Goal: Contribute content: Contribute content

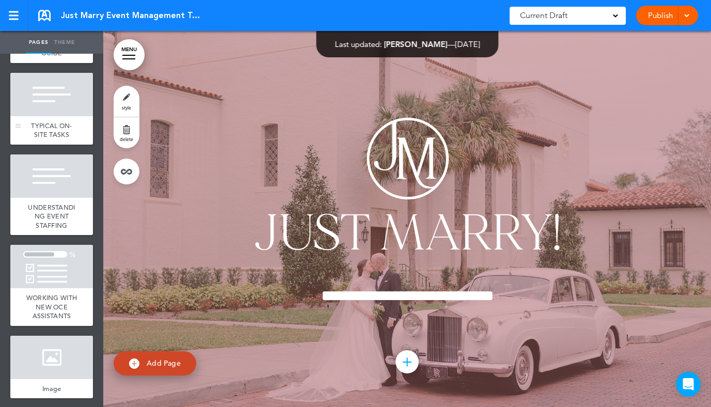
scroll to position [5087, 0]
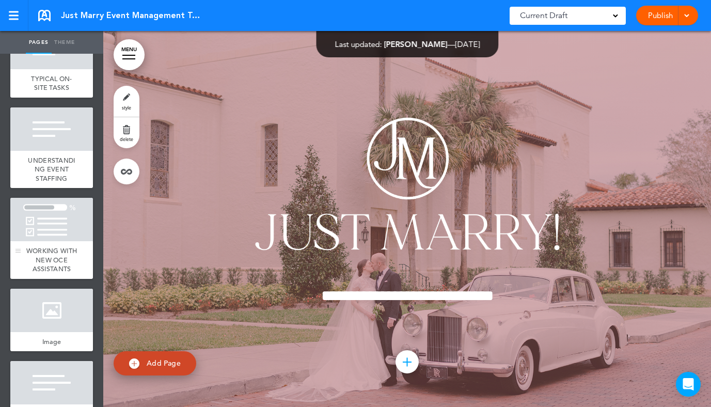
click at [57, 241] on div at bounding box center [51, 219] width 83 height 43
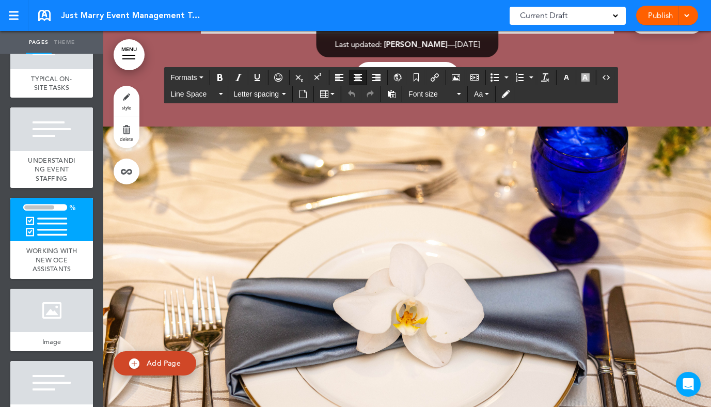
scroll to position [43425, 0]
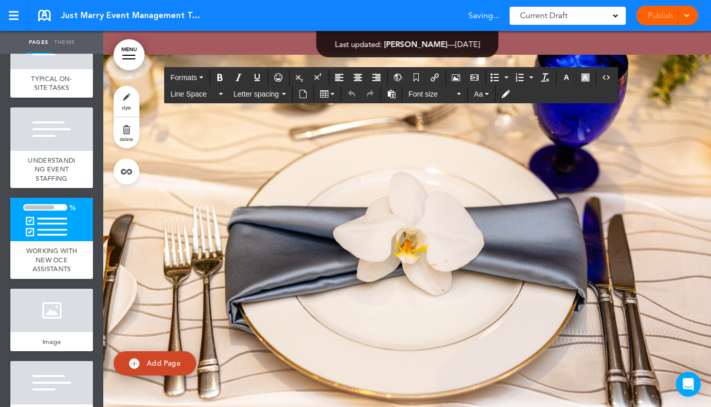
drag, startPoint x: 438, startPoint y: 291, endPoint x: 289, endPoint y: 286, distance: 149.9
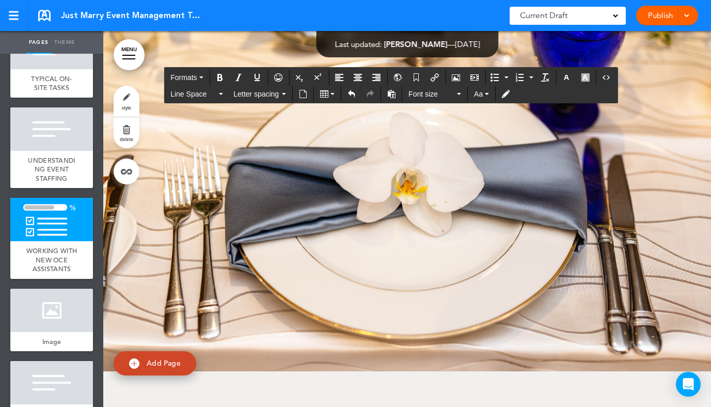
scroll to position [43485, 0]
drag, startPoint x: 509, startPoint y: 355, endPoint x: 484, endPoint y: 353, distance: 25.4
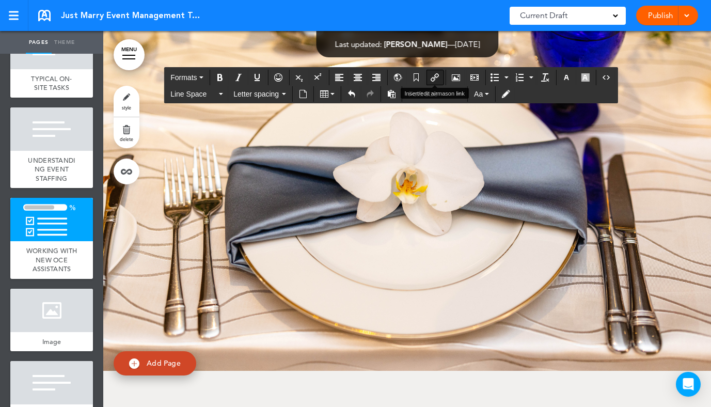
click at [439, 74] on icon "Insert/edit airmason link" at bounding box center [435, 77] width 8 height 8
type input "*****"
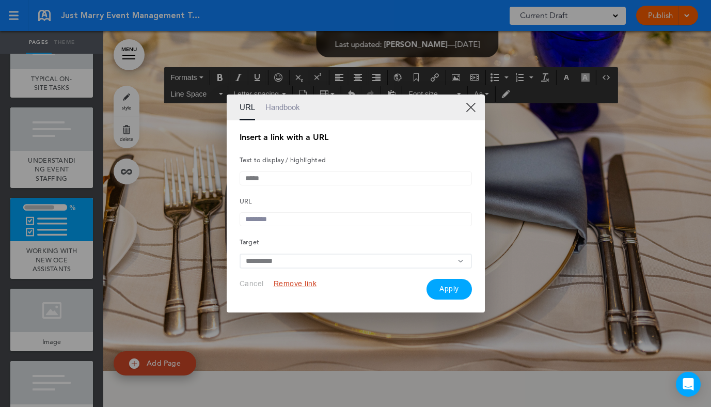
click at [298, 219] on input "text" at bounding box center [356, 219] width 232 height 14
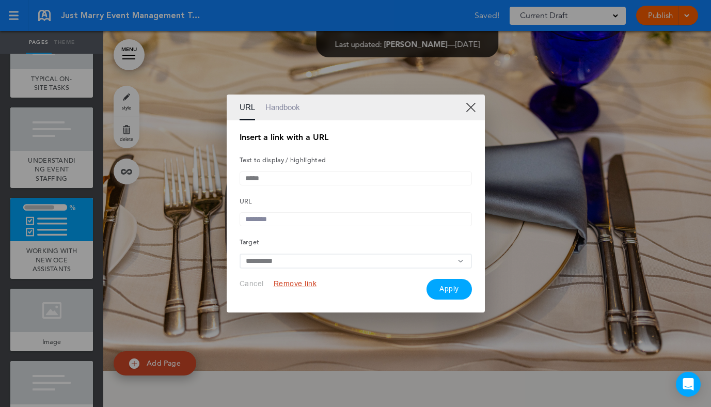
paste input "**********"
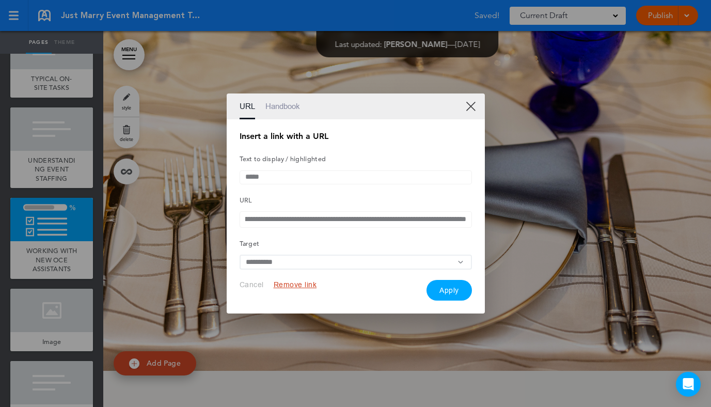
type input "**********"
click at [461, 297] on button "Apply" at bounding box center [449, 290] width 45 height 21
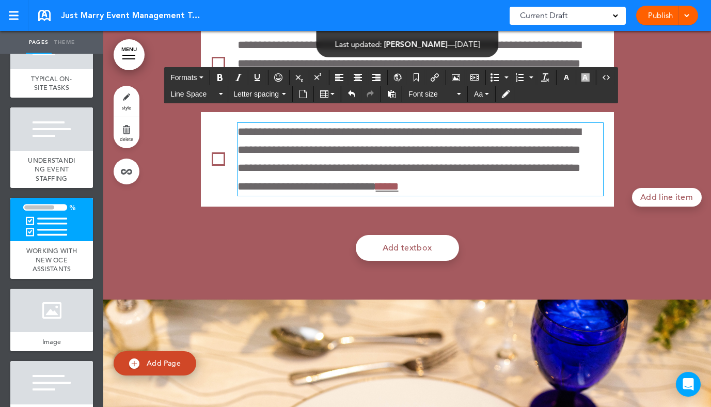
scroll to position [43065, 0]
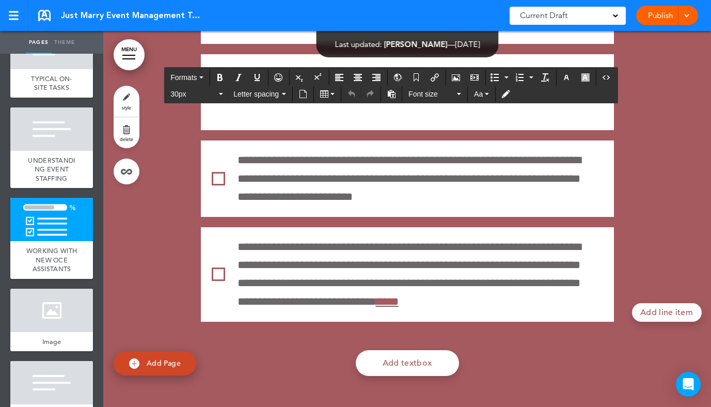
drag, startPoint x: 465, startPoint y: 187, endPoint x: 553, endPoint y: 187, distance: 87.8
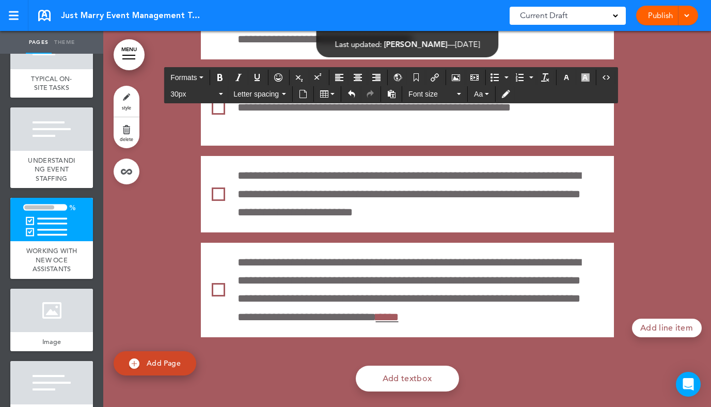
drag, startPoint x: 592, startPoint y: 194, endPoint x: 460, endPoint y: 194, distance: 131.7
click at [58, 241] on div at bounding box center [51, 219] width 83 height 43
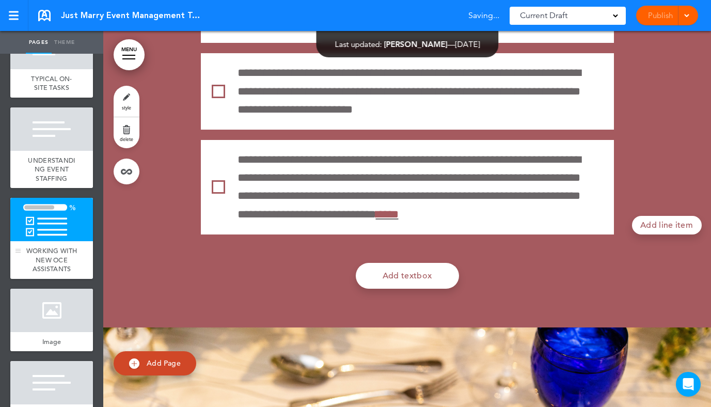
scroll to position [43169, 0]
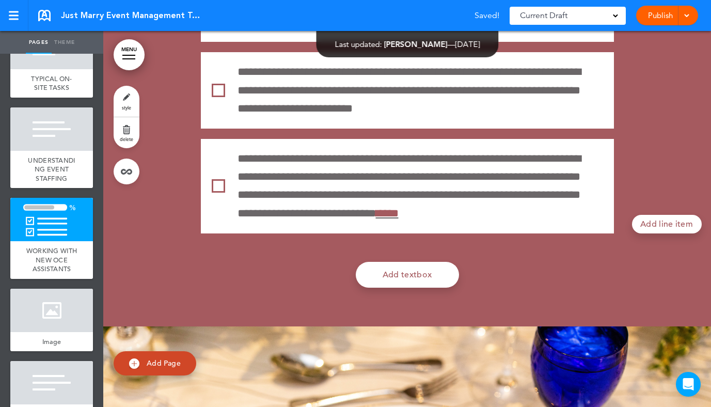
click at [123, 105] on span "style" at bounding box center [126, 107] width 9 height 6
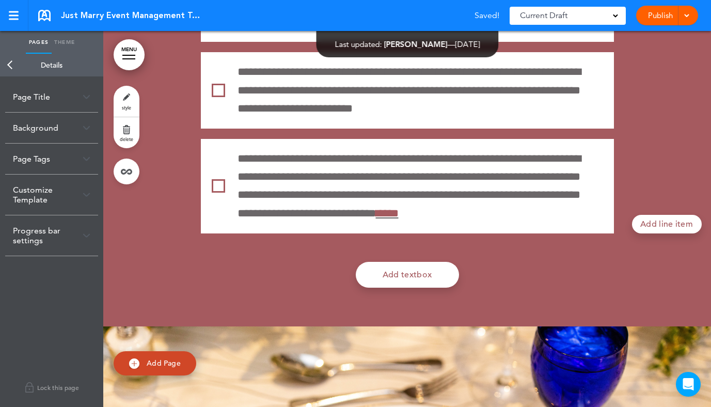
click at [78, 97] on div "Page Title" at bounding box center [51, 97] width 93 height 30
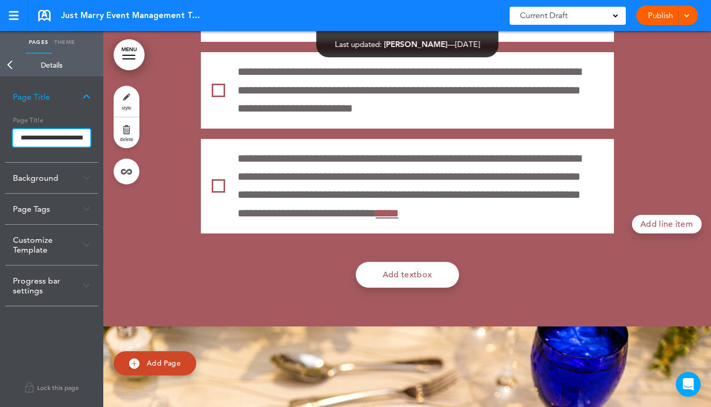
scroll to position [0, 65]
drag, startPoint x: 78, startPoint y: 135, endPoint x: 105, endPoint y: 136, distance: 27.4
click at [105, 136] on div "Pages Theme add page JUST MARRY! EVENT MANAGEMENT TEAM MANUAL add page INTRODUC…" at bounding box center [355, 203] width 711 height 407
click at [69, 136] on input "**********" at bounding box center [51, 138] width 77 height 19
drag, startPoint x: 44, startPoint y: 137, endPoint x: 96, endPoint y: 138, distance: 51.1
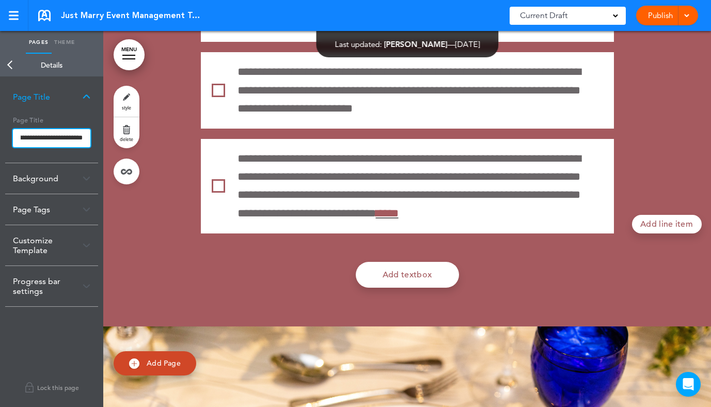
click at [96, 139] on div "**********" at bounding box center [51, 137] width 93 height 51
type input "**********"
click at [75, 97] on body "This handbook [GEOGRAPHIC_DATA] Settings Signatures Collaborators Your Handbook…" at bounding box center [355, 203] width 711 height 407
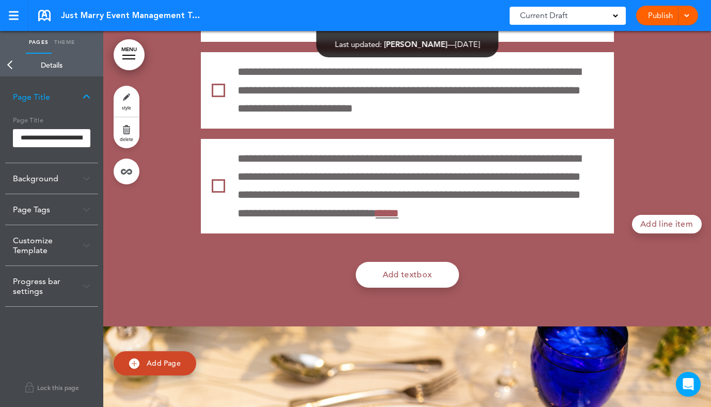
click at [85, 96] on img at bounding box center [87, 97] width 8 height 6
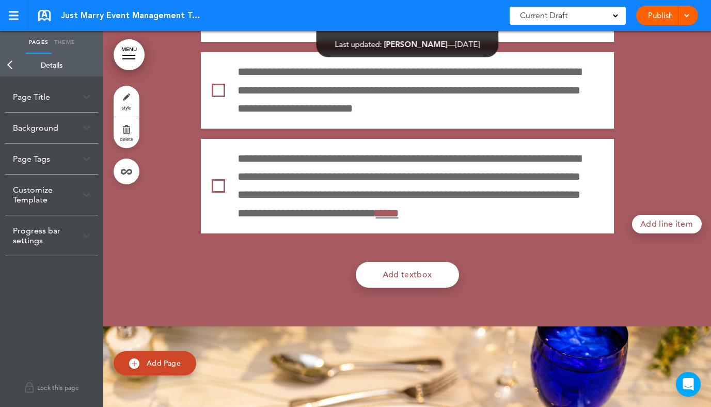
click at [12, 63] on link "Back" at bounding box center [10, 65] width 21 height 23
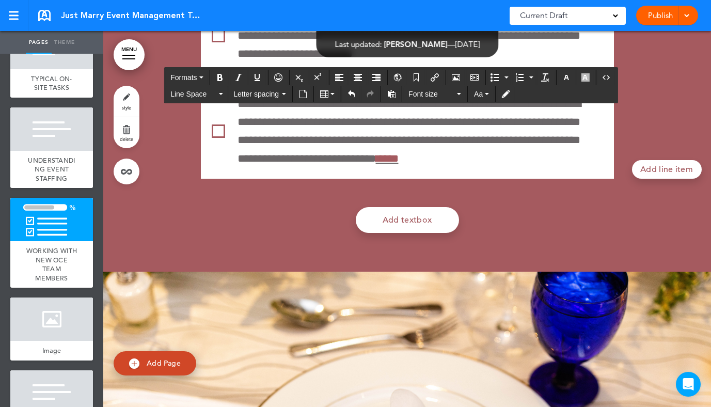
scroll to position [43264, 0]
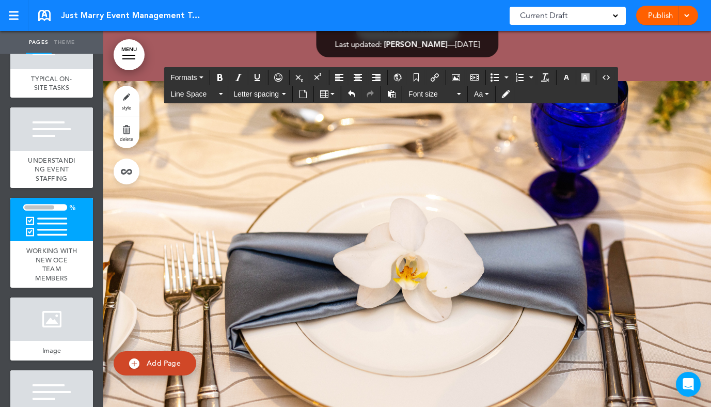
scroll to position [43429, 0]
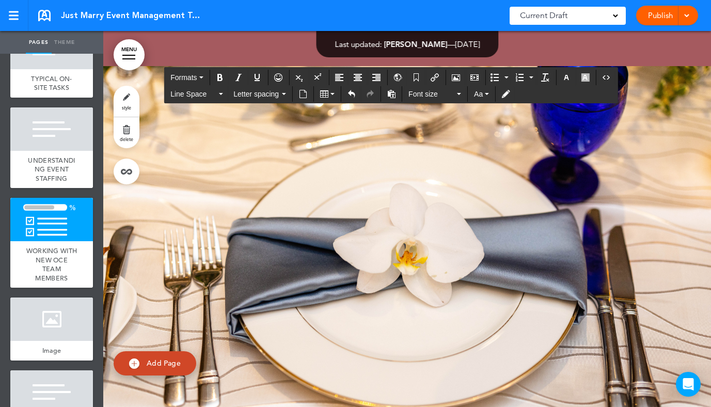
drag, startPoint x: 480, startPoint y: 266, endPoint x: 406, endPoint y: 267, distance: 74.4
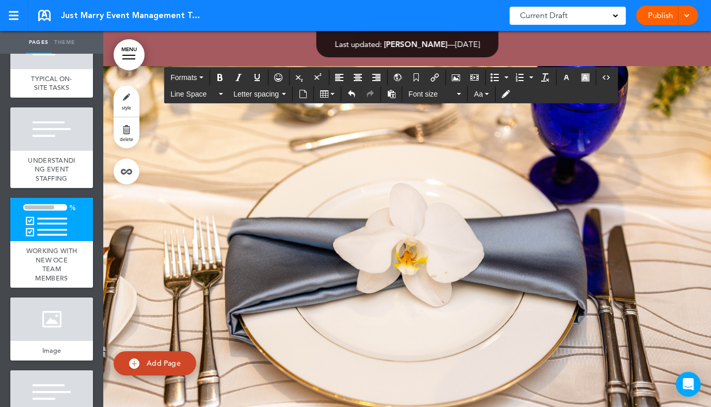
drag, startPoint x: 384, startPoint y: 296, endPoint x: 237, endPoint y: 262, distance: 151.7
copy p "**********"
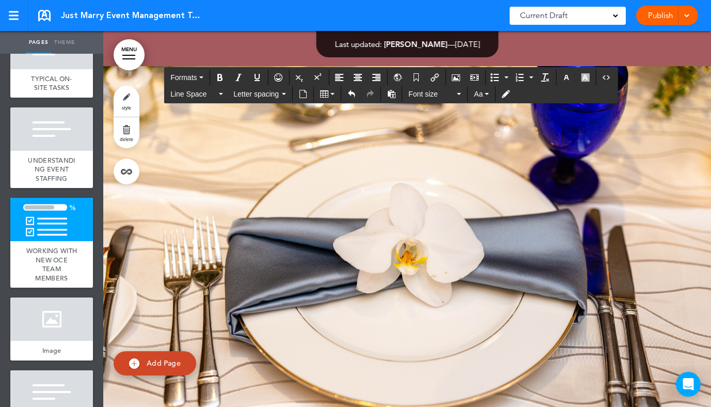
drag, startPoint x: 405, startPoint y: 306, endPoint x: 233, endPoint y: 269, distance: 176.0
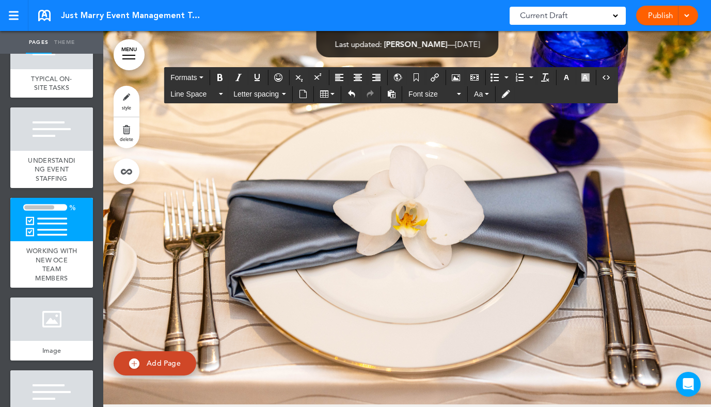
scroll to position [43494, 0]
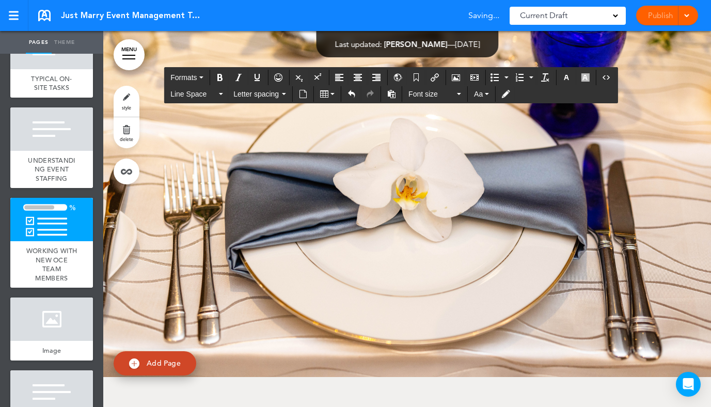
drag, startPoint x: 413, startPoint y: 306, endPoint x: 239, endPoint y: 285, distance: 175.8
click at [219, 72] on button "Bold" at bounding box center [220, 77] width 17 height 14
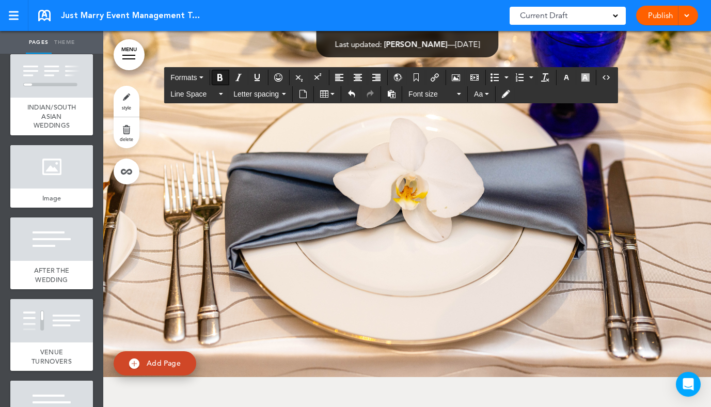
scroll to position [4461, 0]
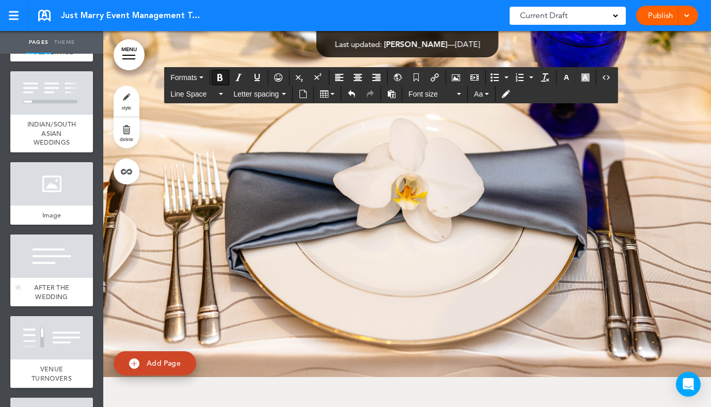
click at [59, 278] on div at bounding box center [51, 255] width 83 height 43
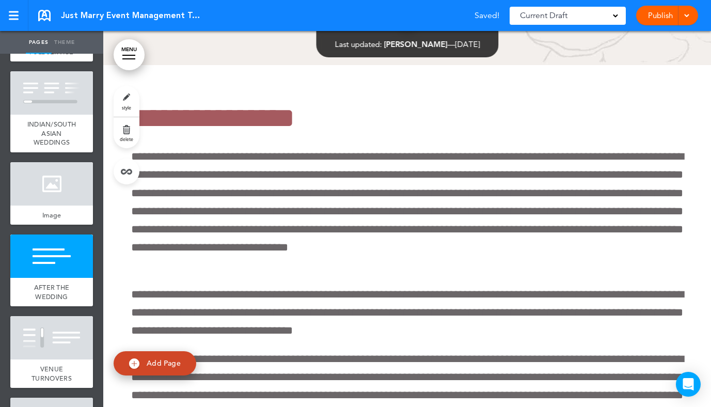
scroll to position [38705, 0]
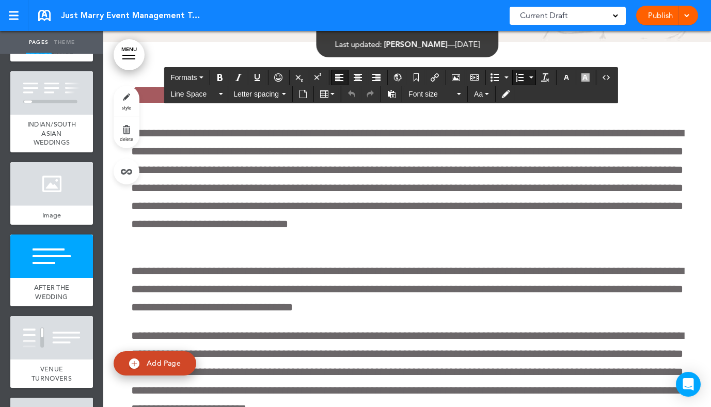
drag, startPoint x: 420, startPoint y: 268, endPoint x: 172, endPoint y: 255, distance: 248.2
drag, startPoint x: 405, startPoint y: 258, endPoint x: 475, endPoint y: 274, distance: 72.2
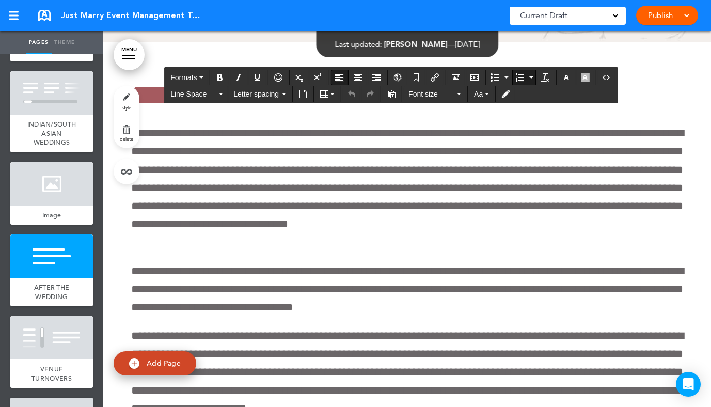
drag, startPoint x: 461, startPoint y: 274, endPoint x: 392, endPoint y: 255, distance: 71.7
copy li "**********"
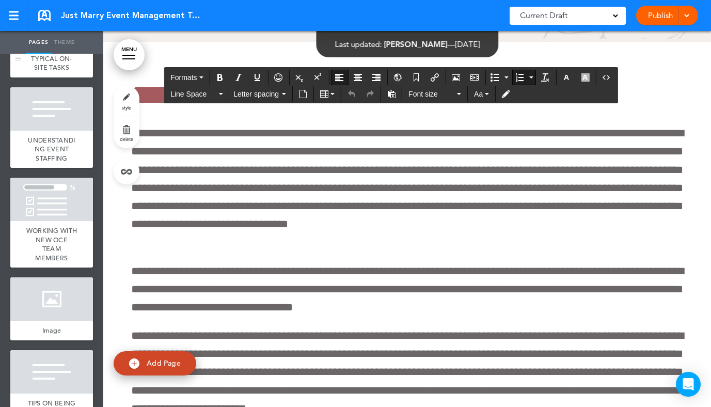
scroll to position [5108, 0]
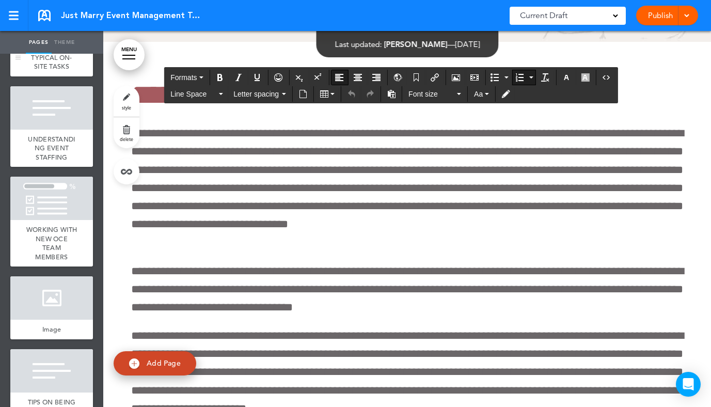
click at [62, 266] on div "WORKING WITH NEW OCE TEAM MEMBERS" at bounding box center [51, 243] width 83 height 46
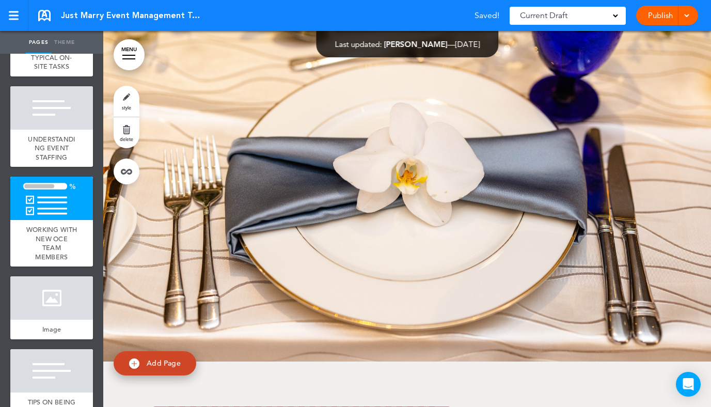
scroll to position [43512, 0]
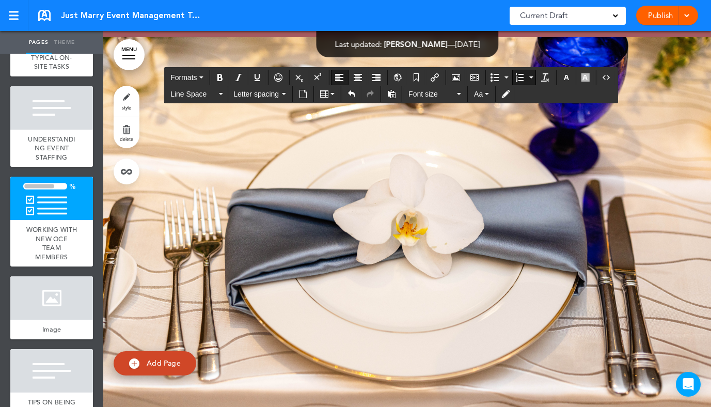
drag, startPoint x: 359, startPoint y: 375, endPoint x: 489, endPoint y: 359, distance: 130.6
copy li "**********"
drag, startPoint x: 430, startPoint y: 323, endPoint x: 328, endPoint y: 321, distance: 101.8
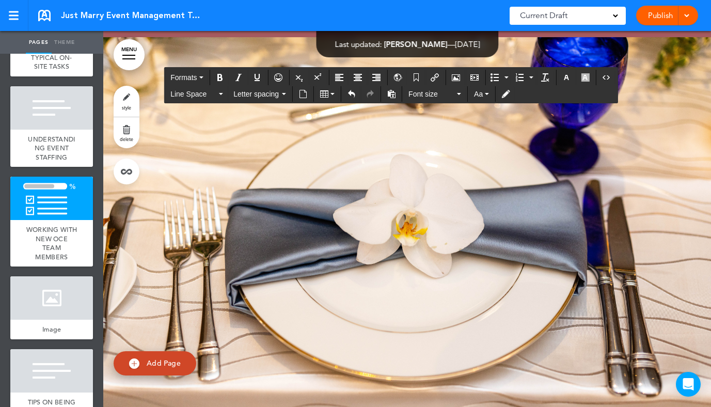
drag, startPoint x: 526, startPoint y: 304, endPoint x: 496, endPoint y: 304, distance: 30.5
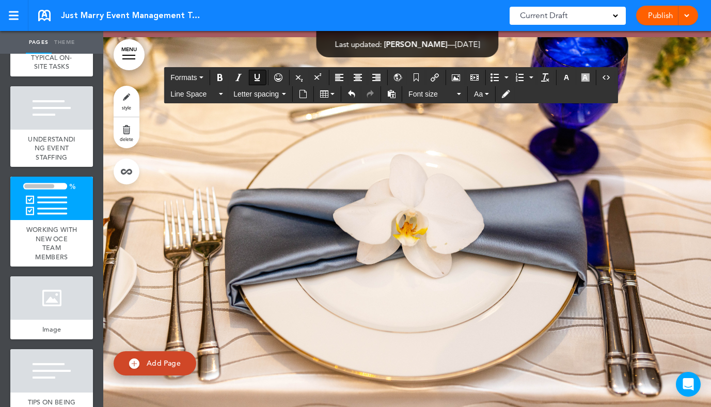
drag, startPoint x: 506, startPoint y: 373, endPoint x: 242, endPoint y: 348, distance: 265.7
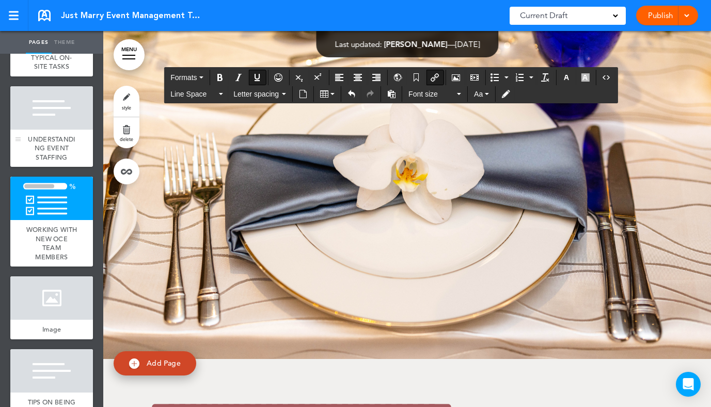
click at [71, 162] on span "UNDERSTANDING EVENT STAFFING" at bounding box center [51, 148] width 47 height 27
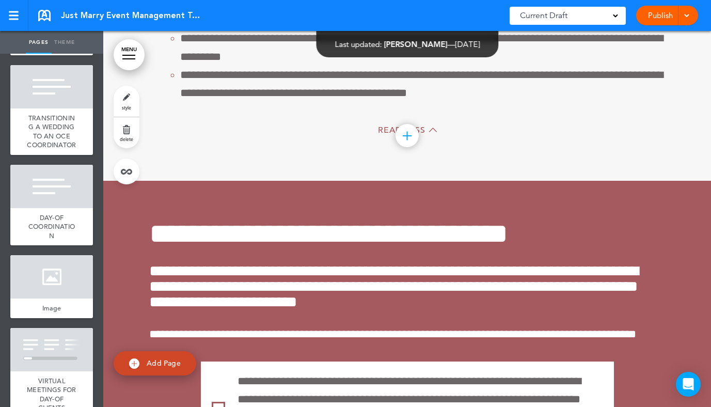
scroll to position [3926, 0]
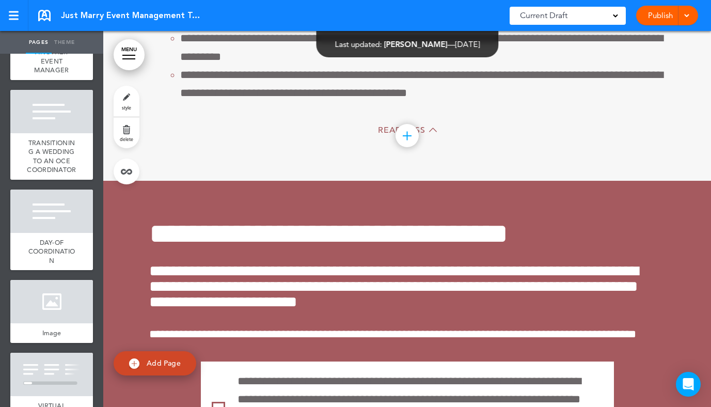
click at [71, 169] on span "TRANSITIONING A WEDDING TO AN OCE COORDINATOR" at bounding box center [51, 156] width 49 height 36
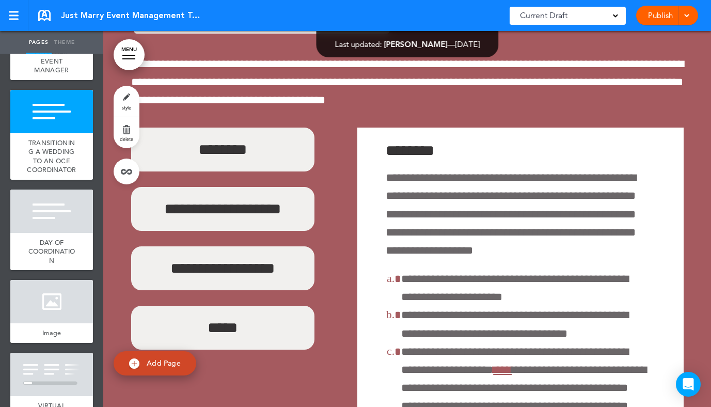
scroll to position [30281, 0]
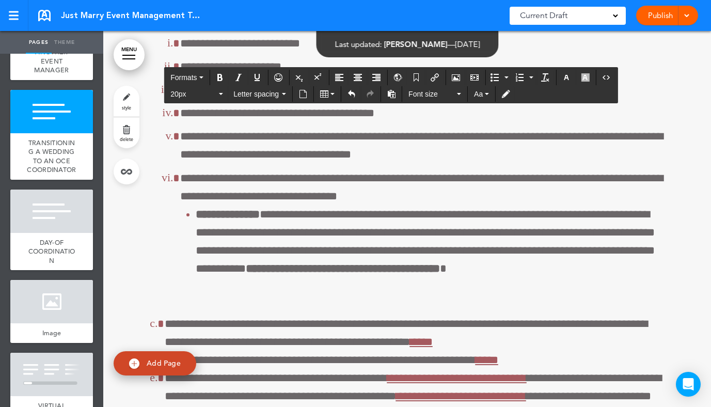
drag, startPoint x: 588, startPoint y: 186, endPoint x: 479, endPoint y: 186, distance: 109.5
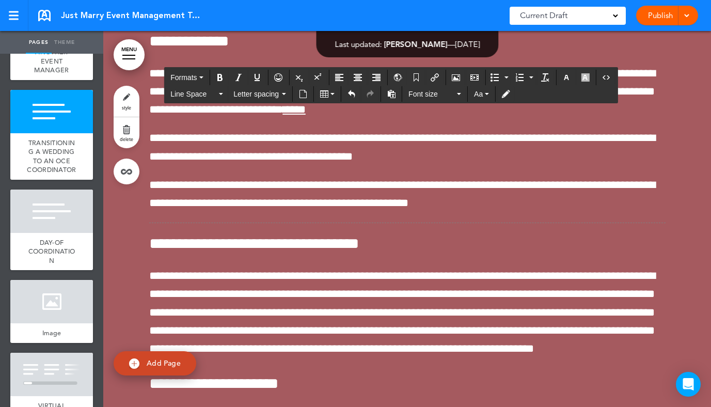
scroll to position [32244, 0]
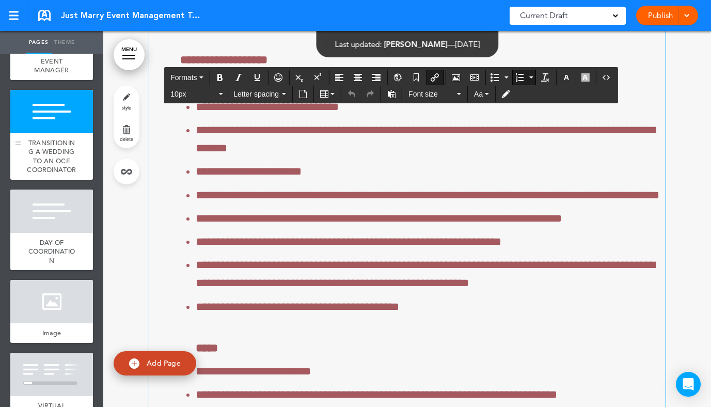
scroll to position [31445, 0]
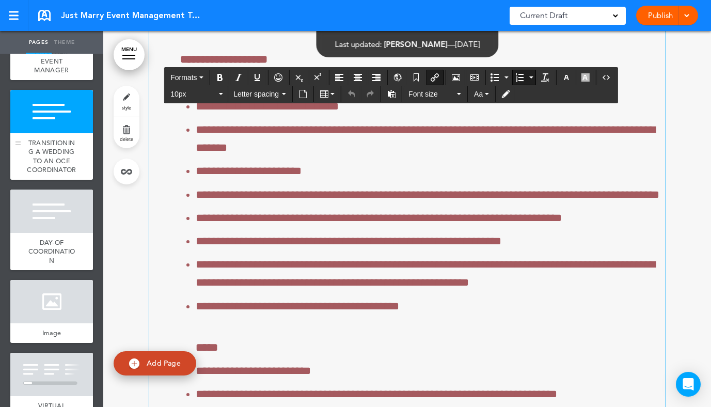
click at [57, 180] on div "TRANSITIONING A WEDDING TO AN OCE COORDINATOR" at bounding box center [51, 156] width 83 height 46
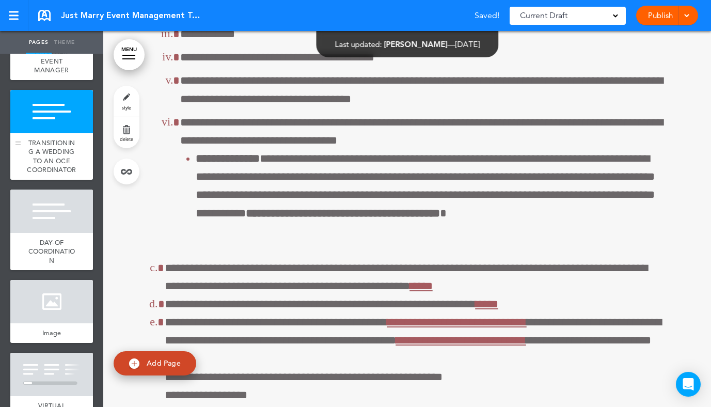
scroll to position [30281, 0]
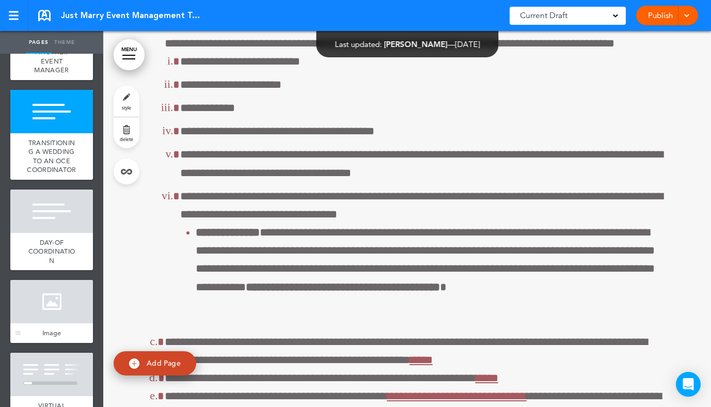
click at [73, 312] on div at bounding box center [51, 301] width 83 height 43
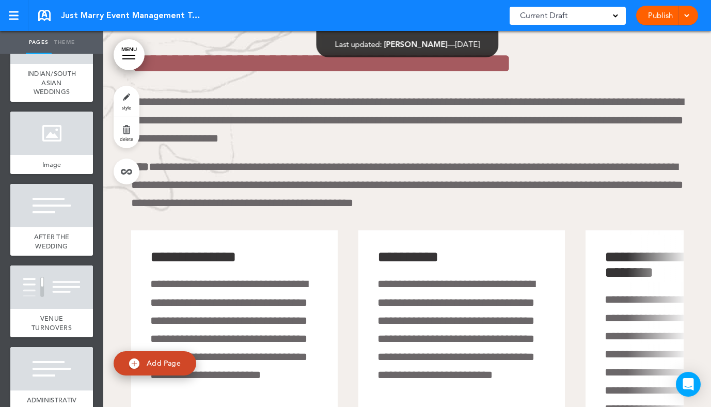
scroll to position [4642, 0]
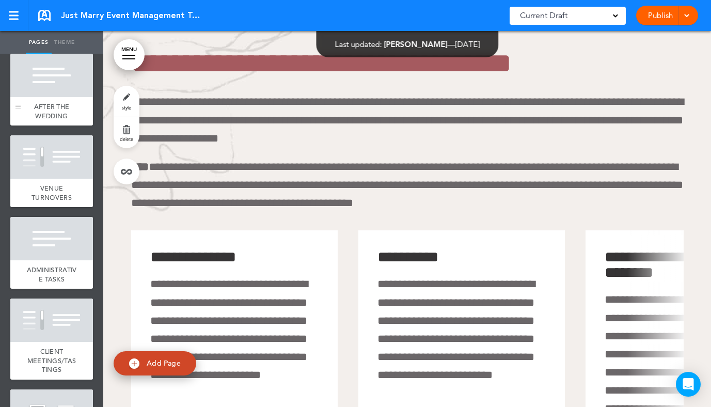
click at [59, 120] on span "AFTER THE WEDDING" at bounding box center [52, 111] width 36 height 18
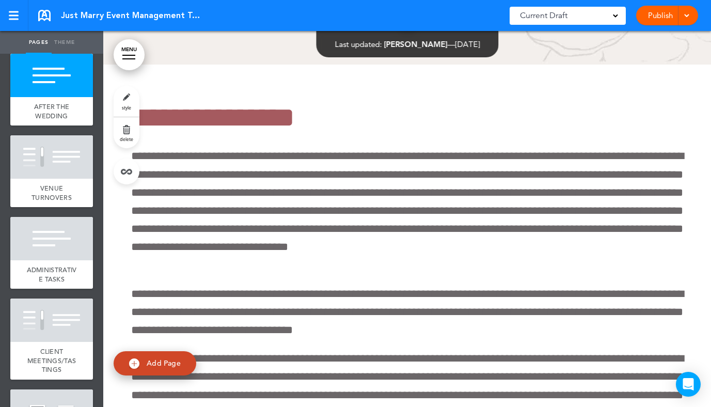
scroll to position [38796, 0]
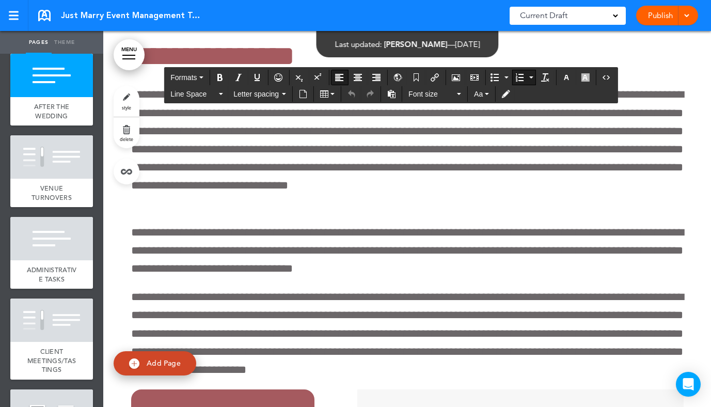
scroll to position [38742, 0]
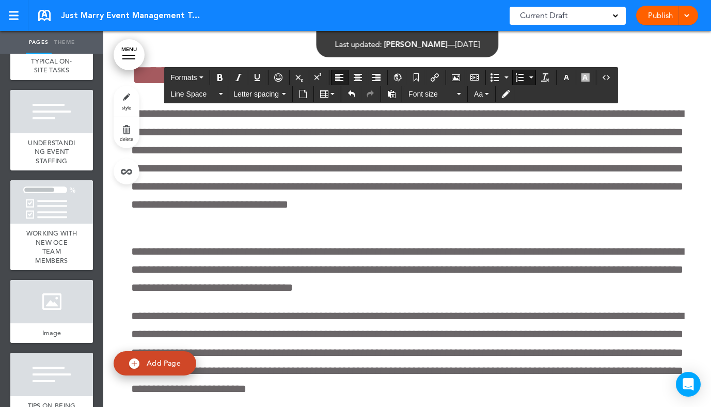
scroll to position [5109, 0]
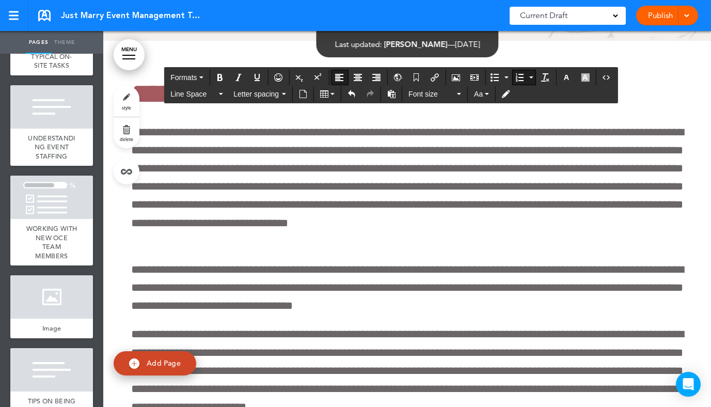
drag, startPoint x: 523, startPoint y: 255, endPoint x: 494, endPoint y: 255, distance: 29.4
drag, startPoint x: 244, startPoint y: 274, endPoint x: 560, endPoint y: 250, distance: 317.5
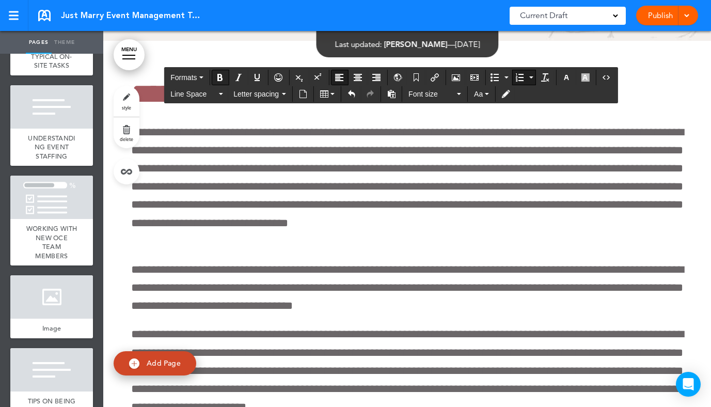
click at [219, 74] on icon "Bold" at bounding box center [220, 77] width 8 height 8
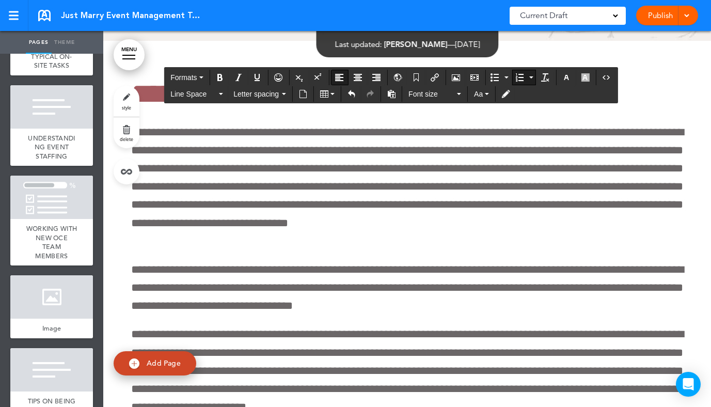
click at [60, 260] on span "WORKING WITH NEW OCE TEAM MEMBERS" at bounding box center [51, 242] width 51 height 36
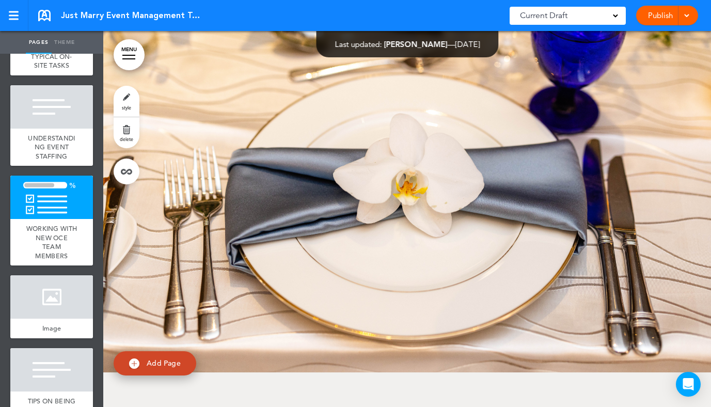
scroll to position [43608, 0]
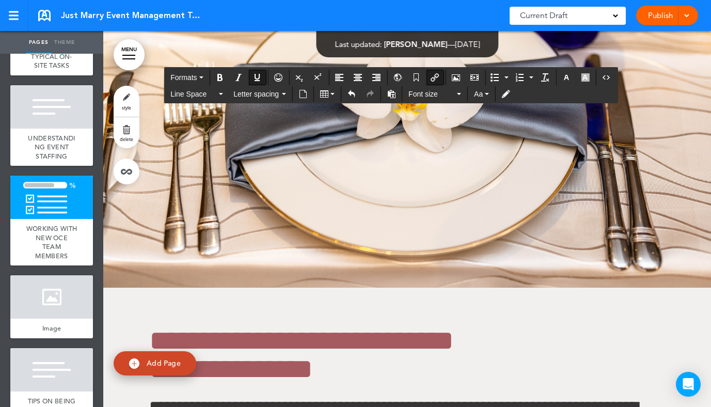
scroll to position [43647, 0]
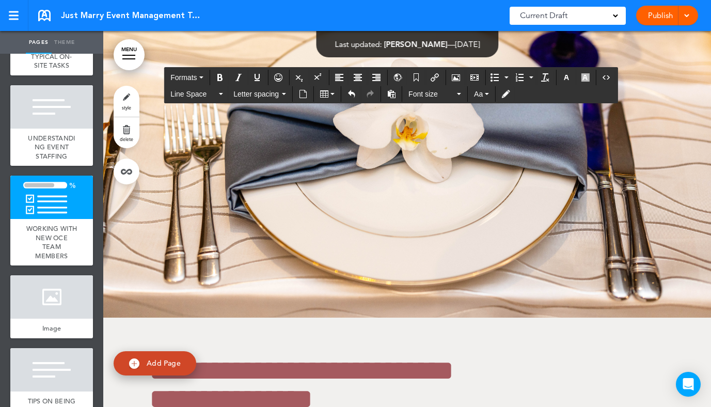
drag, startPoint x: 271, startPoint y: 261, endPoint x: 238, endPoint y: 261, distance: 33.1
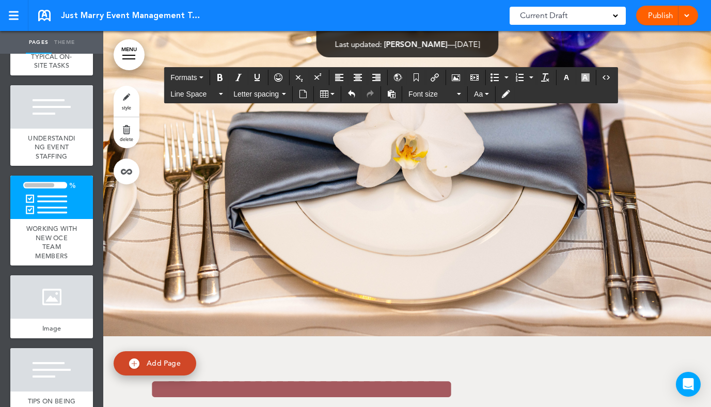
drag, startPoint x: 313, startPoint y: 288, endPoint x: 234, endPoint y: 261, distance: 83.4
click at [221, 83] on button "Bold" at bounding box center [220, 77] width 17 height 14
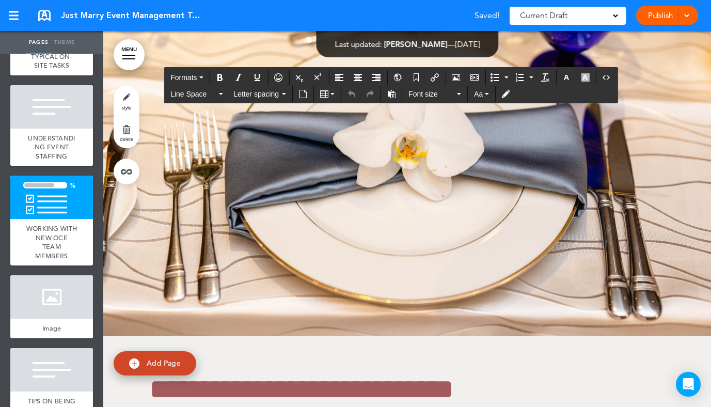
drag, startPoint x: 516, startPoint y: 347, endPoint x: 305, endPoint y: 345, distance: 210.7
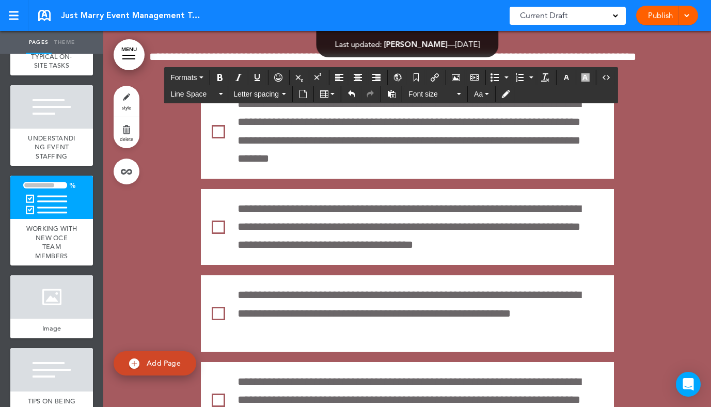
scroll to position [43107, 0]
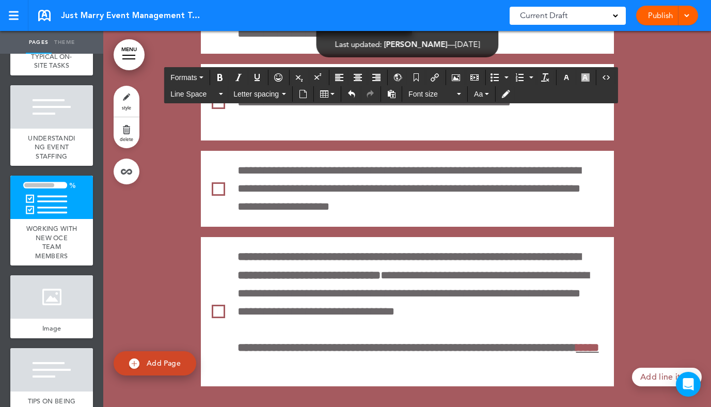
drag, startPoint x: 399, startPoint y: 253, endPoint x: 314, endPoint y: 251, distance: 84.7
copy span "**********"
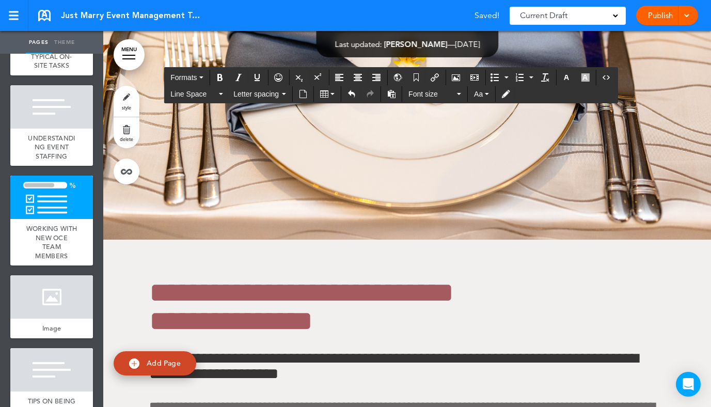
scroll to position [43785, 0]
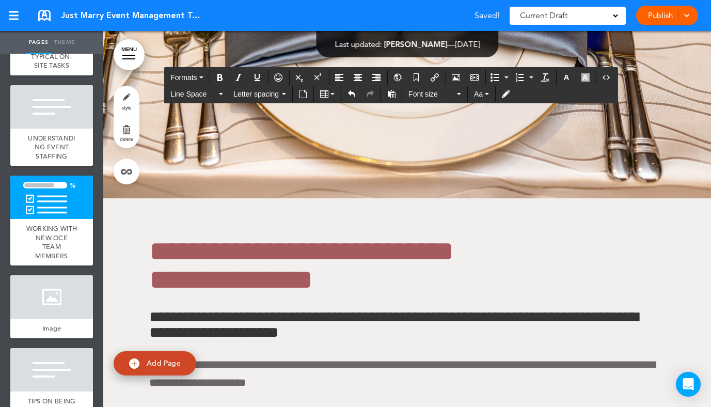
drag, startPoint x: 464, startPoint y: 201, endPoint x: 342, endPoint y: 202, distance: 121.4
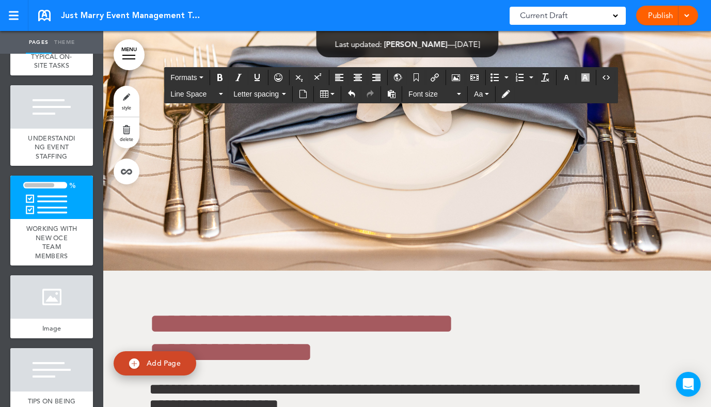
scroll to position [43771, 0]
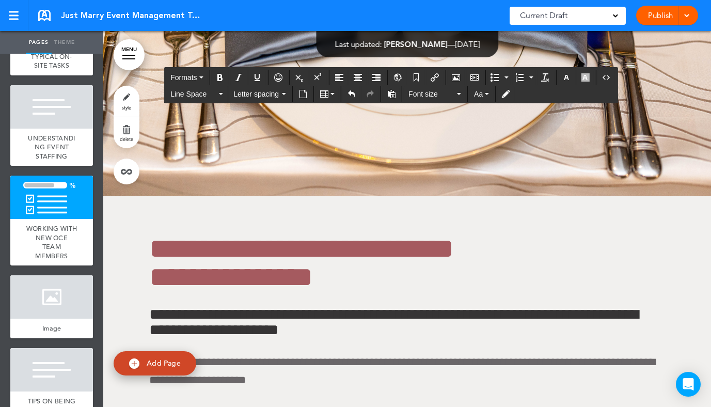
drag, startPoint x: 219, startPoint y: 213, endPoint x: 134, endPoint y: 215, distance: 84.7
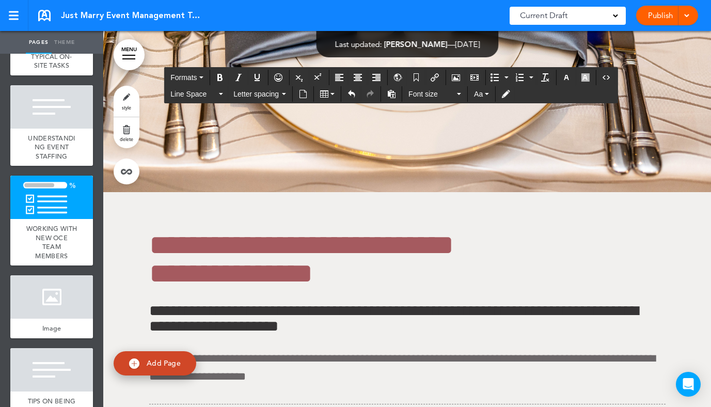
scroll to position [43766, 0]
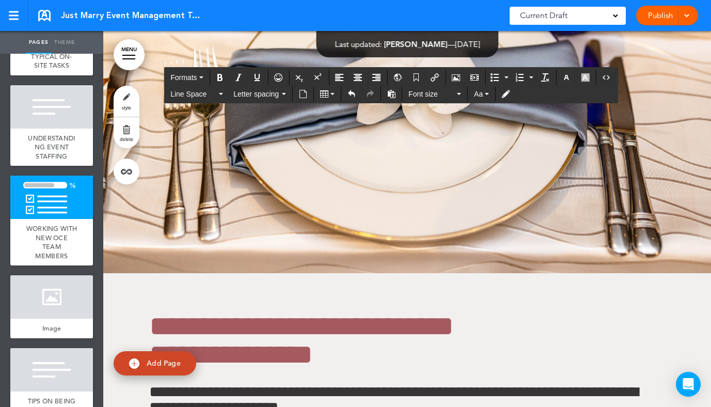
drag, startPoint x: 309, startPoint y: 221, endPoint x: 133, endPoint y: 221, distance: 175.6
click at [433, 97] on span "Font size" at bounding box center [431, 94] width 46 height 10
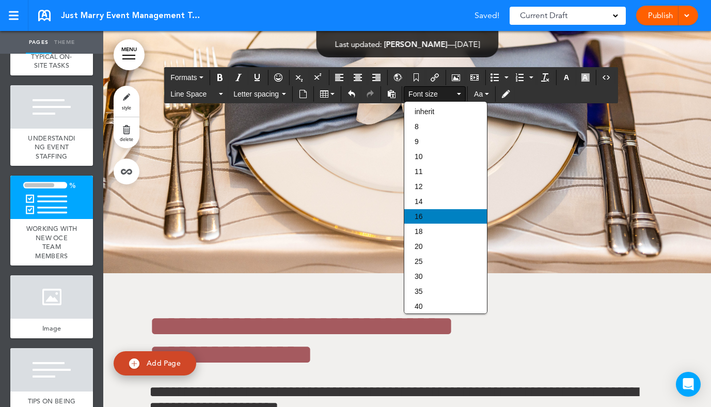
click at [425, 217] on div "16" at bounding box center [445, 216] width 83 height 14
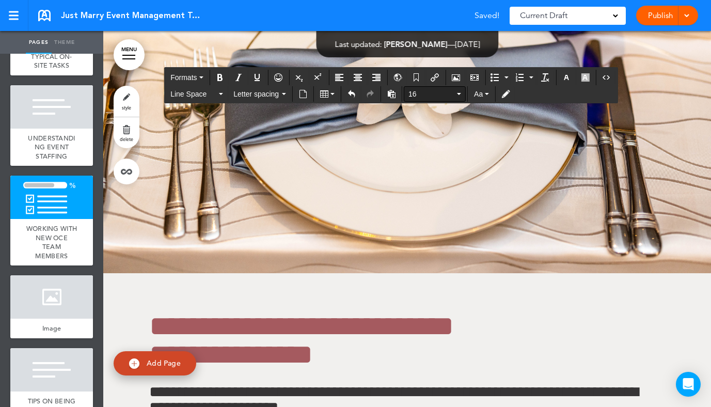
click at [448, 87] on button "16" at bounding box center [434, 94] width 61 height 14
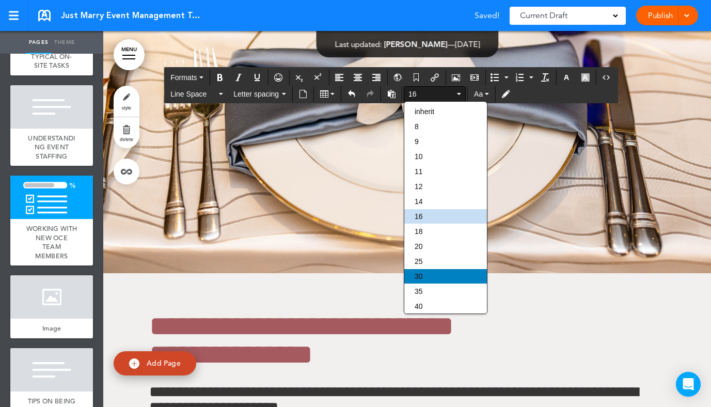
click at [426, 279] on div "30" at bounding box center [445, 276] width 83 height 14
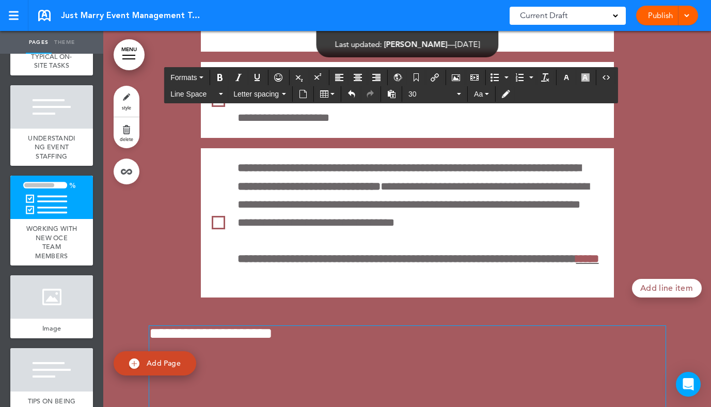
scroll to position [43151, 0]
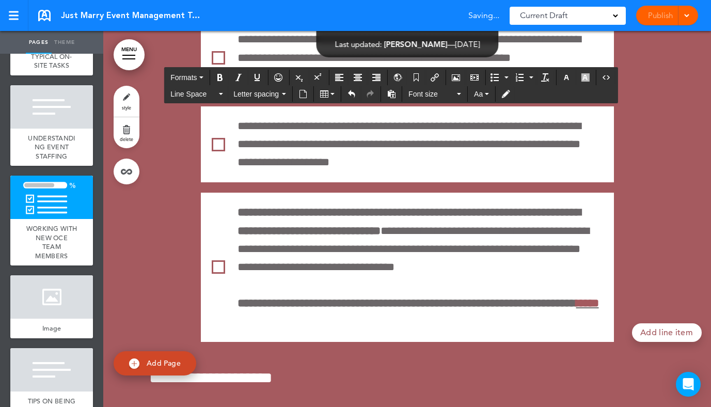
drag, startPoint x: 396, startPoint y: 195, endPoint x: 360, endPoint y: 195, distance: 35.6
click at [441, 94] on span "Font size" at bounding box center [431, 94] width 46 height 10
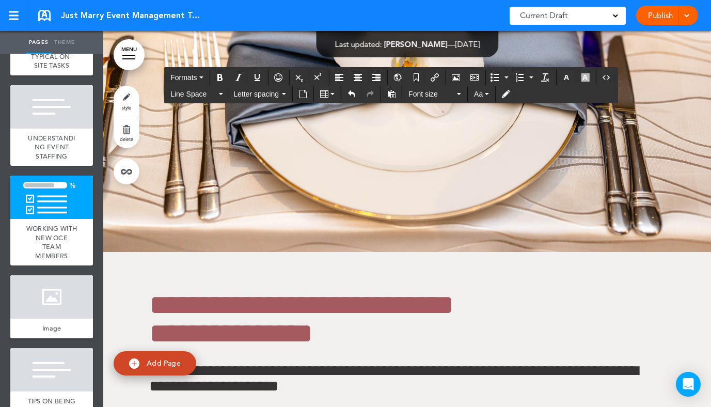
scroll to position [43687, 0]
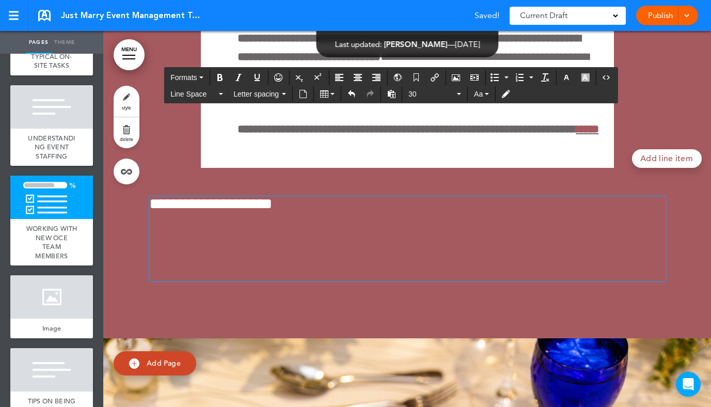
scroll to position [43136, 0]
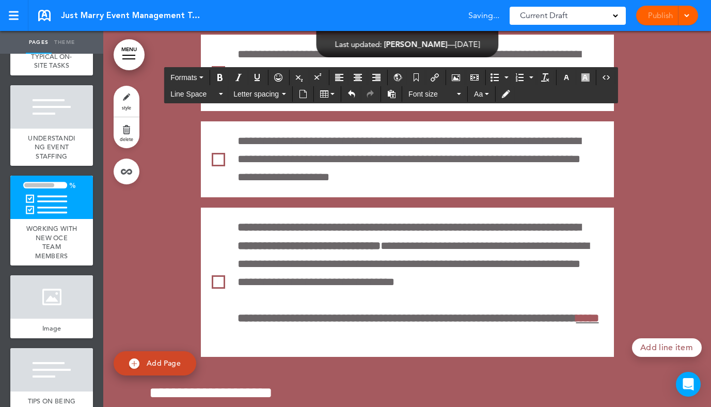
drag, startPoint x: 344, startPoint y: 197, endPoint x: 328, endPoint y: 194, distance: 15.8
copy span "**"
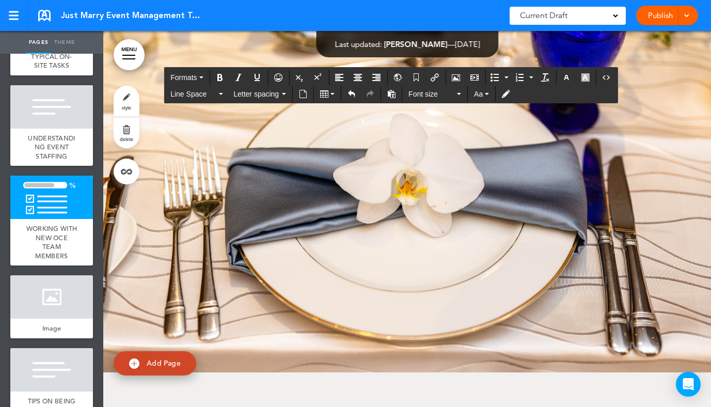
scroll to position [43667, 0]
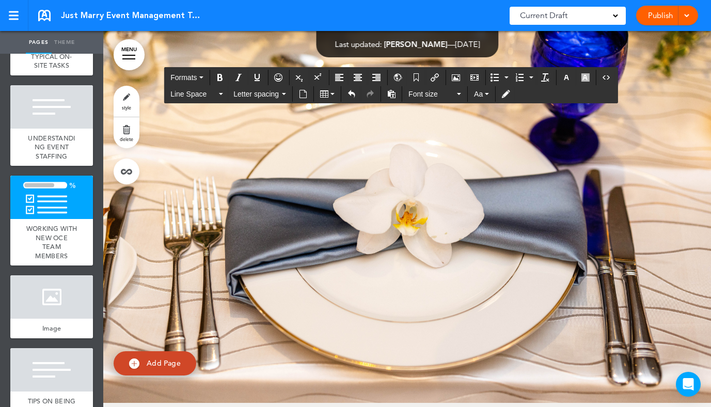
scroll to position [43693, 0]
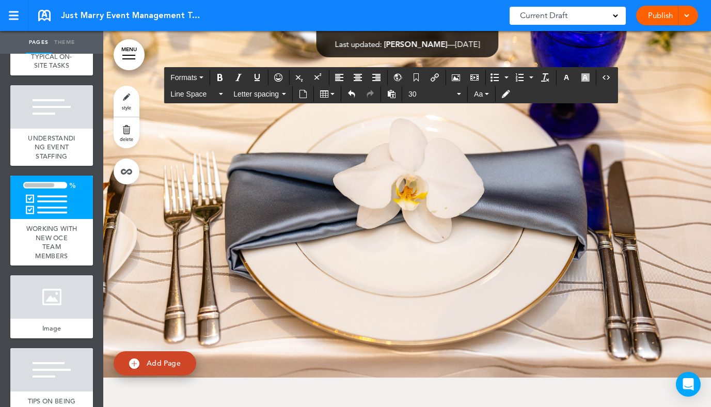
drag, startPoint x: 312, startPoint y: 297, endPoint x: 133, endPoint y: 296, distance: 178.7
click at [435, 90] on span "30" at bounding box center [431, 94] width 46 height 10
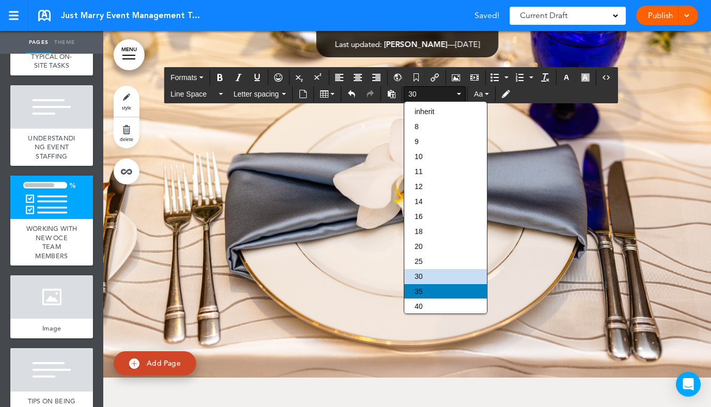
click at [426, 293] on div "35" at bounding box center [445, 291] width 83 height 14
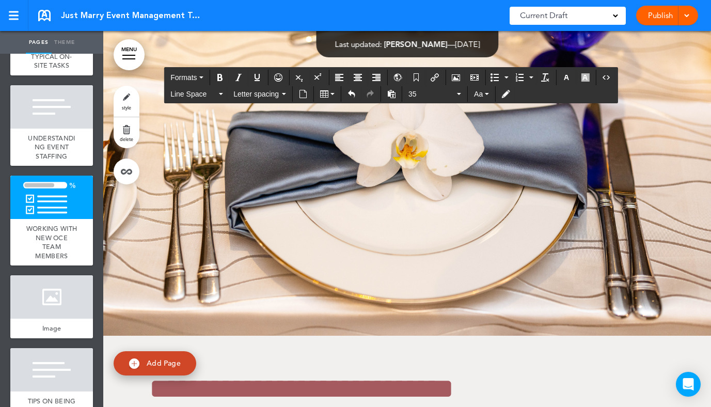
scroll to position [43850, 0]
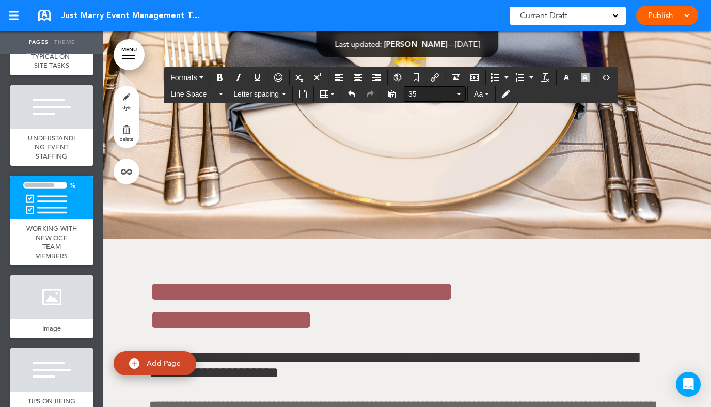
click at [455, 99] on button "35" at bounding box center [434, 94] width 61 height 14
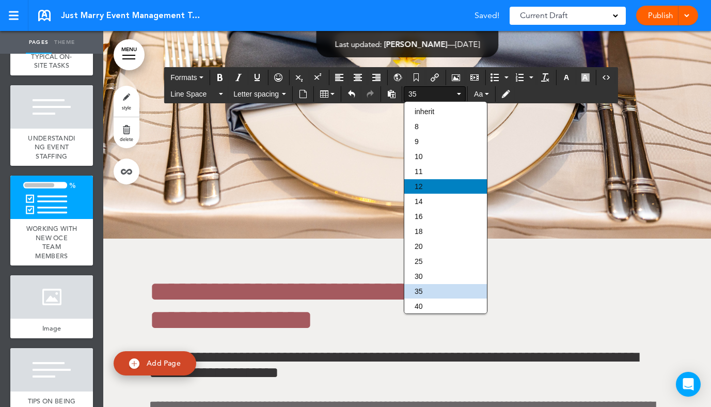
click at [424, 194] on div "12" at bounding box center [445, 186] width 83 height 14
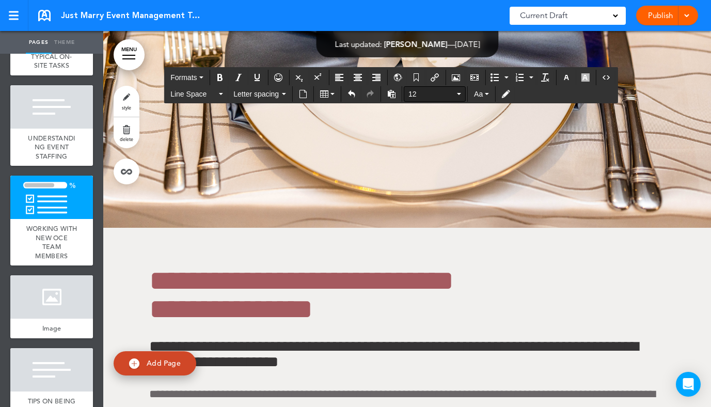
click at [437, 88] on button "12" at bounding box center [434, 94] width 61 height 14
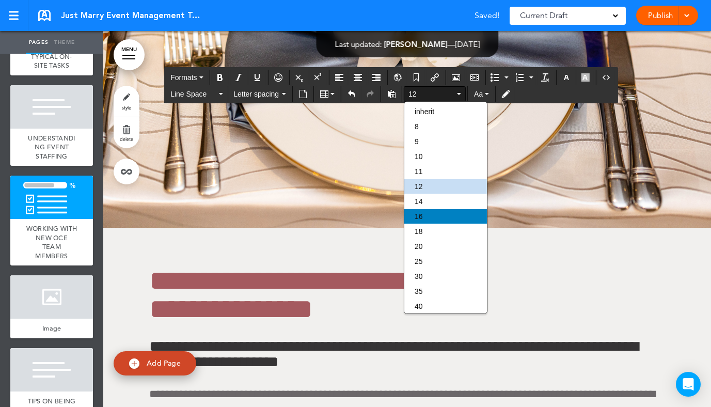
click at [435, 224] on div "16" at bounding box center [445, 216] width 83 height 14
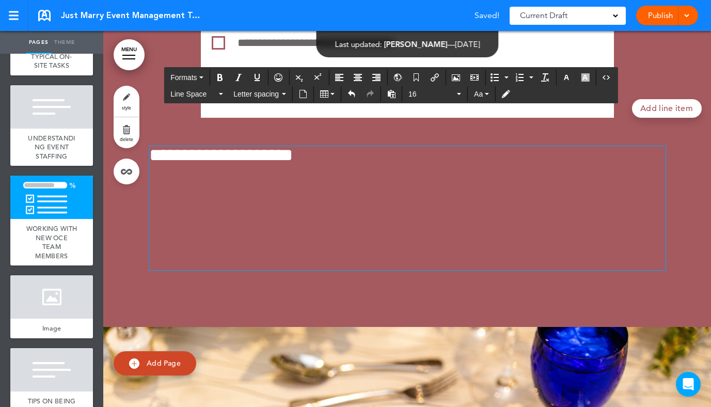
scroll to position [43266, 0]
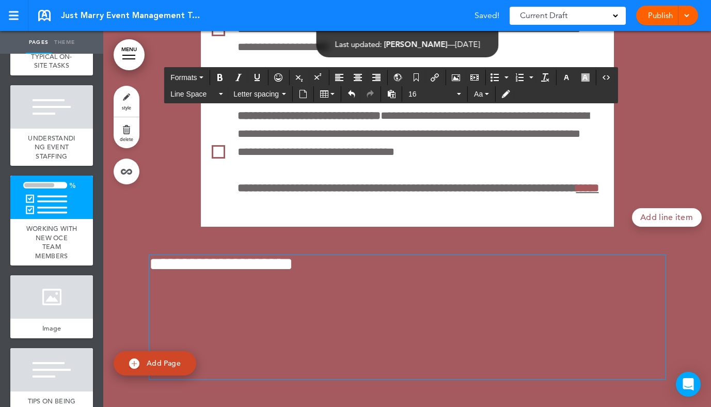
drag, startPoint x: 342, startPoint y: 233, endPoint x: 358, endPoint y: 233, distance: 16.5
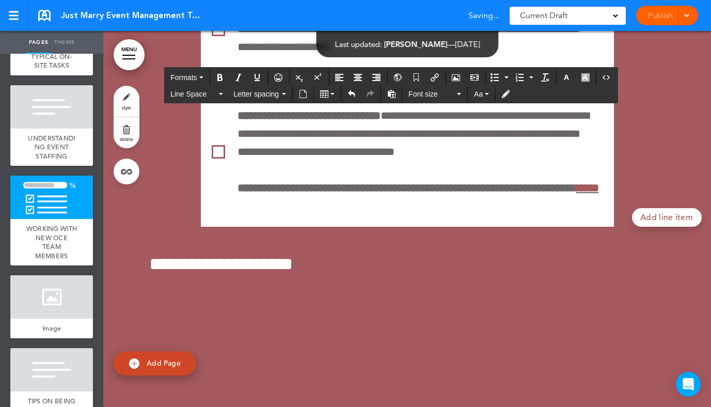
drag, startPoint x: 360, startPoint y: 233, endPoint x: 337, endPoint y: 233, distance: 22.7
click at [454, 93] on span "Font size" at bounding box center [431, 94] width 46 height 10
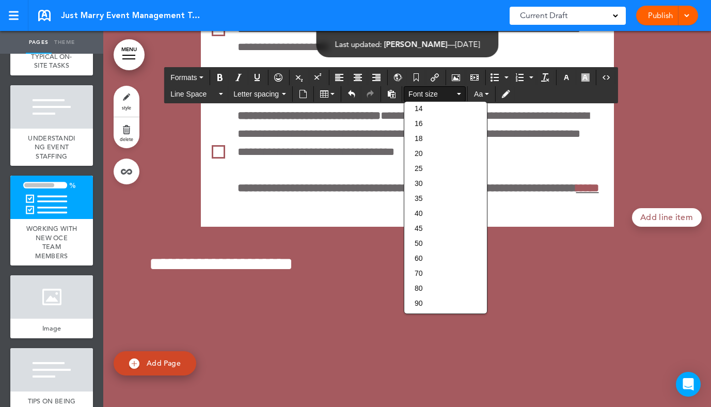
scroll to position [0, 0]
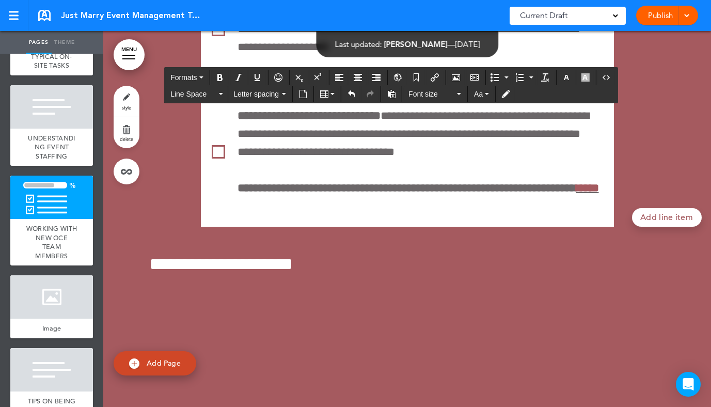
drag, startPoint x: 216, startPoint y: 138, endPoint x: 206, endPoint y: 138, distance: 10.8
copy span "*****"
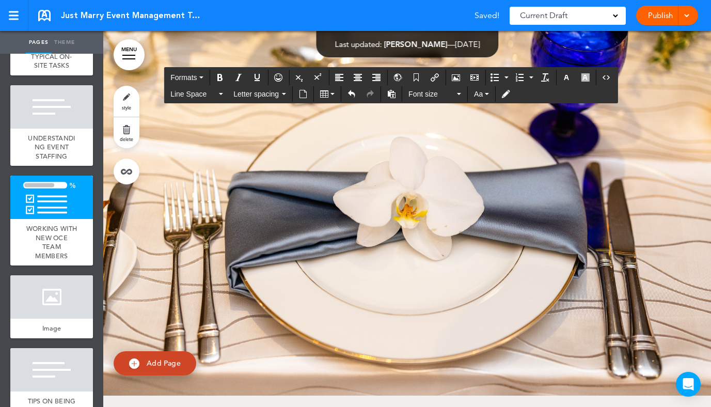
scroll to position [43787, 0]
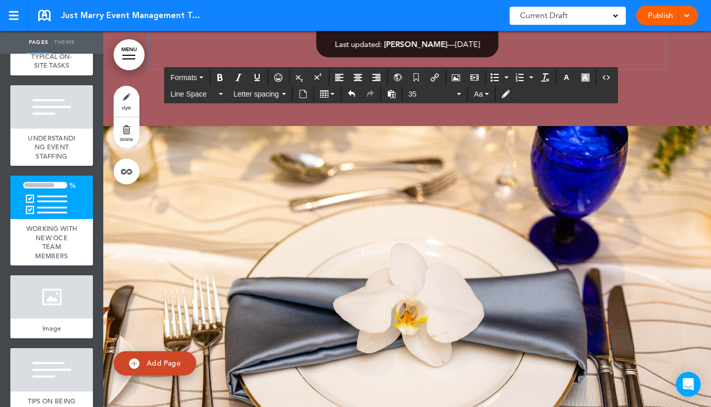
scroll to position [43740, 0]
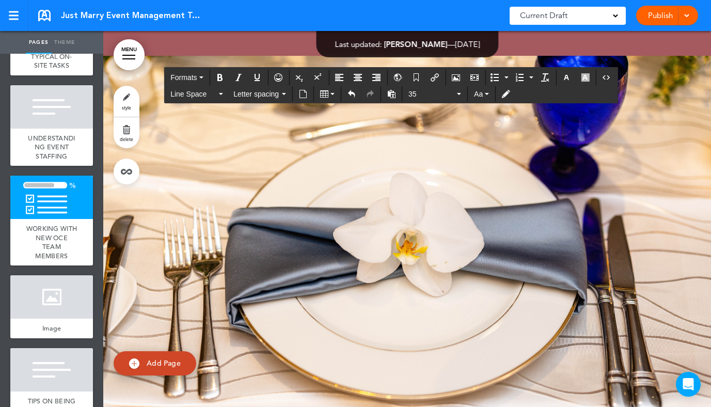
drag, startPoint x: 190, startPoint y: 335, endPoint x: 154, endPoint y: 310, distance: 43.8
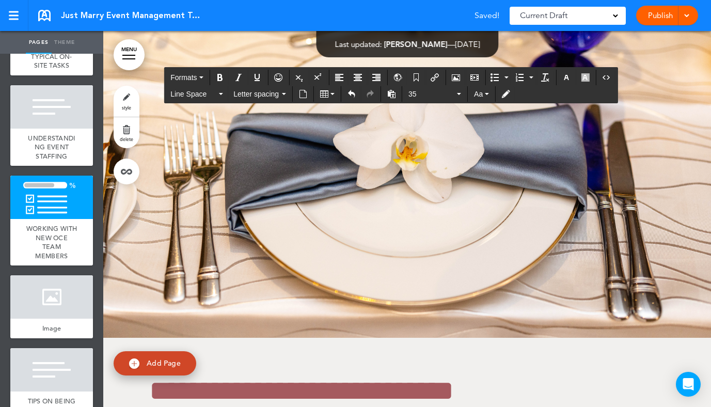
click at [690, 21] on div at bounding box center [685, 16] width 10 height 20
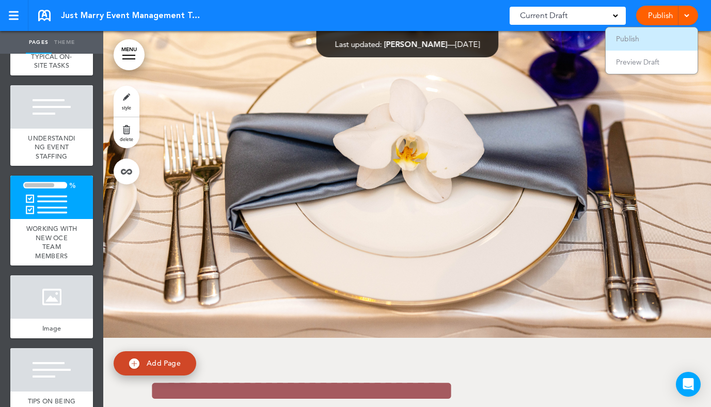
click at [632, 34] on li "Publish" at bounding box center [652, 38] width 92 height 23
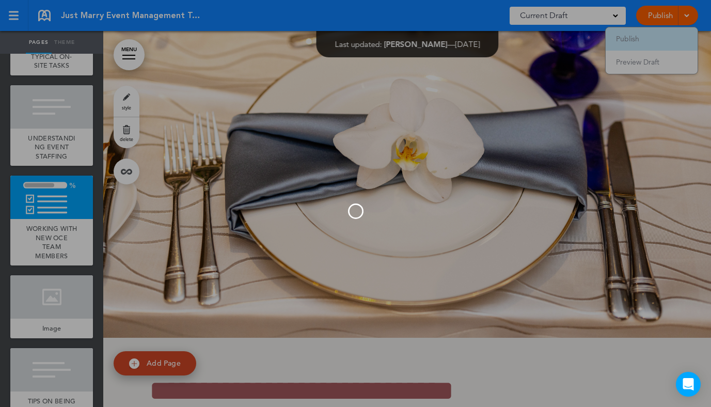
scroll to position [0, 0]
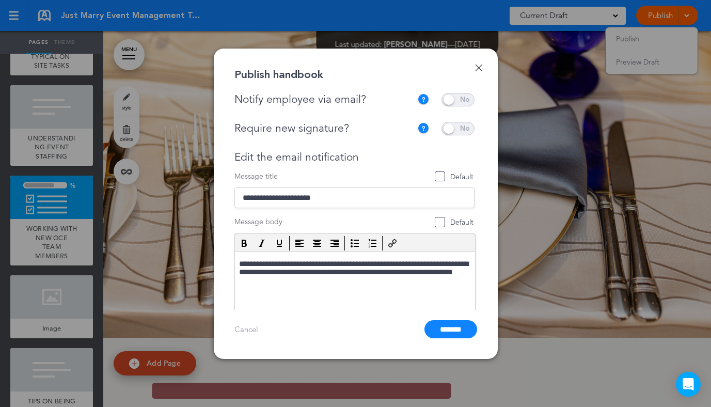
click at [481, 64] on link "Done" at bounding box center [478, 67] width 7 height 7
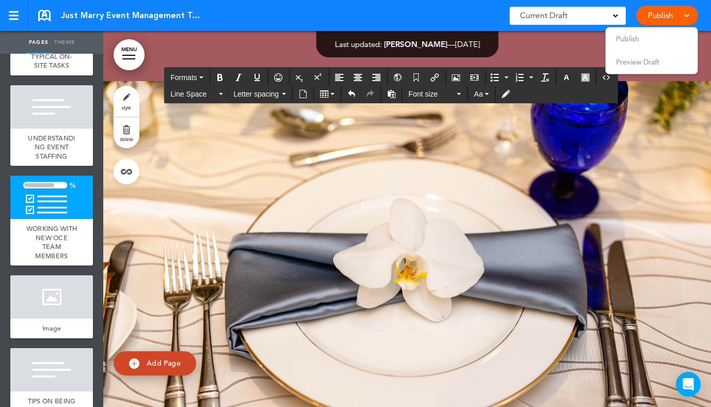
scroll to position [43815, 0]
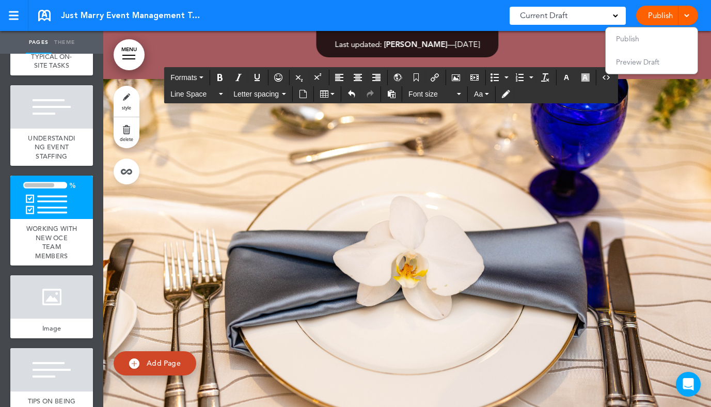
drag, startPoint x: 392, startPoint y: 287, endPoint x: 149, endPoint y: 207, distance: 255.9
click at [507, 97] on icon "Toggle Tracking Changes" at bounding box center [506, 94] width 8 height 8
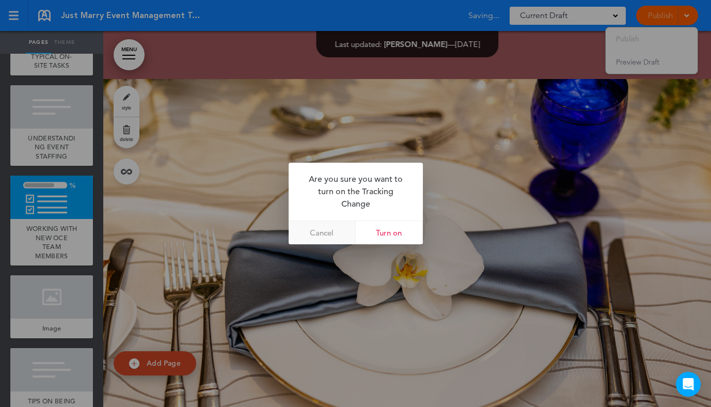
click at [320, 233] on link "Cancel" at bounding box center [322, 232] width 67 height 23
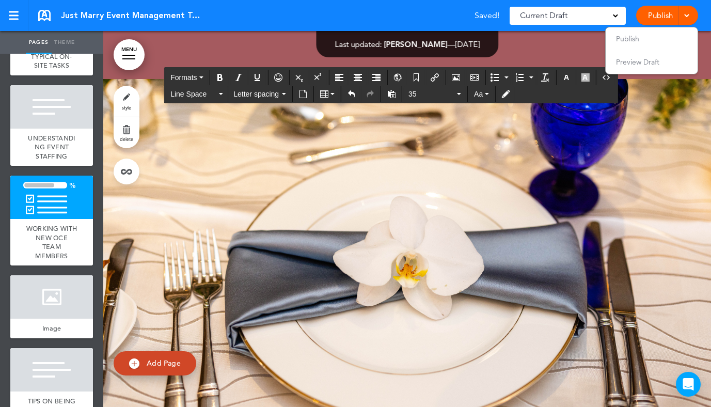
drag, startPoint x: 350, startPoint y: 276, endPoint x: 144, endPoint y: 207, distance: 217.2
drag, startPoint x: 194, startPoint y: 207, endPoint x: 153, endPoint y: 207, distance: 40.3
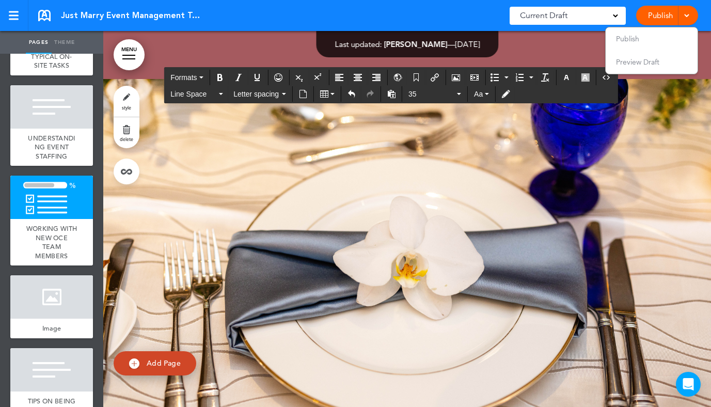
drag, startPoint x: 177, startPoint y: 248, endPoint x: 151, endPoint y: 248, distance: 25.8
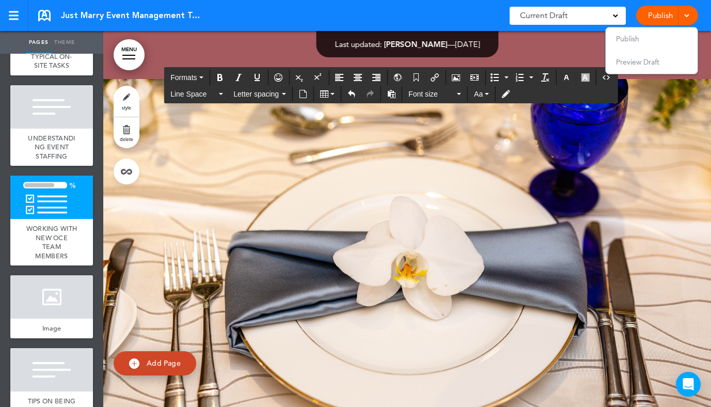
drag, startPoint x: 278, startPoint y: 267, endPoint x: 150, endPoint y: 218, distance: 137.1
click at [573, 77] on button "button" at bounding box center [566, 77] width 17 height 14
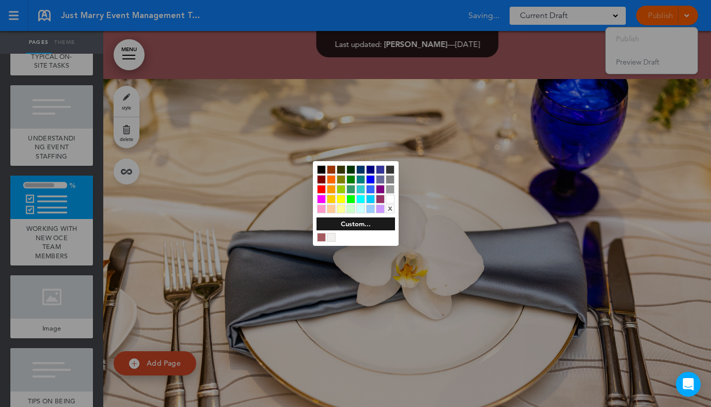
click at [332, 237] on div at bounding box center [331, 237] width 9 height 9
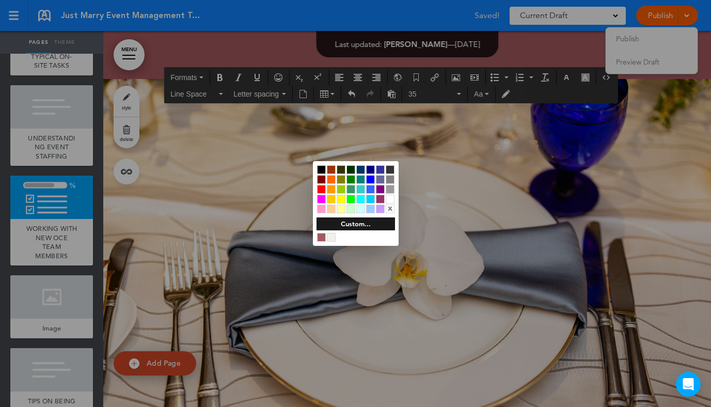
click at [442, 208] on div at bounding box center [355, 203] width 711 height 407
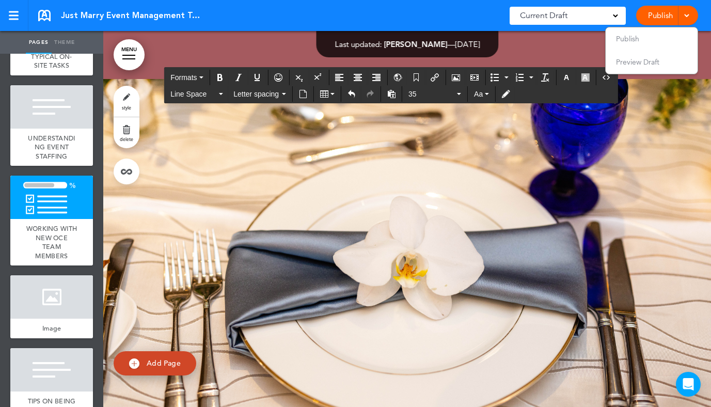
drag, startPoint x: 374, startPoint y: 280, endPoint x: 143, endPoint y: 199, distance: 245.1
click at [453, 101] on button "35" at bounding box center [434, 94] width 61 height 14
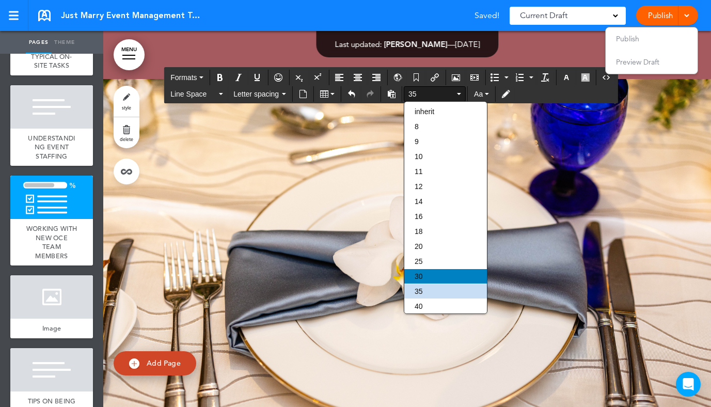
click at [426, 281] on div "30" at bounding box center [445, 276] width 83 height 14
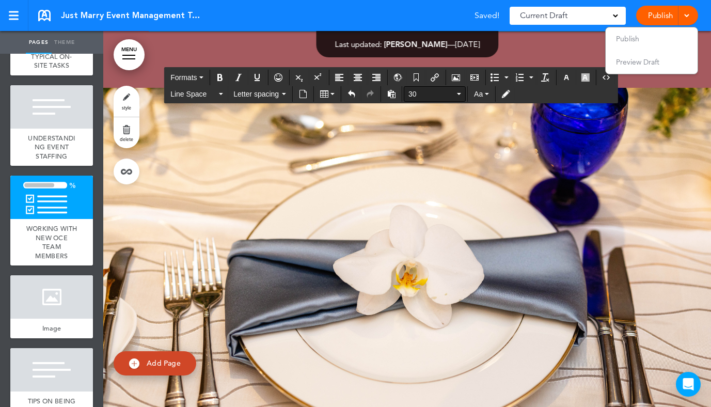
click at [450, 98] on span "30" at bounding box center [431, 94] width 46 height 10
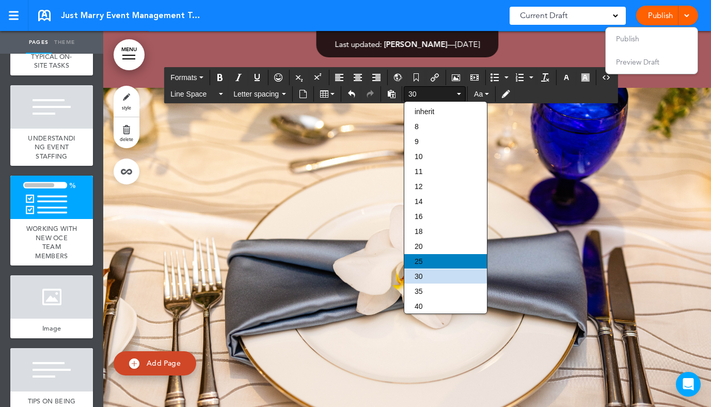
click at [439, 263] on div "25" at bounding box center [445, 261] width 83 height 14
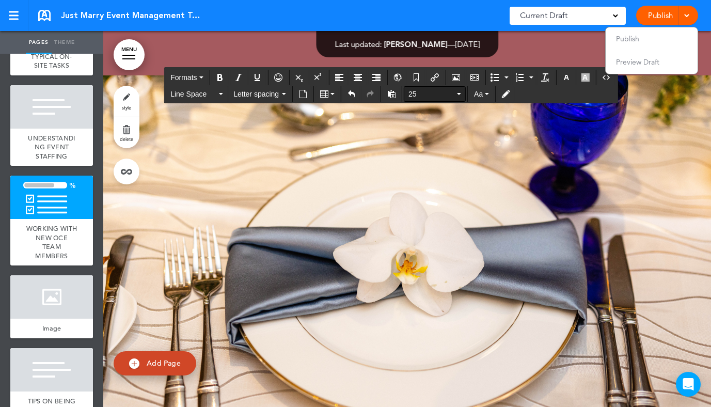
click at [456, 89] on button "25" at bounding box center [434, 94] width 61 height 14
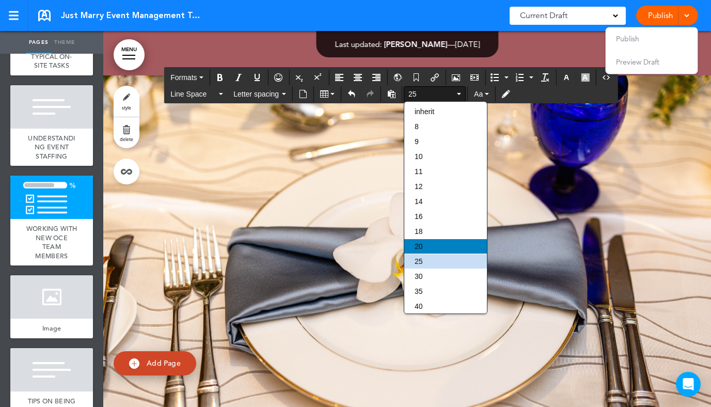
click at [433, 254] on div "20" at bounding box center [445, 246] width 83 height 14
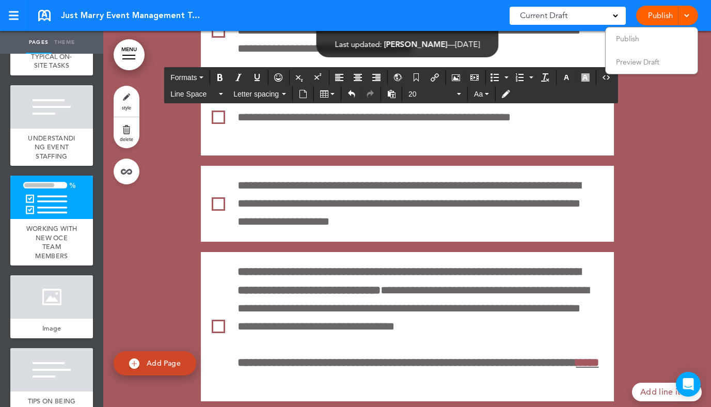
scroll to position [43273, 0]
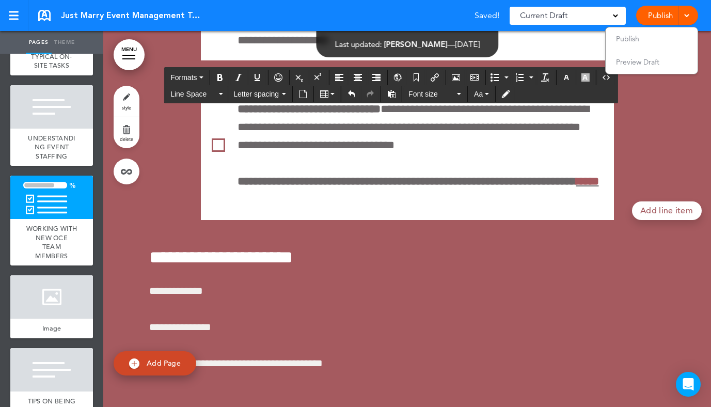
drag, startPoint x: 313, startPoint y: 230, endPoint x: 301, endPoint y: 229, distance: 12.4
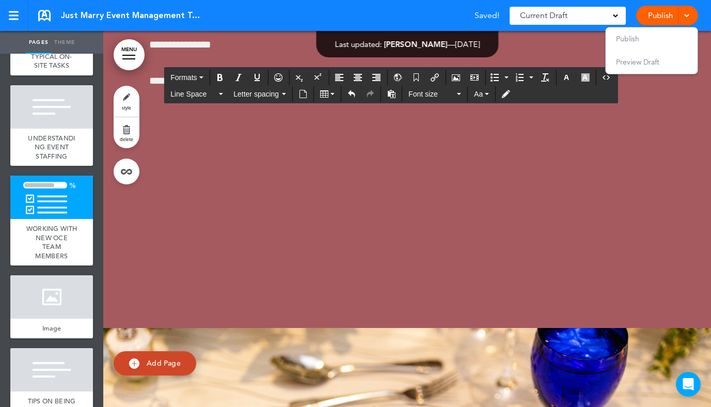
scroll to position [43842, 0]
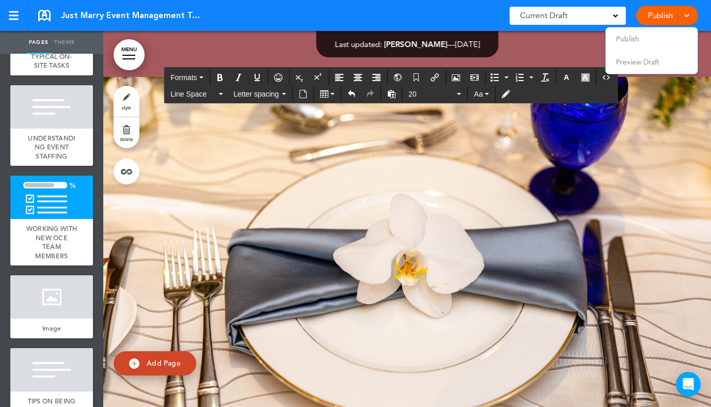
click at [508, 78] on icon "Bullet list" at bounding box center [506, 77] width 4 height 2
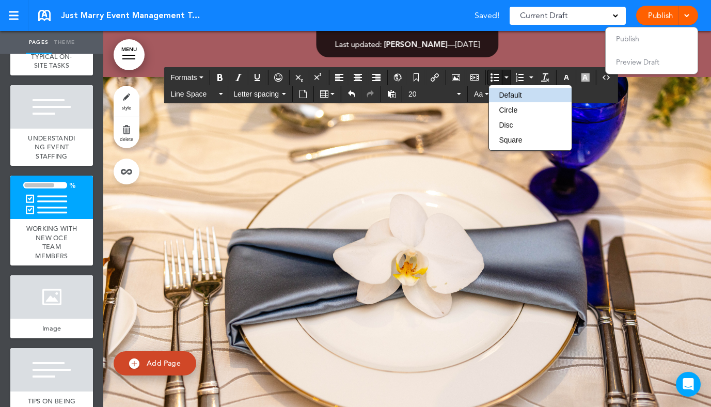
click at [500, 74] on button "Bullet list" at bounding box center [494, 77] width 14 height 14
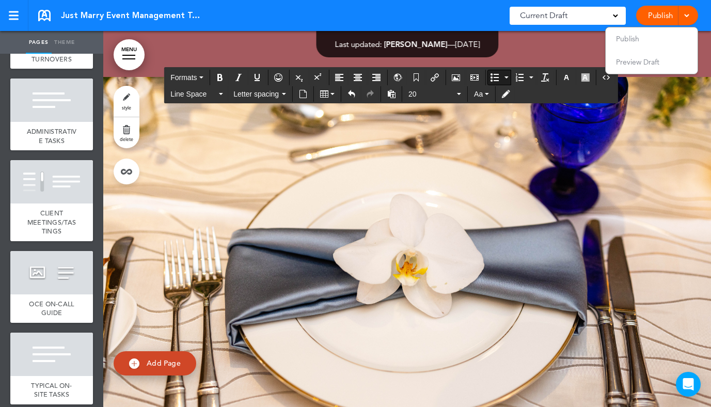
scroll to position [4953, 0]
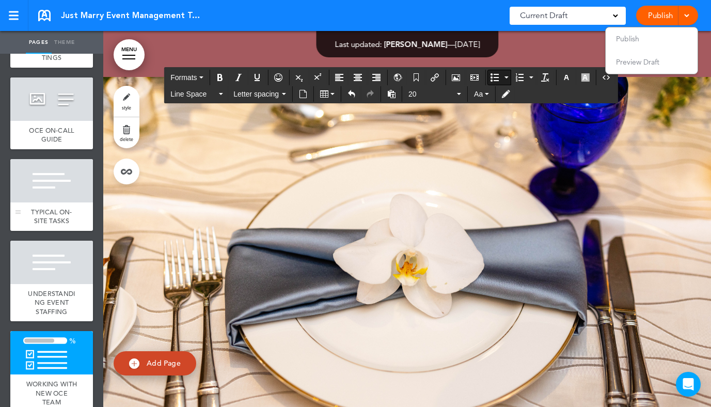
click at [49, 202] on div at bounding box center [51, 180] width 83 height 43
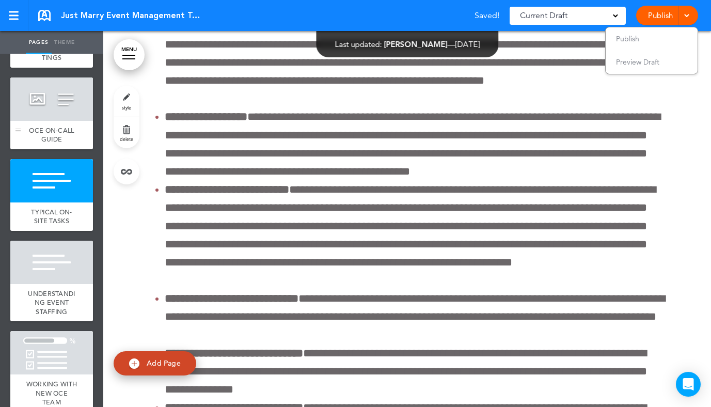
click at [51, 121] on div at bounding box center [51, 98] width 83 height 43
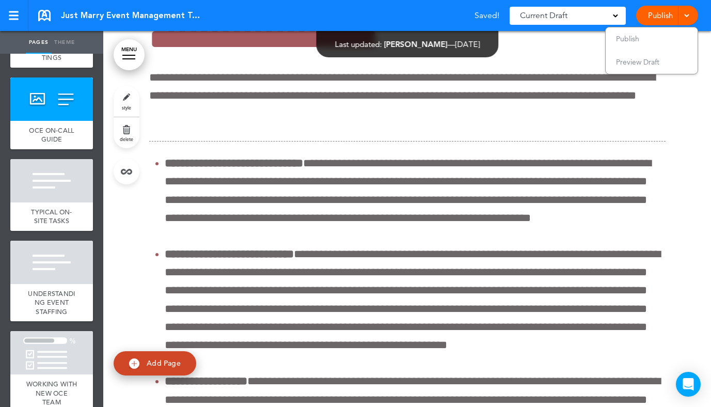
scroll to position [41251, 0]
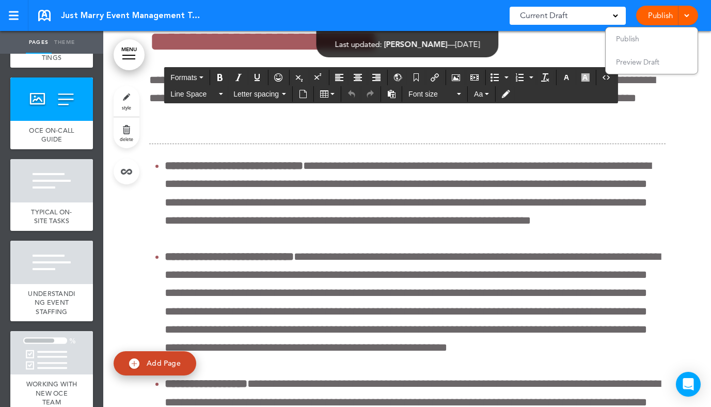
drag, startPoint x: 611, startPoint y: 276, endPoint x: 414, endPoint y: 268, distance: 197.9
paste div
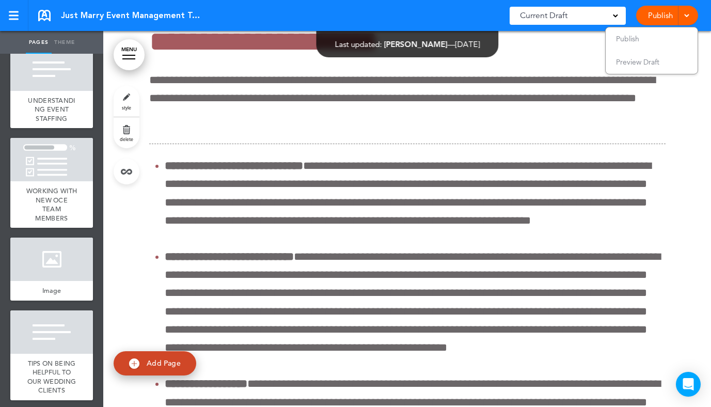
scroll to position [5146, 0]
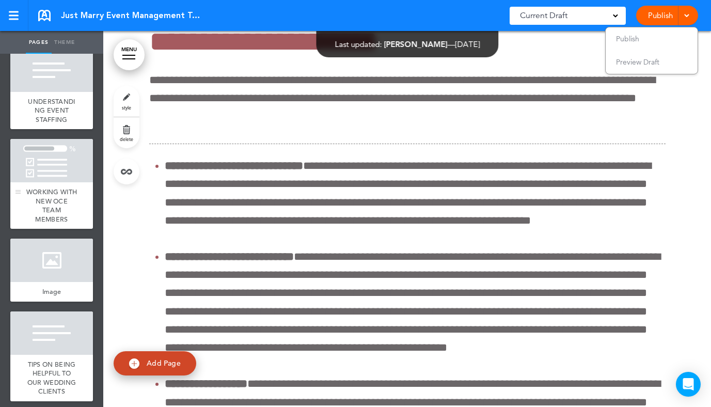
click at [58, 222] on span "WORKING WITH NEW OCE TEAM MEMBERS" at bounding box center [51, 205] width 51 height 36
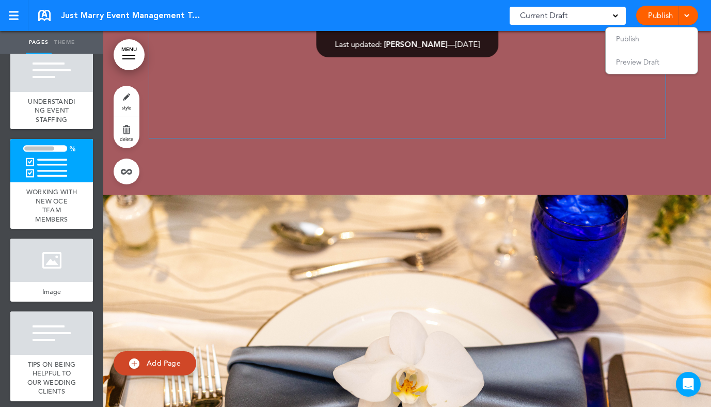
scroll to position [43808, 0]
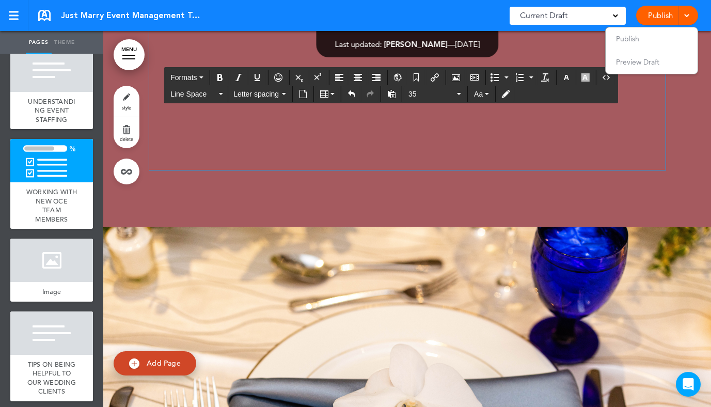
drag, startPoint x: 270, startPoint y: 264, endPoint x: 152, endPoint y: 203, distance: 132.4
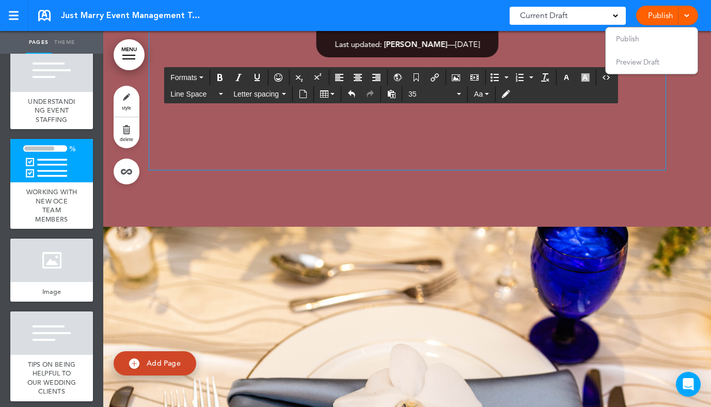
click at [418, 89] on span "35" at bounding box center [431, 94] width 46 height 10
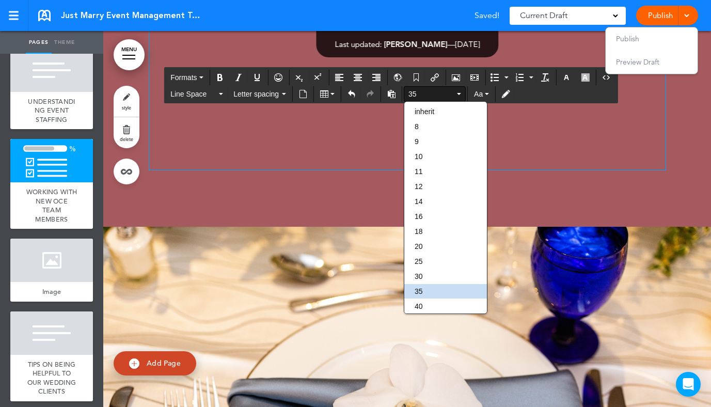
click at [424, 243] on div "inherit 8 9 10 11 12 14 16 18 20 25 30 35 40 45 50 60 70 80 90" at bounding box center [445, 253] width 83 height 299
click at [424, 248] on div "20" at bounding box center [445, 246] width 83 height 14
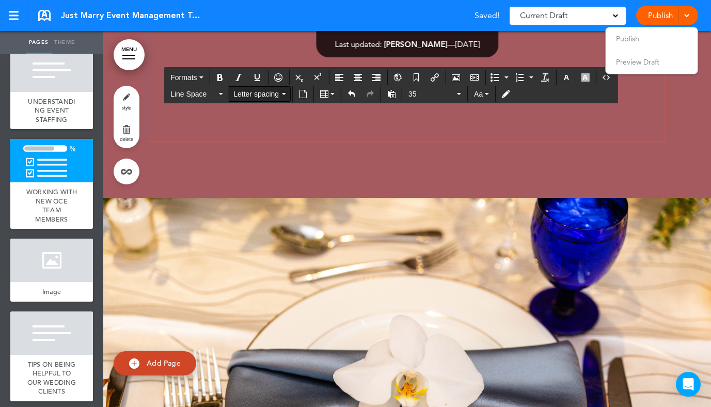
click at [281, 92] on button "Letter spacing" at bounding box center [259, 94] width 61 height 14
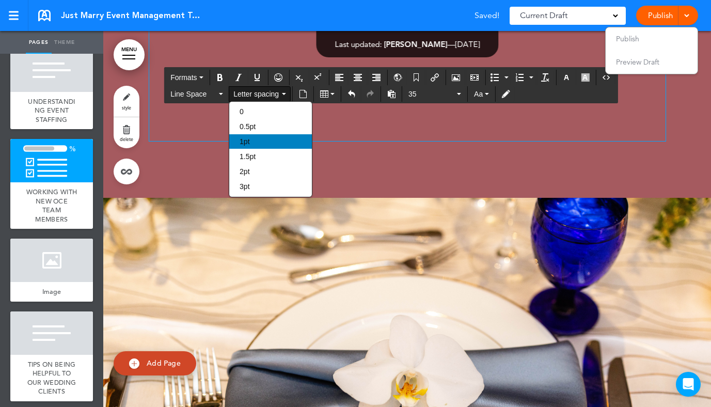
click at [257, 143] on div "1pt" at bounding box center [270, 141] width 83 height 14
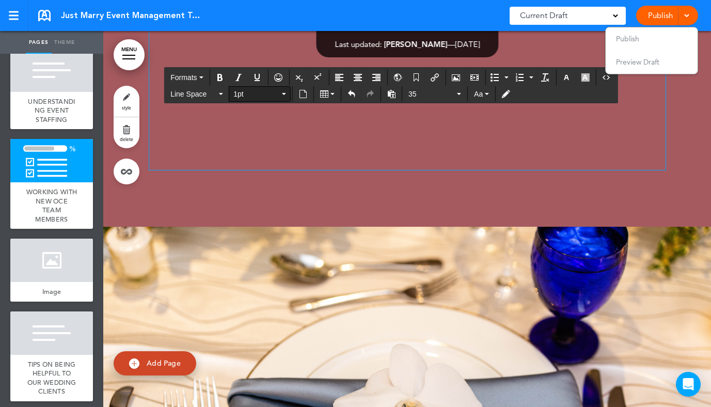
click at [270, 96] on span "1pt" at bounding box center [256, 94] width 46 height 10
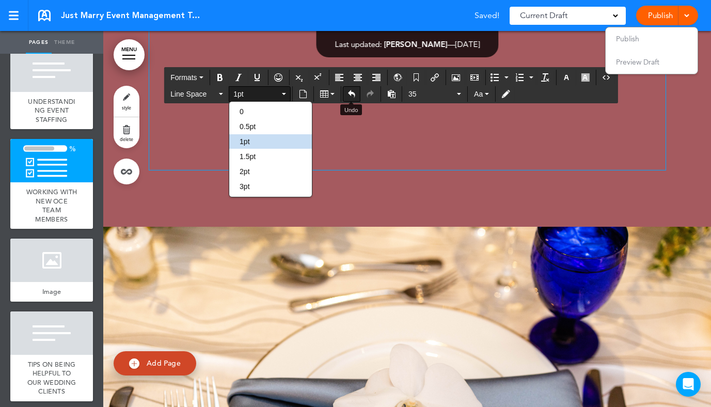
click at [353, 96] on icon "Undo" at bounding box center [352, 94] width 8 height 8
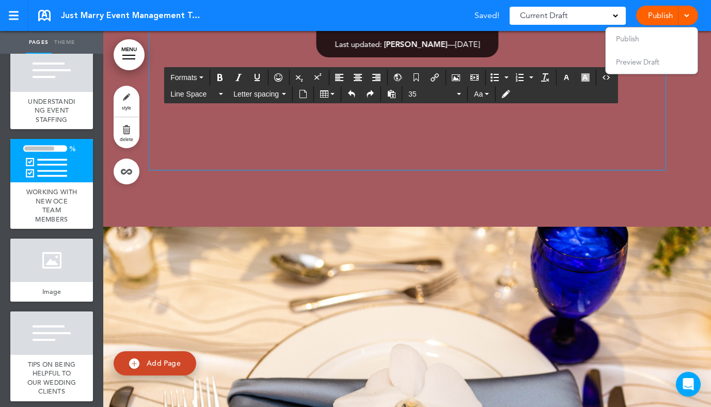
drag, startPoint x: 498, startPoint y: 317, endPoint x: 150, endPoint y: 194, distance: 369.8
click at [204, 93] on span "Line Space" at bounding box center [193, 94] width 46 height 10
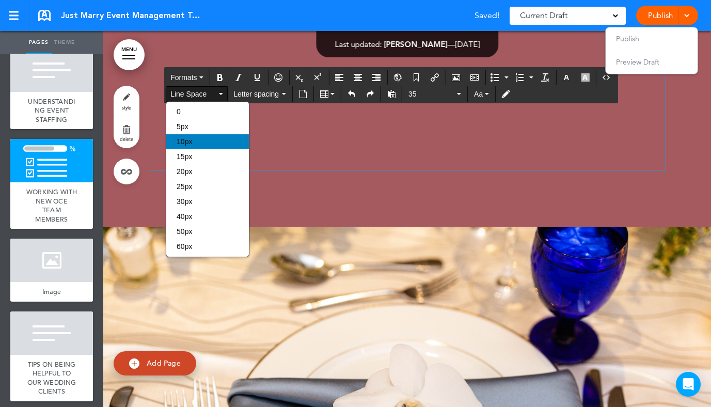
click at [200, 143] on div "10px" at bounding box center [207, 141] width 83 height 14
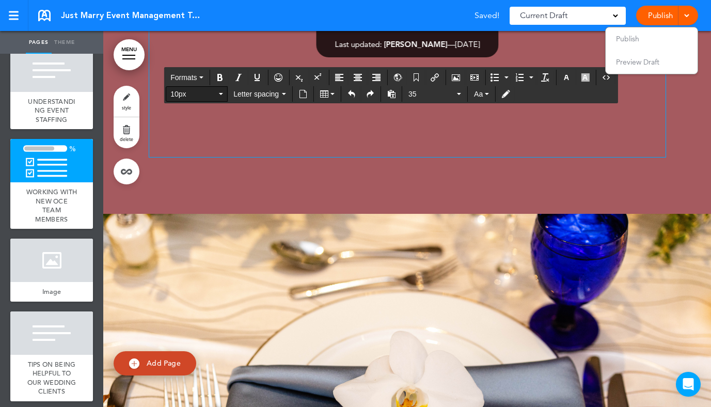
click at [196, 93] on span "10px" at bounding box center [193, 94] width 46 height 10
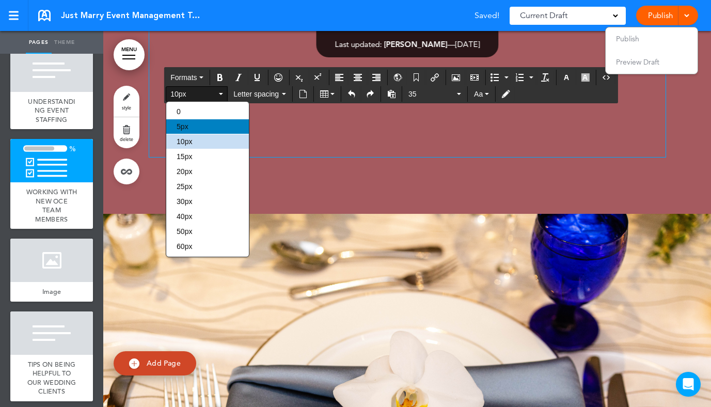
click at [191, 123] on div "5px" at bounding box center [207, 126] width 83 height 14
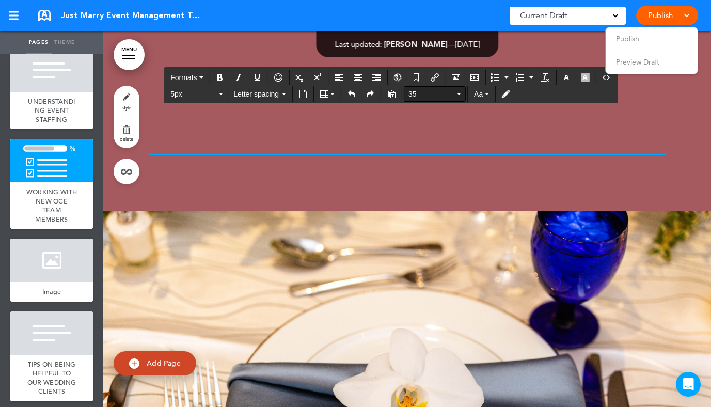
click at [450, 94] on span "35" at bounding box center [431, 94] width 46 height 10
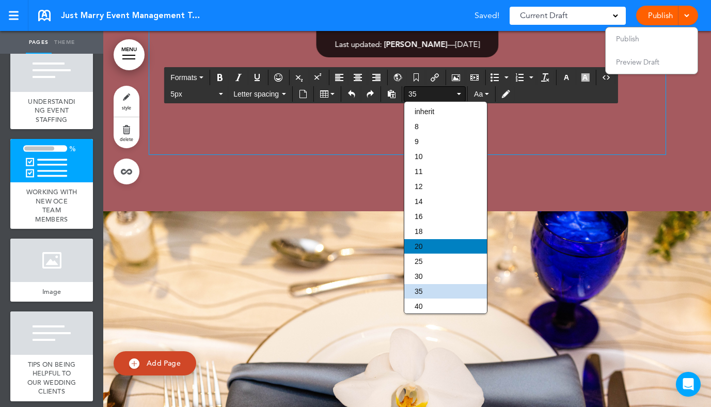
click at [423, 251] on div "20" at bounding box center [445, 246] width 83 height 14
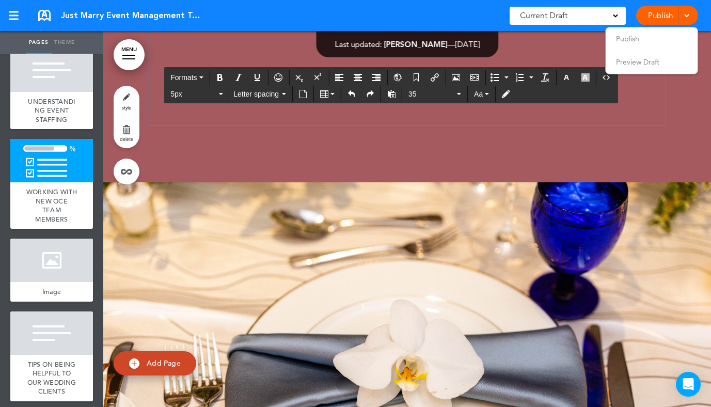
drag, startPoint x: 516, startPoint y: 257, endPoint x: 136, endPoint y: 205, distance: 383.6
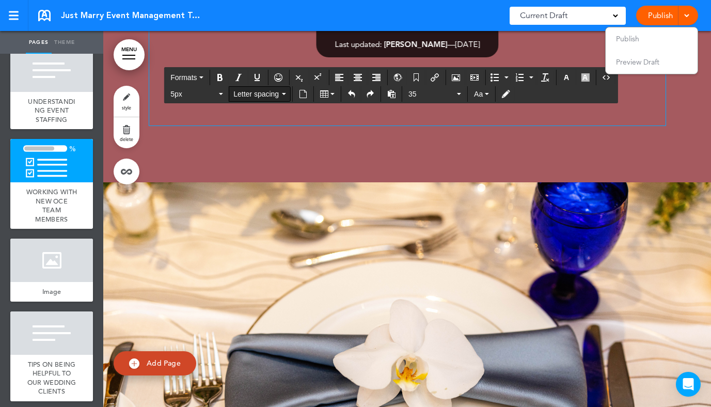
click at [257, 101] on button "Letter spacing" at bounding box center [259, 94] width 61 height 14
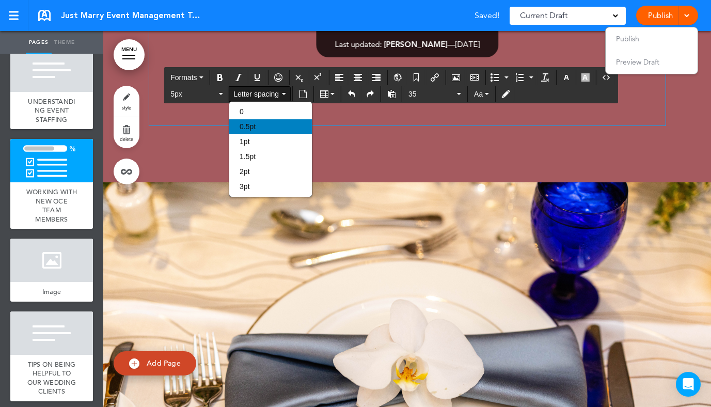
click at [260, 123] on div "0.5pt" at bounding box center [270, 126] width 83 height 14
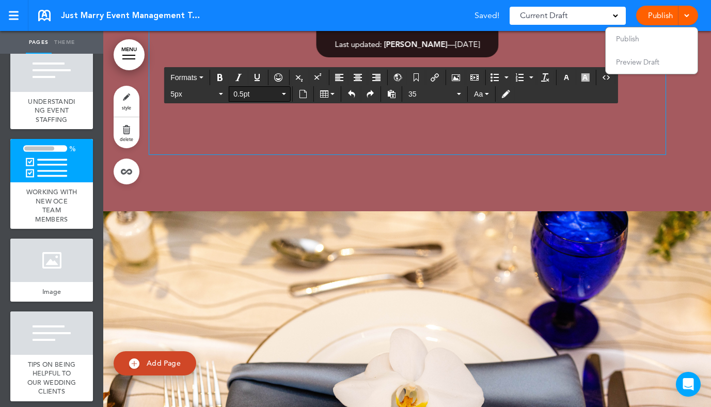
click at [264, 91] on span "0.5pt" at bounding box center [256, 94] width 46 height 10
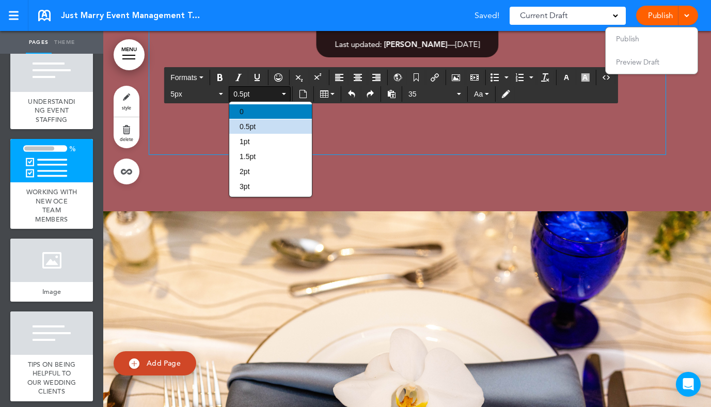
click at [257, 108] on div "0" at bounding box center [270, 111] width 83 height 14
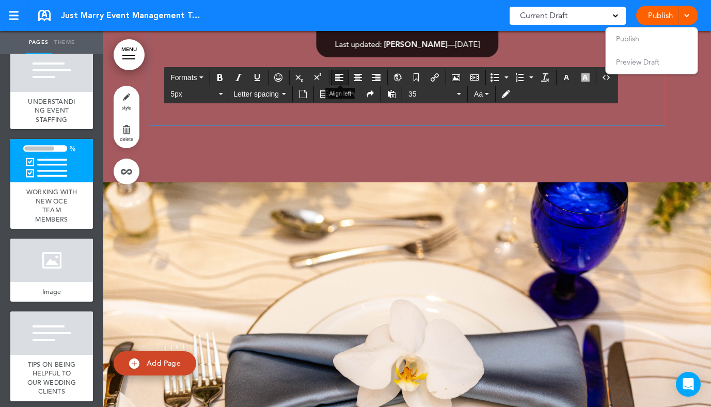
click at [339, 80] on icon "Align left" at bounding box center [339, 77] width 8 height 8
click at [267, 90] on span "Letter spacing" at bounding box center [256, 94] width 46 height 10
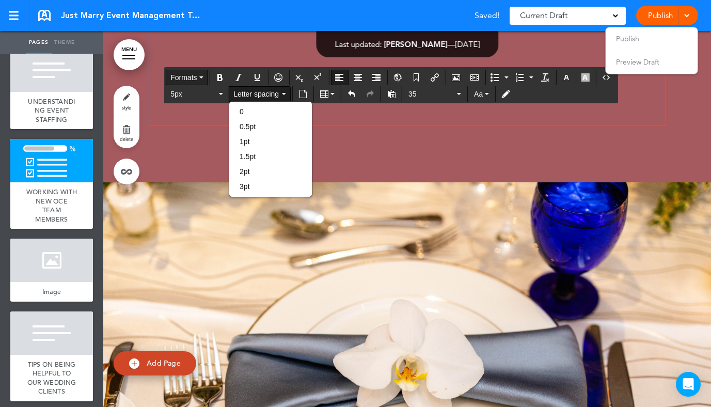
click at [186, 83] on button "Formats" at bounding box center [186, 77] width 41 height 14
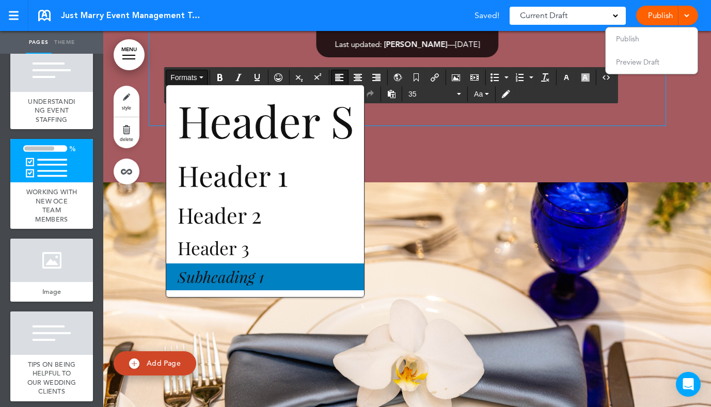
click at [260, 271] on span "Subheading 1" at bounding box center [221, 276] width 88 height 21
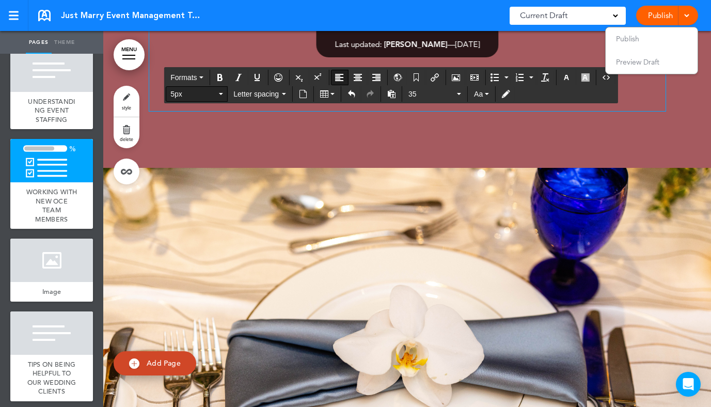
click at [210, 97] on span "5px" at bounding box center [193, 94] width 46 height 10
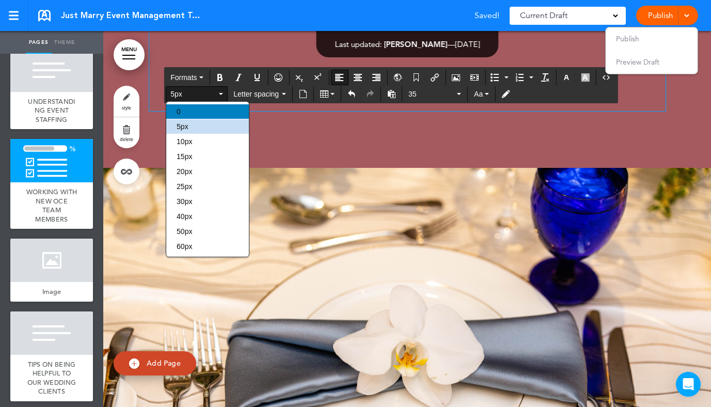
click at [196, 116] on div "0" at bounding box center [207, 111] width 83 height 14
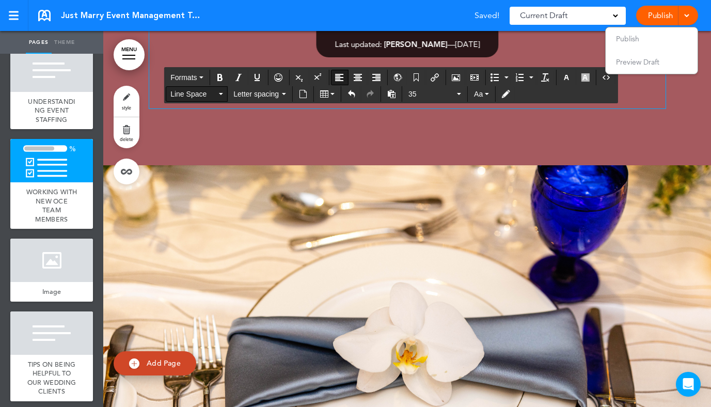
click at [207, 90] on span "Line Space" at bounding box center [193, 94] width 46 height 10
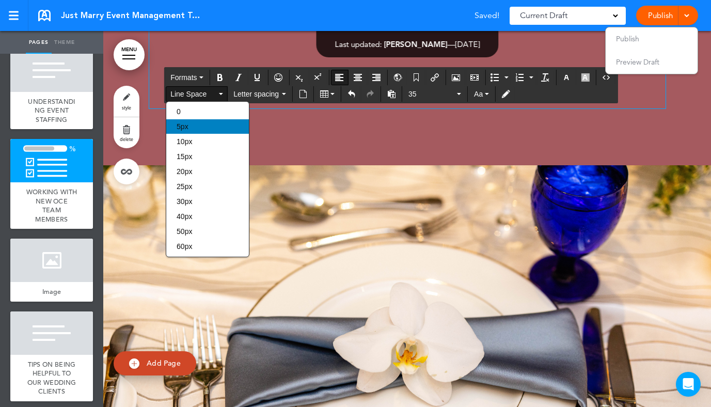
click at [199, 124] on div "5px" at bounding box center [207, 126] width 83 height 14
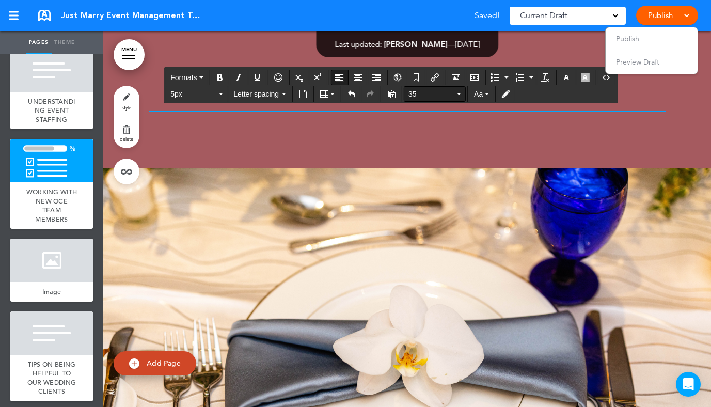
click at [423, 89] on span "35" at bounding box center [431, 94] width 46 height 10
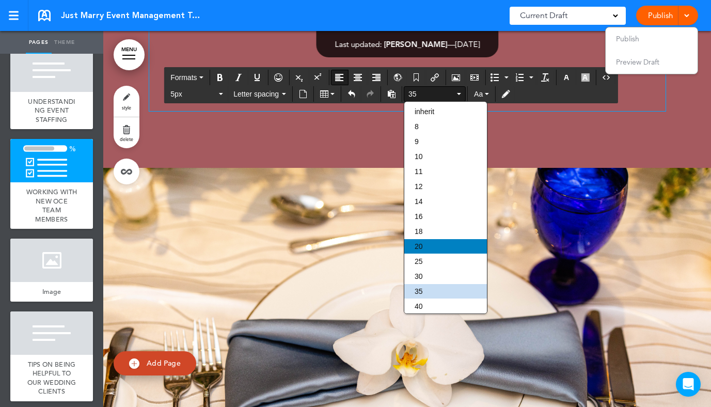
click at [423, 248] on div "20" at bounding box center [445, 246] width 83 height 14
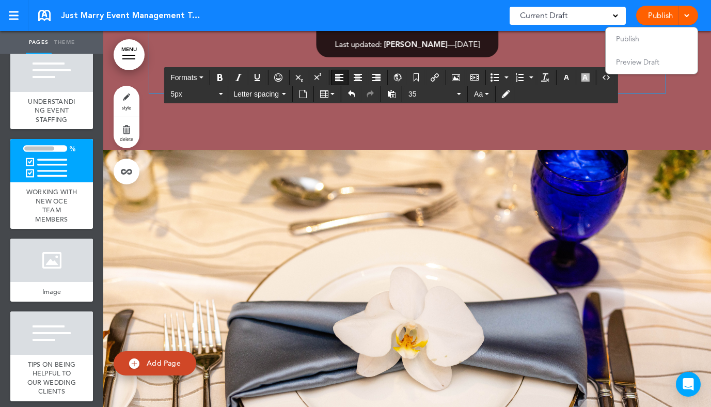
drag, startPoint x: 366, startPoint y: 234, endPoint x: 147, endPoint y: 152, distance: 234.3
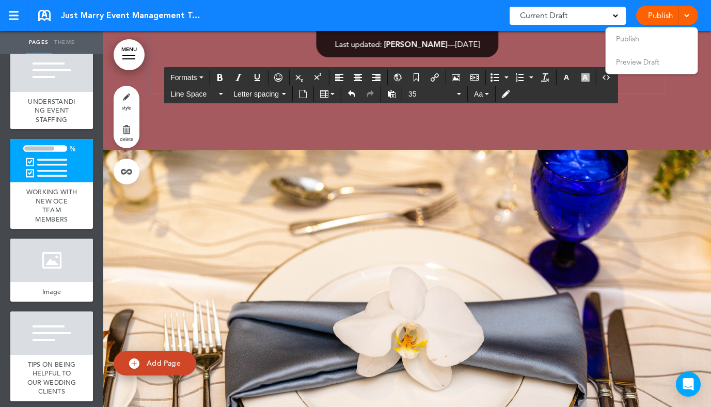
click at [269, 95] on span "Letter spacing" at bounding box center [256, 94] width 46 height 10
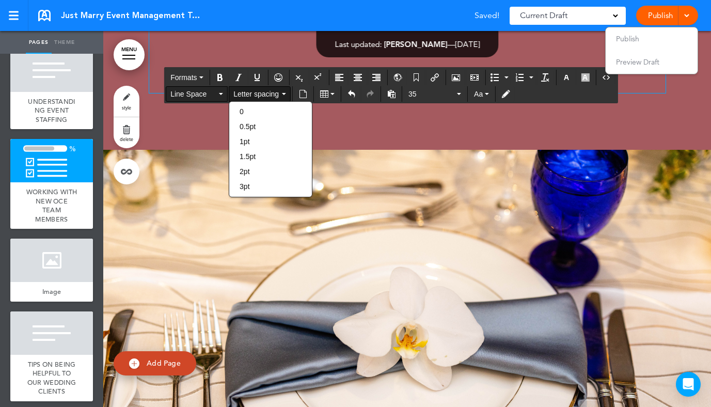
click at [200, 99] on button "Line Space" at bounding box center [196, 94] width 61 height 14
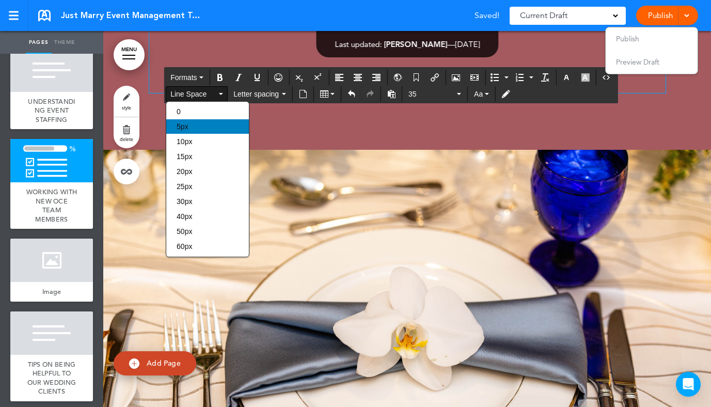
click at [198, 132] on div "5px" at bounding box center [207, 126] width 83 height 14
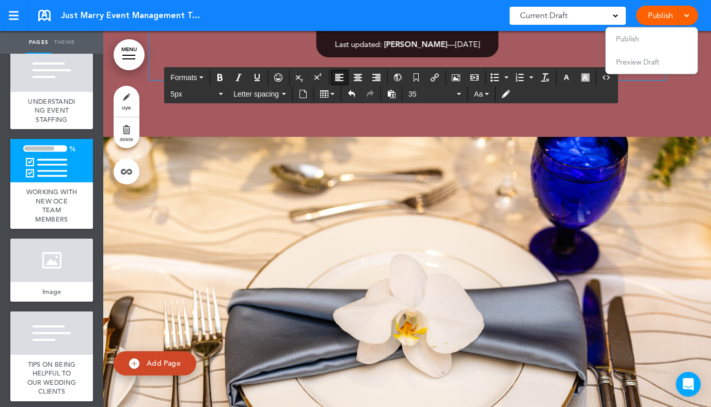
drag, startPoint x: 244, startPoint y: 245, endPoint x: 147, endPoint y: 223, distance: 99.6
click at [221, 94] on icon "button" at bounding box center [221, 94] width 4 height 2
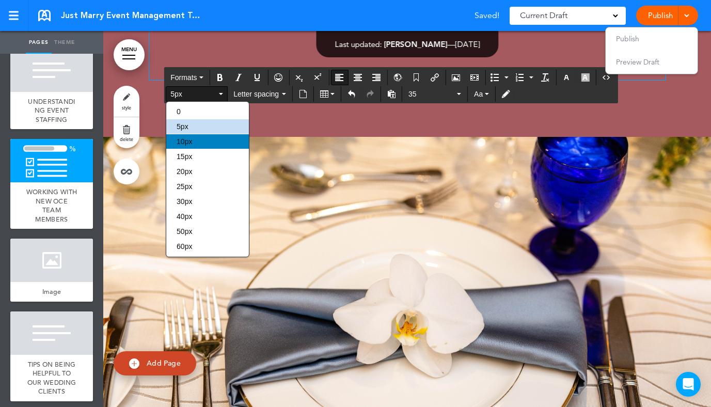
click at [207, 145] on div "10px" at bounding box center [207, 141] width 83 height 14
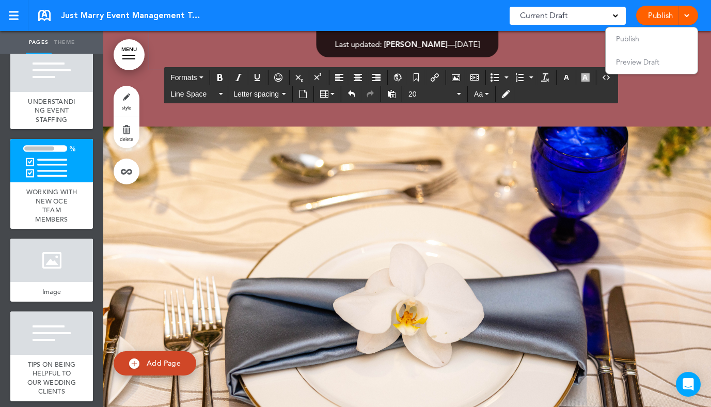
drag, startPoint x: 234, startPoint y: 237, endPoint x: 145, endPoint y: 236, distance: 89.3
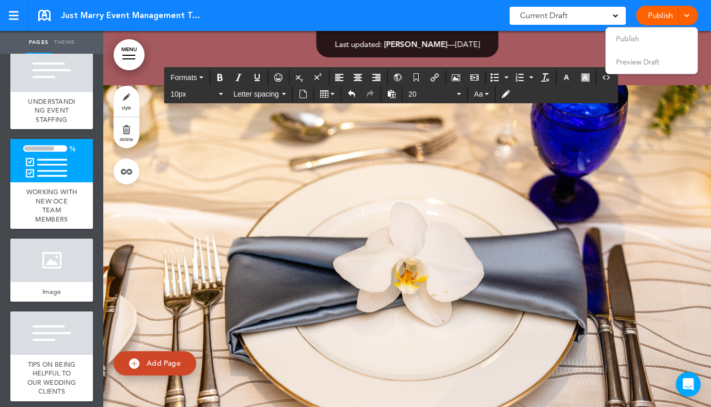
scroll to position [43807, 0]
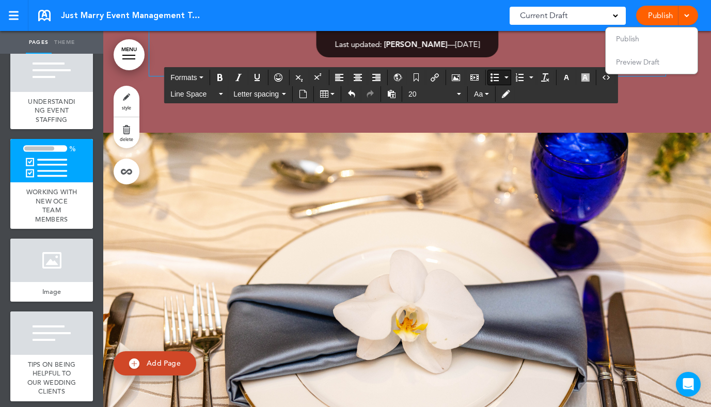
scroll to position [43844, 0]
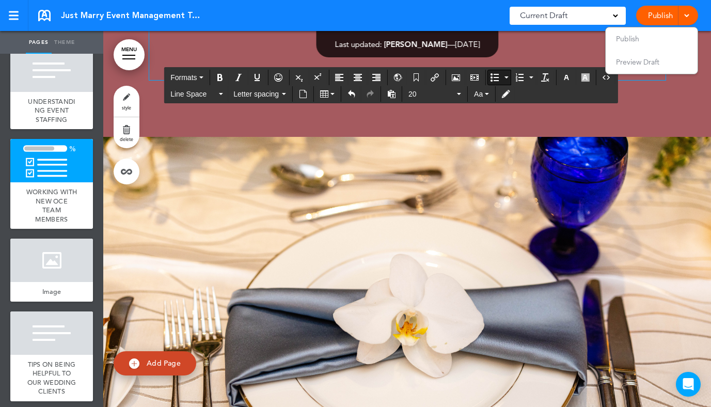
scroll to position [43878, 0]
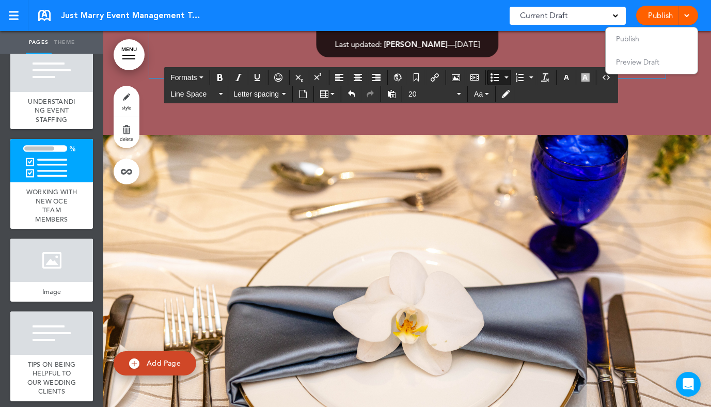
drag, startPoint x: 344, startPoint y: 251, endPoint x: 325, endPoint y: 251, distance: 19.1
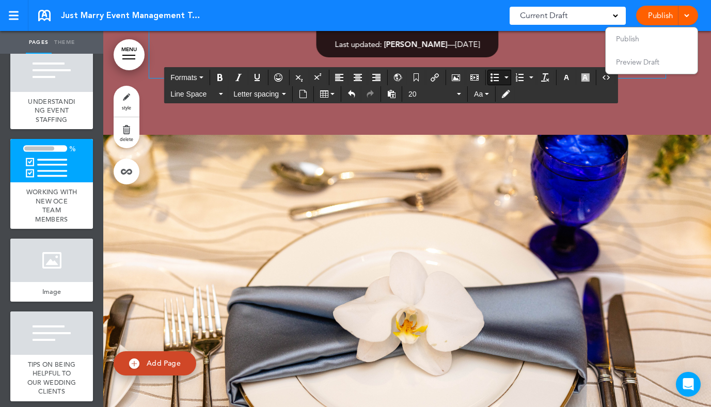
drag, startPoint x: 248, startPoint y: 268, endPoint x: 213, endPoint y: 267, distance: 35.1
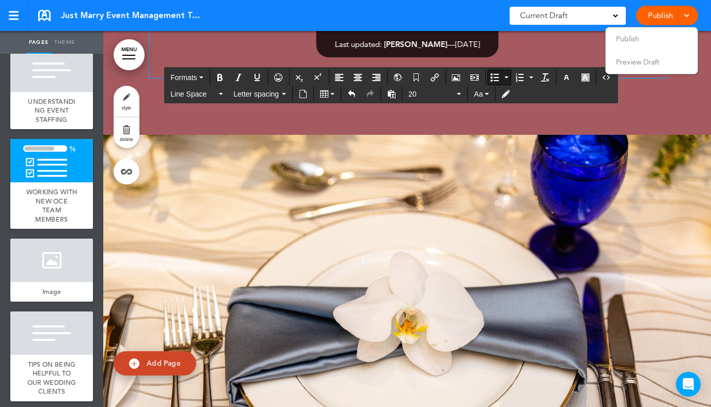
drag, startPoint x: 600, startPoint y: 273, endPoint x: 532, endPoint y: 272, distance: 67.7
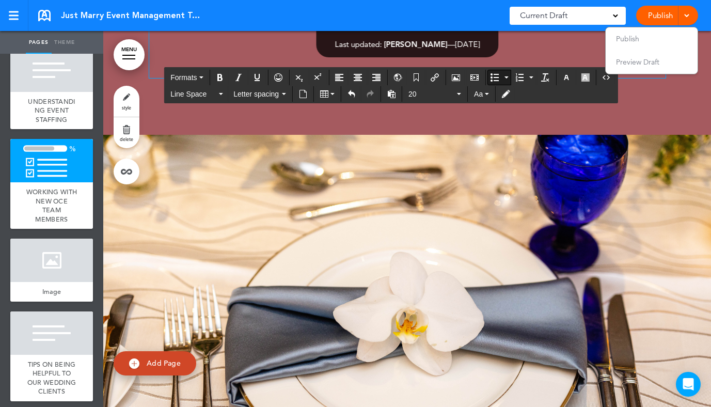
drag, startPoint x: 531, startPoint y: 270, endPoint x: 603, endPoint y: 270, distance: 72.3
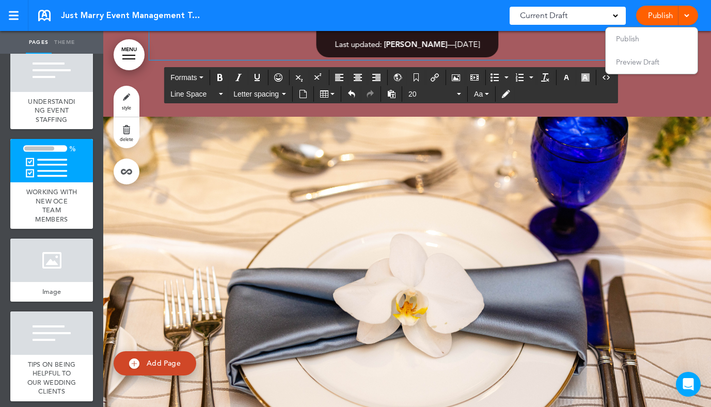
scroll to position [43897, 0]
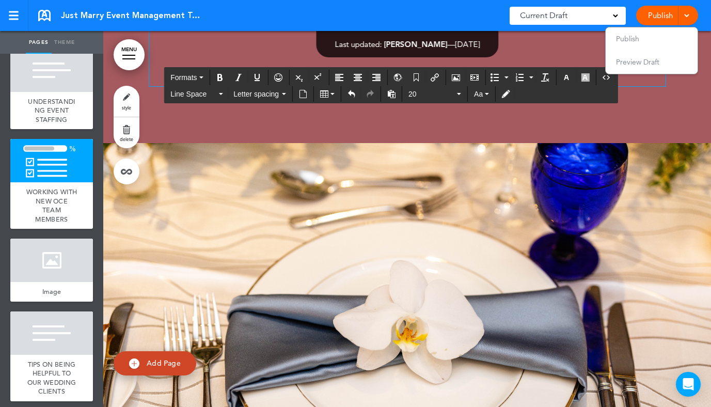
scroll to position [43854, 0]
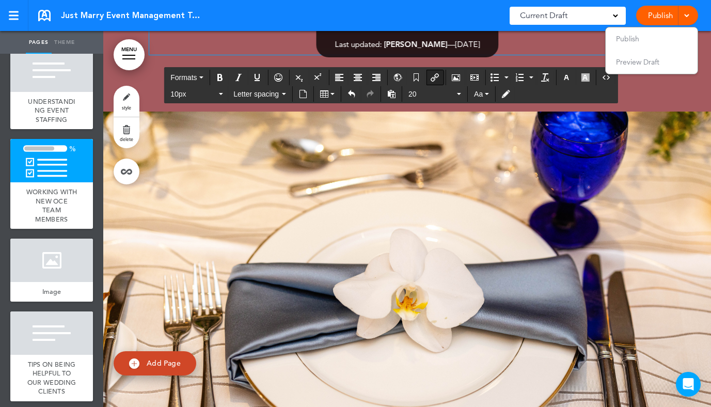
scroll to position [43937, 0]
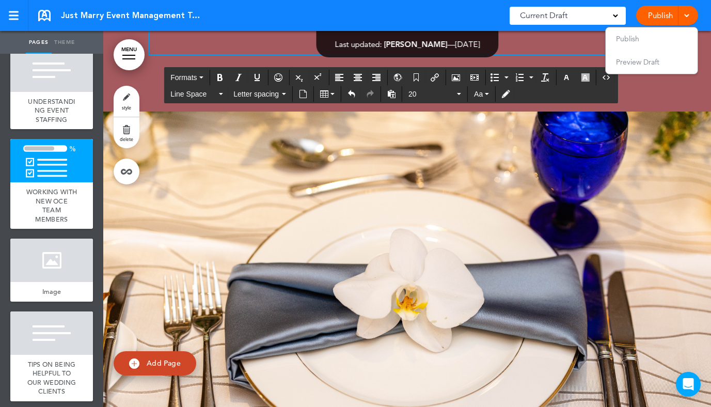
click at [499, 77] on icon "Bullet list" at bounding box center [495, 77] width 8 height 8
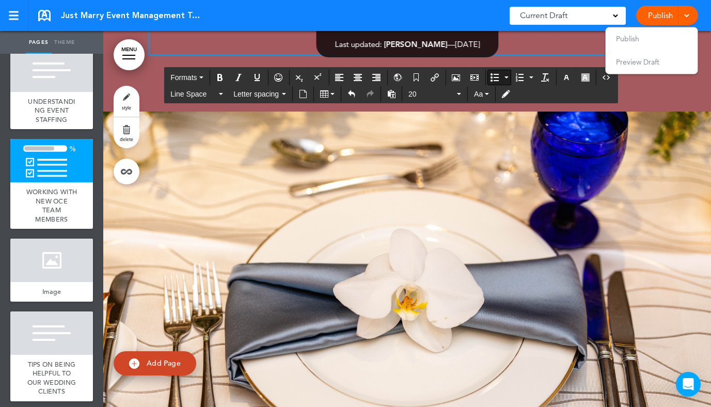
drag, startPoint x: 486, startPoint y: 202, endPoint x: 165, endPoint y: 174, distance: 322.5
drag, startPoint x: 229, startPoint y: 282, endPoint x: 161, endPoint y: 279, distance: 68.8
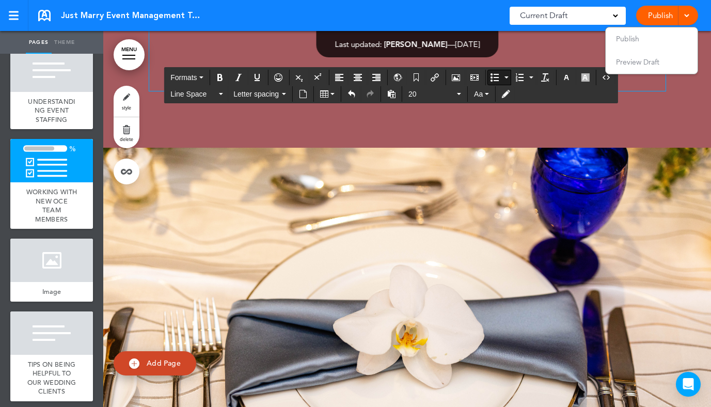
drag, startPoint x: 267, startPoint y: 281, endPoint x: 224, endPoint y: 282, distance: 42.9
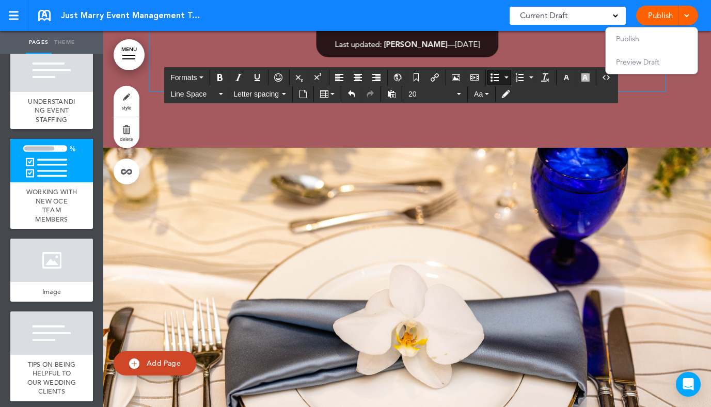
drag, startPoint x: 348, startPoint y: 277, endPoint x: 357, endPoint y: 278, distance: 9.9
drag, startPoint x: 622, startPoint y: 282, endPoint x: 578, endPoint y: 282, distance: 43.9
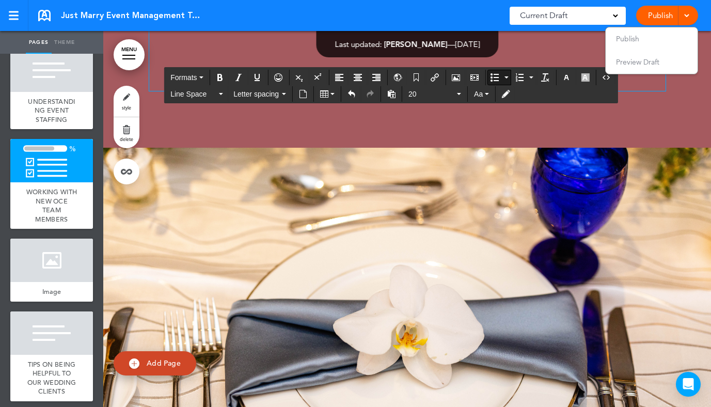
drag, startPoint x: 201, startPoint y: 303, endPoint x: 585, endPoint y: 281, distance: 384.3
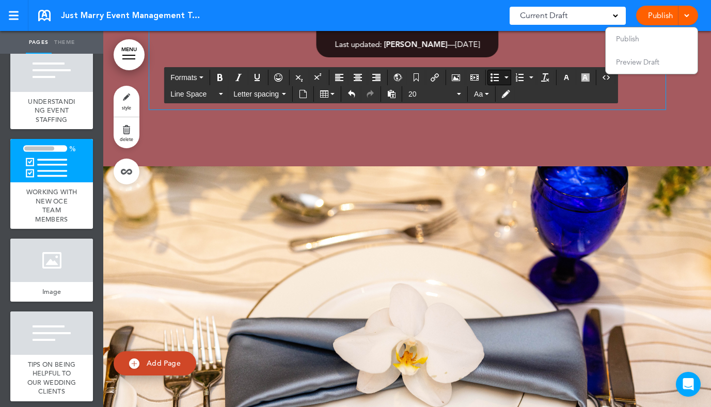
drag, startPoint x: 328, startPoint y: 300, endPoint x: 302, endPoint y: 300, distance: 26.3
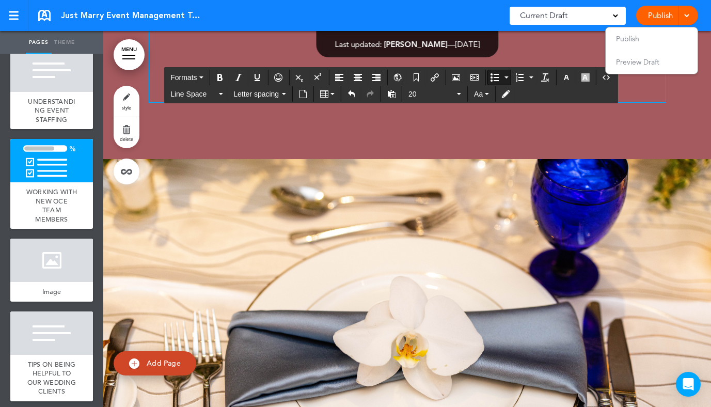
drag, startPoint x: 505, startPoint y: 331, endPoint x: 504, endPoint y: 317, distance: 14.0
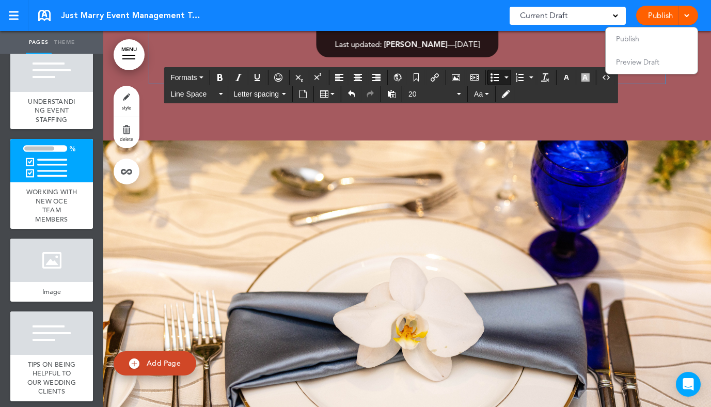
drag, startPoint x: 632, startPoint y: 203, endPoint x: 631, endPoint y: 185, distance: 18.1
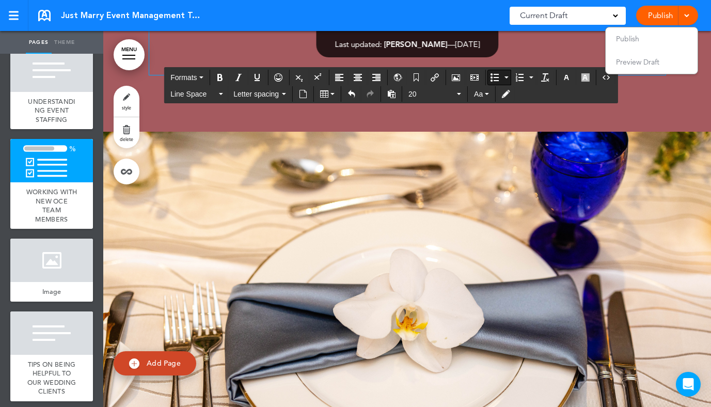
scroll to position [43977, 0]
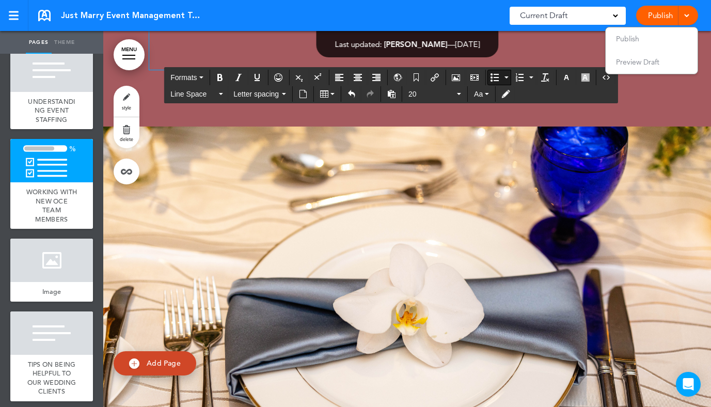
drag, startPoint x: 515, startPoint y: 258, endPoint x: 484, endPoint y: 259, distance: 30.5
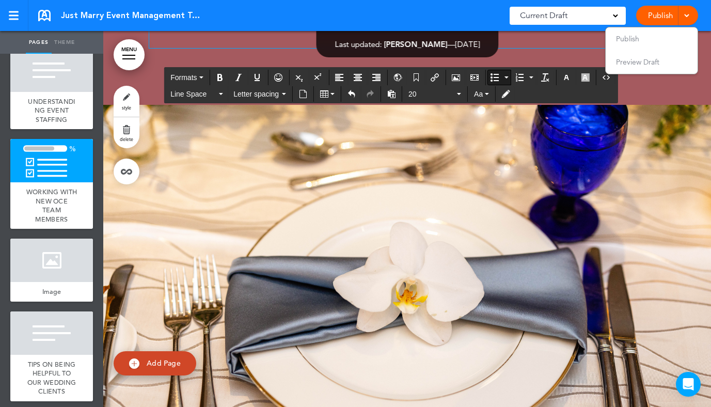
scroll to position [44007, 0]
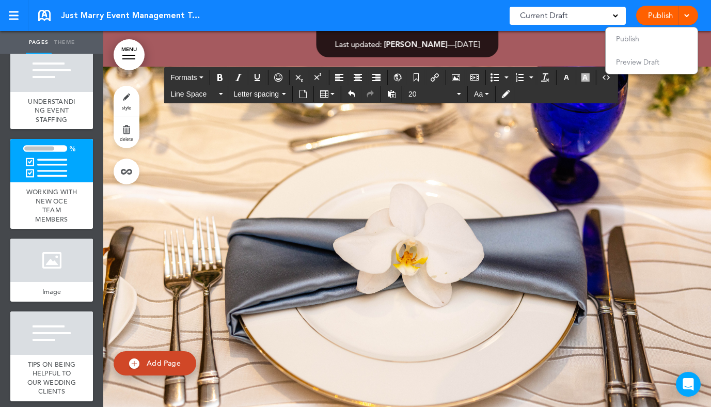
scroll to position [44043, 0]
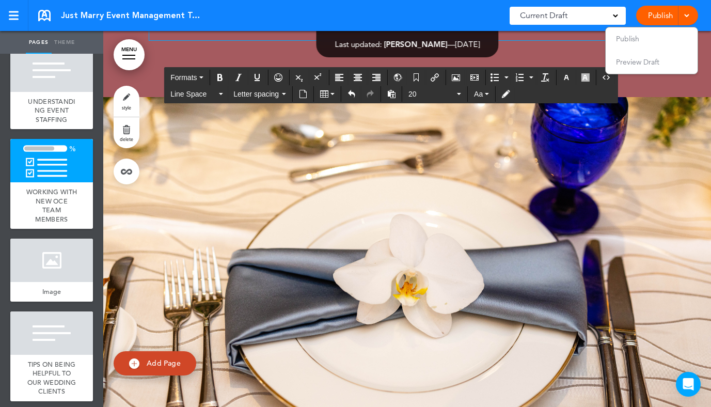
drag, startPoint x: 262, startPoint y: 158, endPoint x: 131, endPoint y: 158, distance: 131.2
drag, startPoint x: 198, startPoint y: 198, endPoint x: 146, endPoint y: 163, distance: 62.9
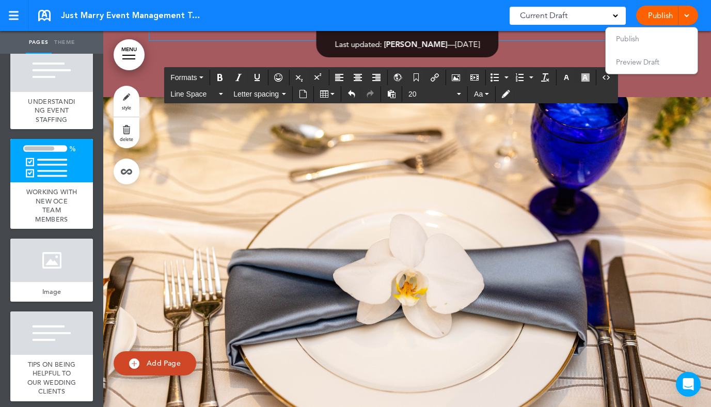
copy div "**********"
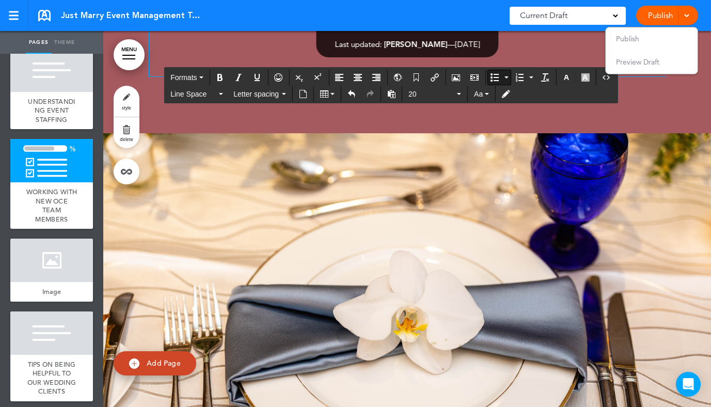
drag, startPoint x: 487, startPoint y: 250, endPoint x: 134, endPoint y: 199, distance: 357.4
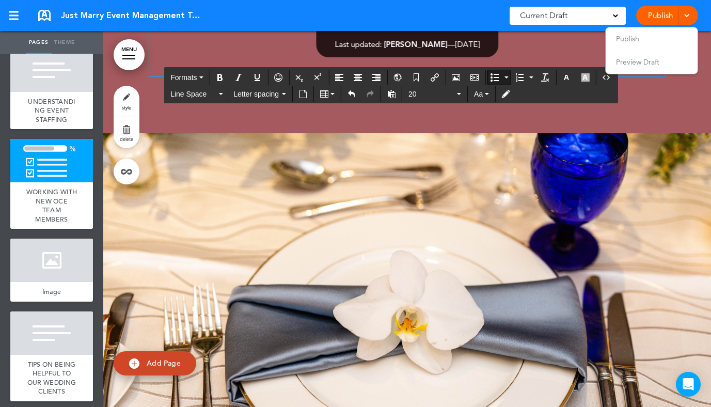
drag, startPoint x: 215, startPoint y: 329, endPoint x: 156, endPoint y: 324, distance: 58.6
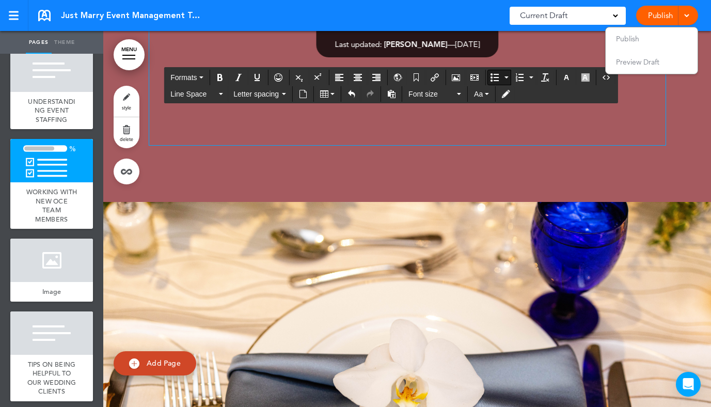
scroll to position [44086, 0]
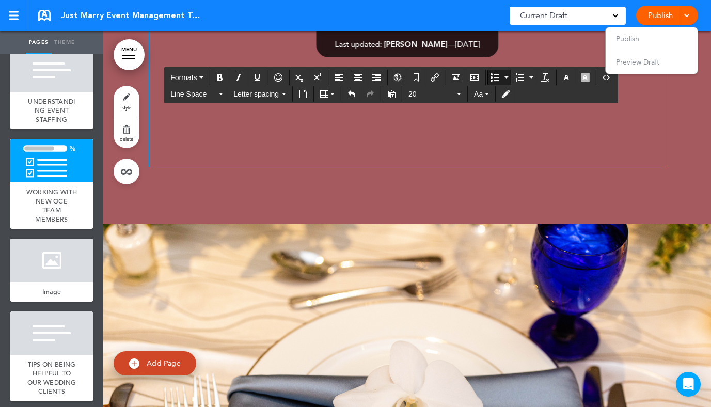
scroll to position [44023, 0]
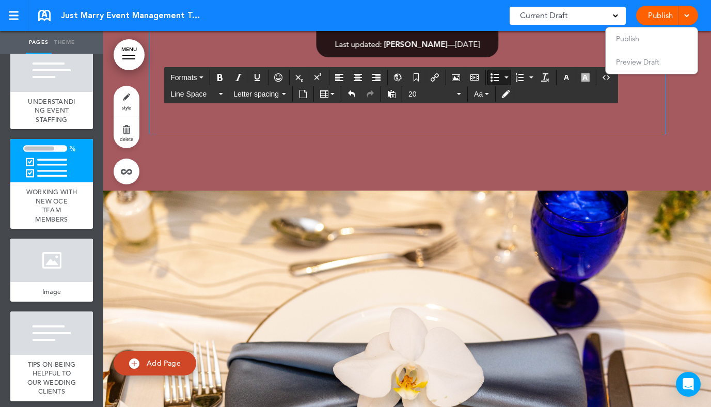
drag, startPoint x: 289, startPoint y: 307, endPoint x: 592, endPoint y: 289, distance: 303.7
click at [219, 75] on icon "Bold" at bounding box center [220, 77] width 8 height 8
drag, startPoint x: 258, startPoint y: 181, endPoint x: 590, endPoint y: 168, distance: 332.3
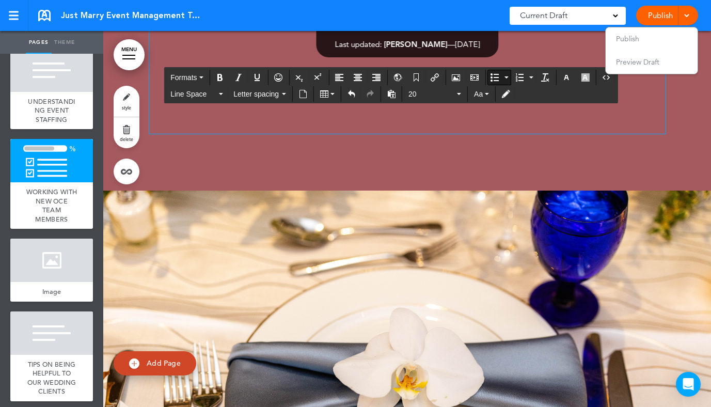
click at [220, 74] on icon "Bold" at bounding box center [220, 77] width 8 height 8
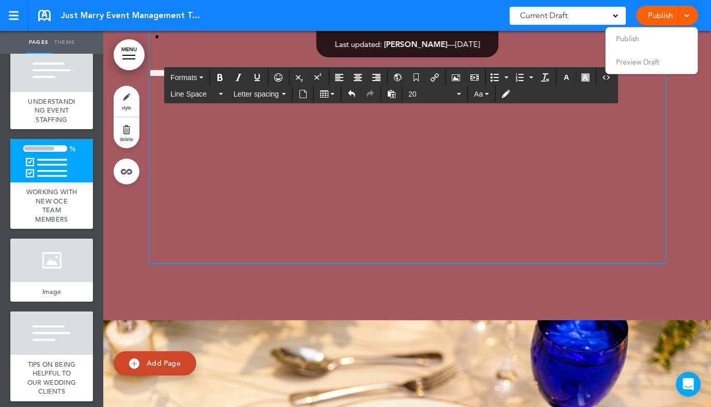
scroll to position [43943, 0]
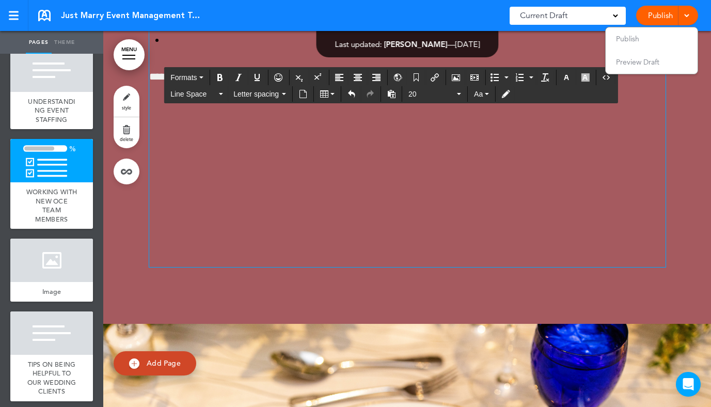
drag, startPoint x: 515, startPoint y: 168, endPoint x: 395, endPoint y: 174, distance: 121.0
click at [221, 78] on icon "Bold" at bounding box center [220, 77] width 8 height 8
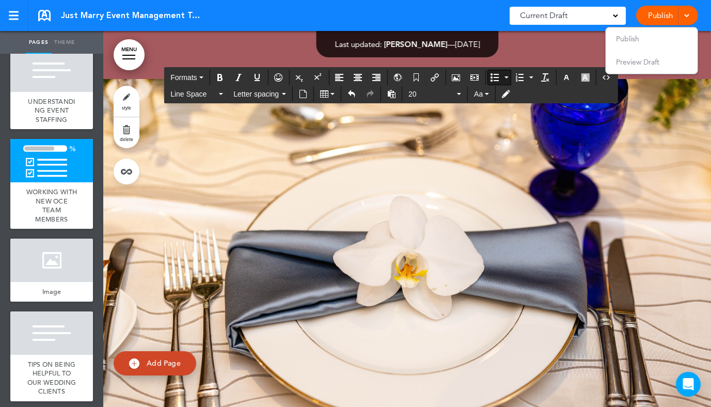
scroll to position [44198, 0]
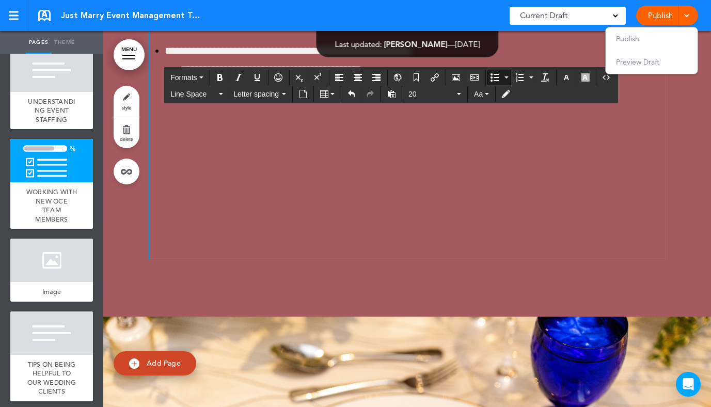
scroll to position [43863, 0]
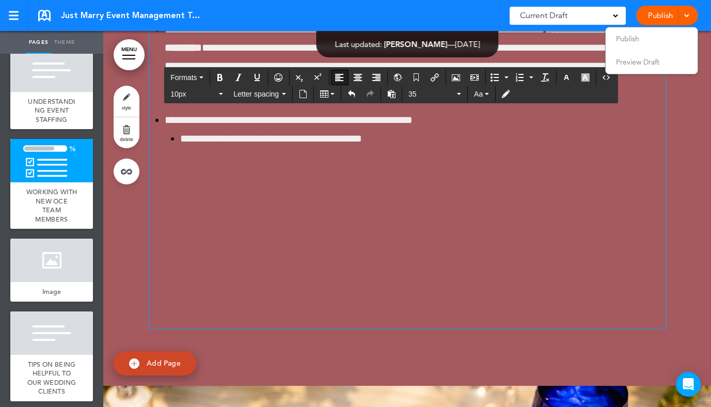
drag, startPoint x: 571, startPoint y: 162, endPoint x: 463, endPoint y: 165, distance: 108.0
drag, startPoint x: 554, startPoint y: 165, endPoint x: 499, endPoint y: 164, distance: 55.3
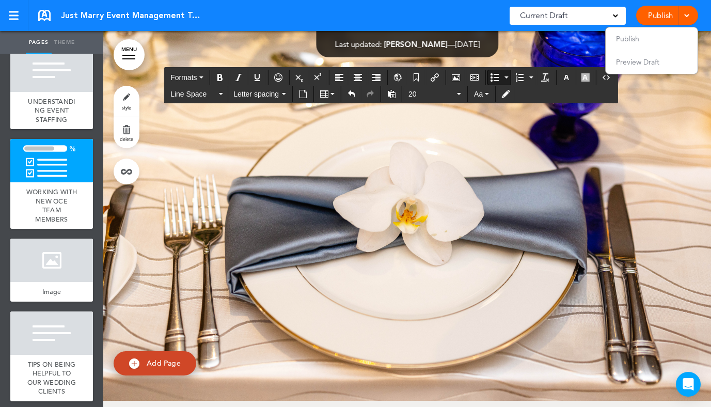
scroll to position [44231, 0]
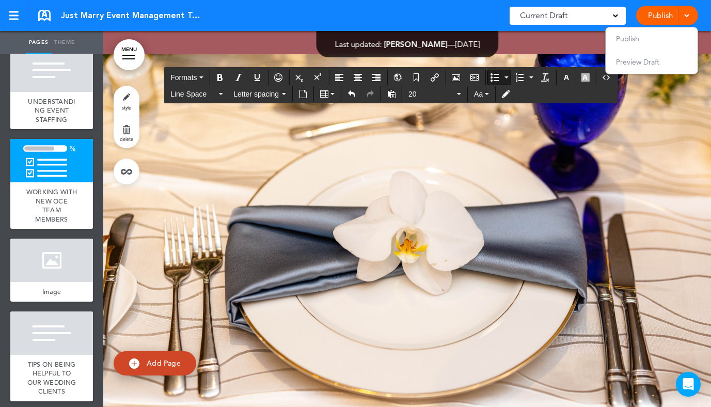
drag, startPoint x: 509, startPoint y: 282, endPoint x: 434, endPoint y: 280, distance: 74.9
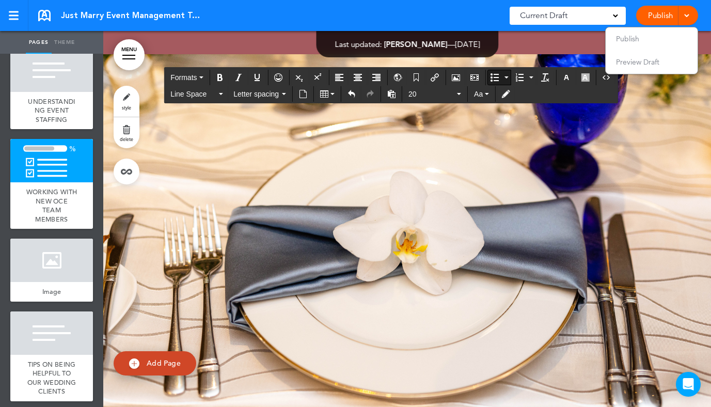
copy span "**********"
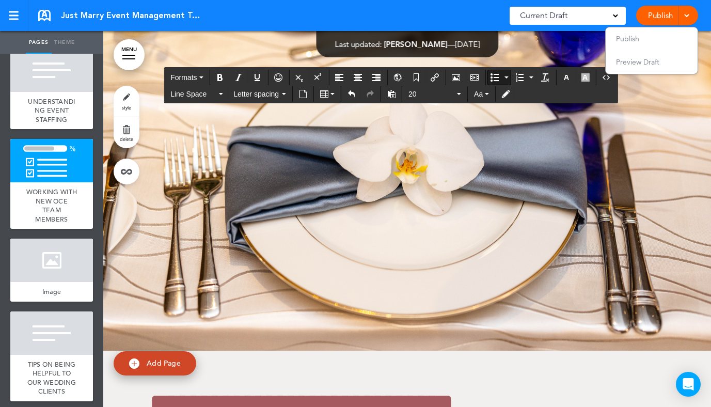
scroll to position [44350, 0]
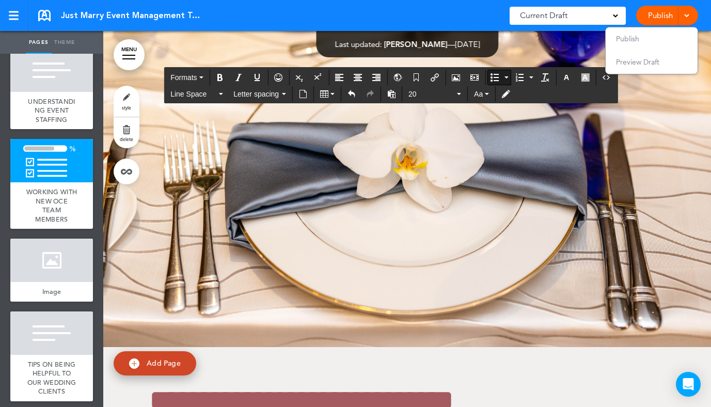
drag, startPoint x: 364, startPoint y: 196, endPoint x: 342, endPoint y: 196, distance: 21.7
click at [436, 82] on button "Insert/edit airmason link" at bounding box center [435, 77] width 17 height 14
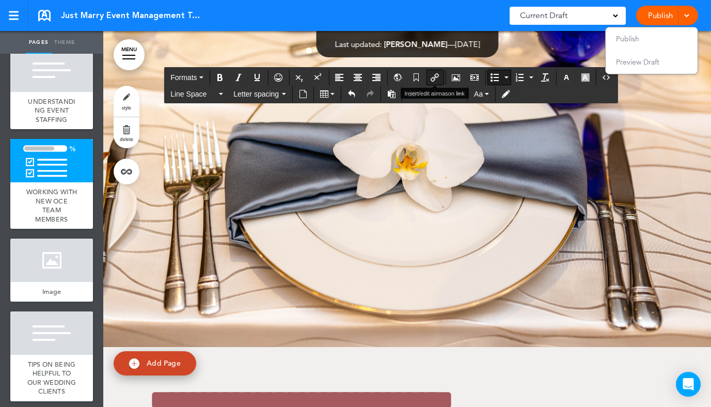
type input "****"
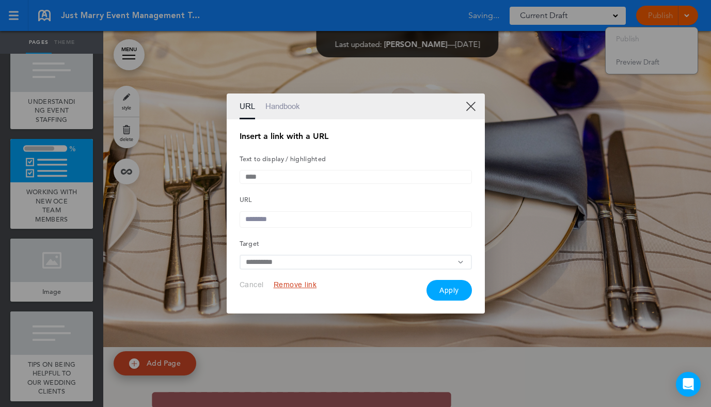
click at [285, 212] on input "text" at bounding box center [356, 219] width 232 height 17
click at [285, 215] on input "text" at bounding box center [356, 219] width 232 height 17
paste input "**********"
type input "**********"
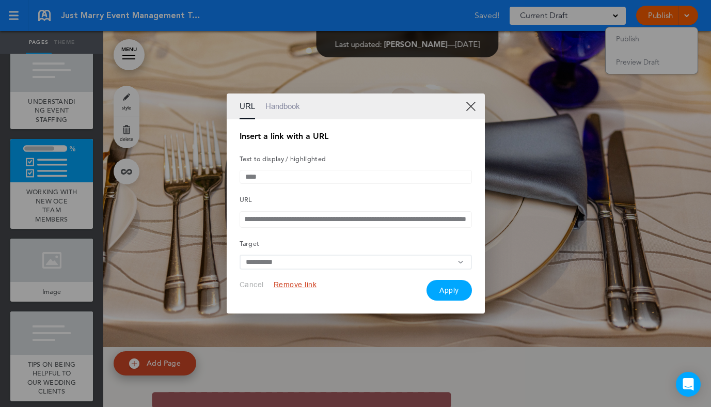
click at [454, 293] on button "Apply" at bounding box center [449, 290] width 45 height 21
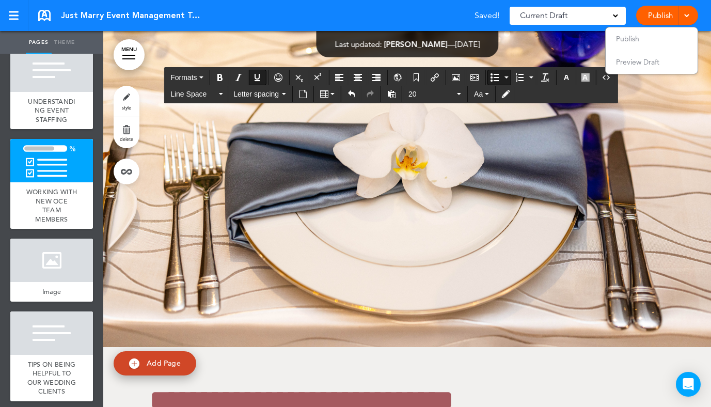
drag, startPoint x: 378, startPoint y: 202, endPoint x: 334, endPoint y: 200, distance: 43.9
click at [569, 71] on button "button" at bounding box center [566, 77] width 17 height 14
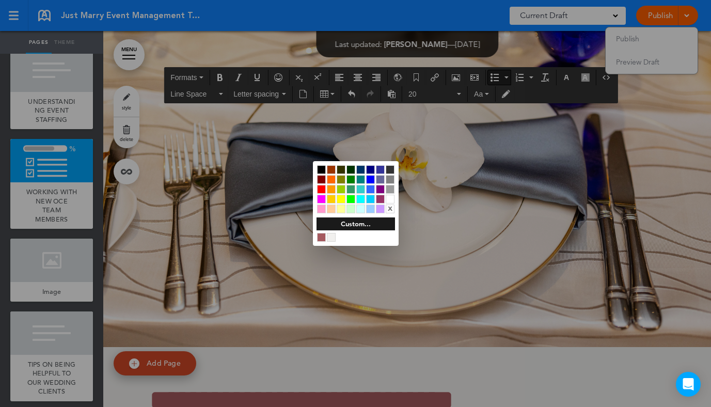
click at [333, 236] on div at bounding box center [331, 237] width 9 height 9
click at [326, 233] on div at bounding box center [356, 237] width 78 height 10
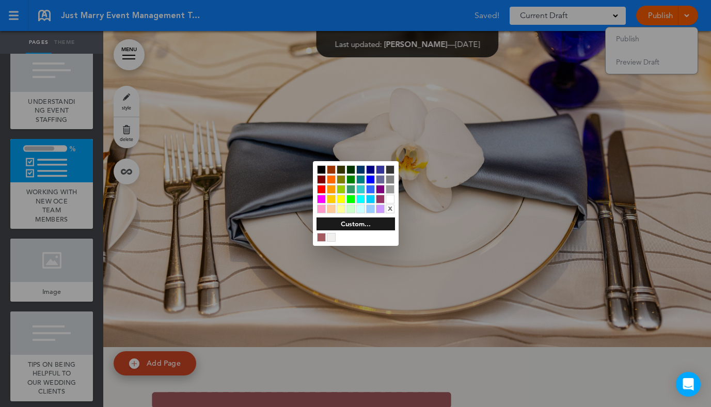
click at [331, 237] on div at bounding box center [331, 237] width 9 height 9
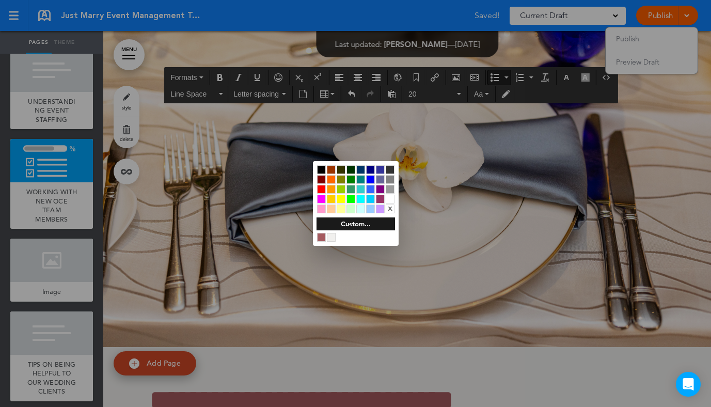
click at [275, 198] on div at bounding box center [355, 203] width 711 height 407
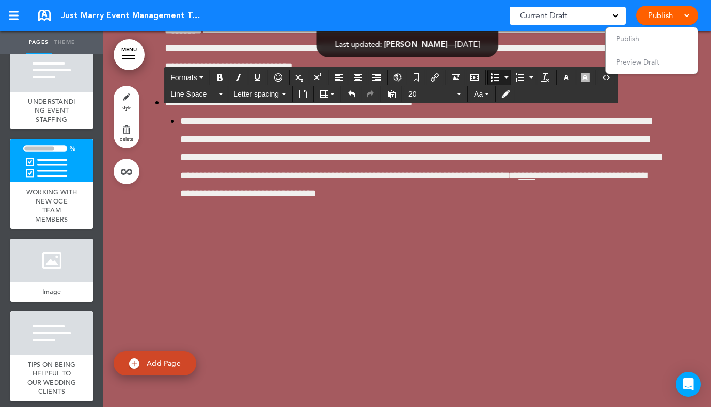
scroll to position [43872, 0]
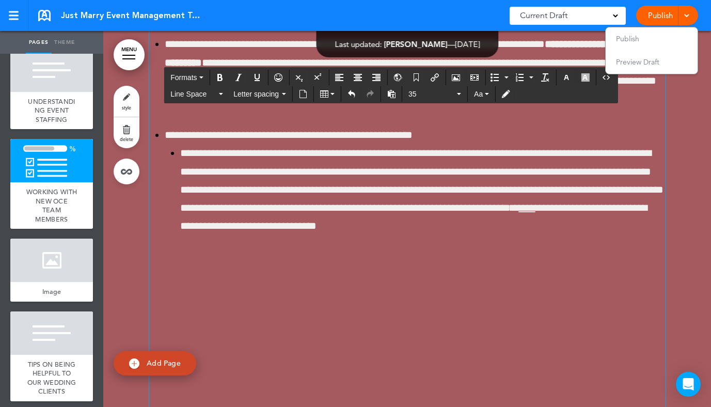
drag, startPoint x: 663, startPoint y: 202, endPoint x: 146, endPoint y: 207, distance: 517.5
click at [227, 80] on button "Bold" at bounding box center [220, 77] width 17 height 14
click at [261, 183] on div "**********" at bounding box center [407, 32] width 516 height 767
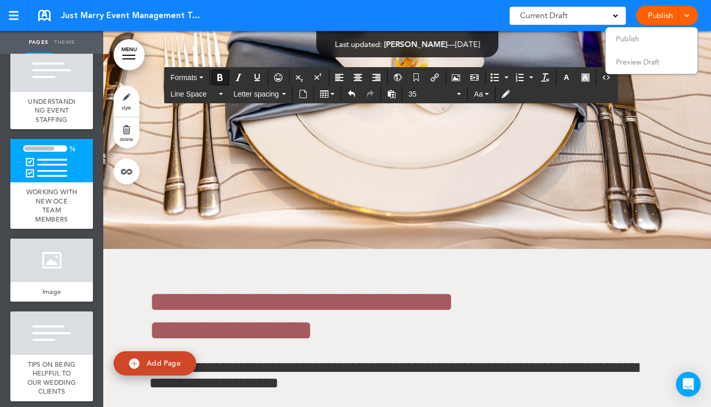
scroll to position [44286, 0]
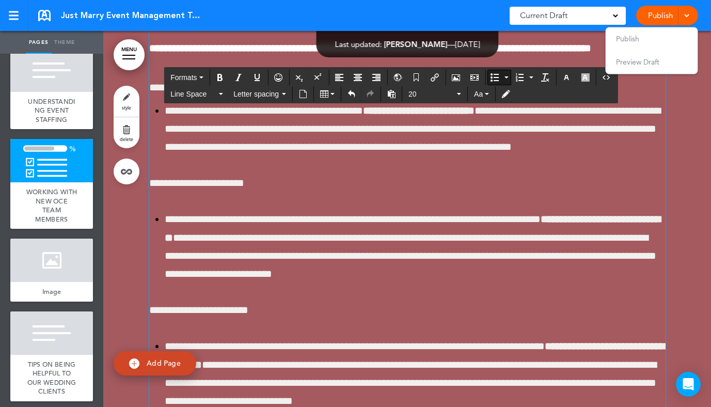
scroll to position [43584, 0]
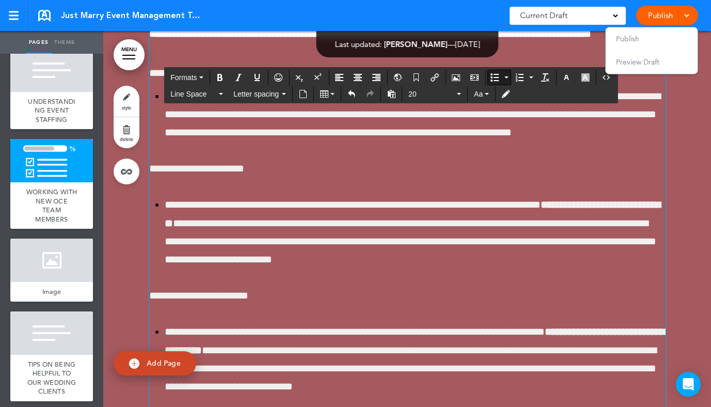
drag, startPoint x: 585, startPoint y: 233, endPoint x: 538, endPoint y: 233, distance: 47.0
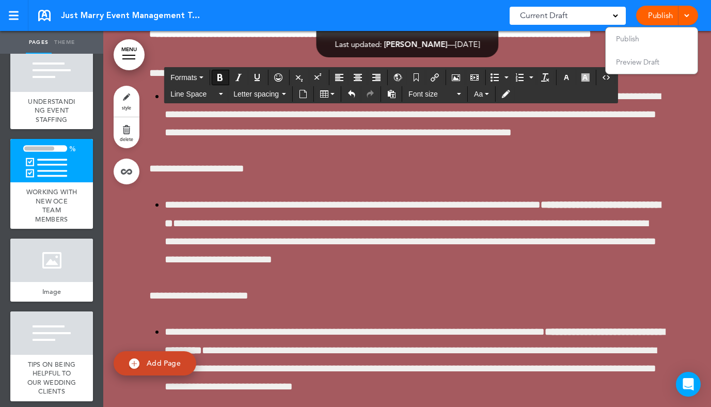
drag, startPoint x: 587, startPoint y: 234, endPoint x: 532, endPoint y: 234, distance: 54.7
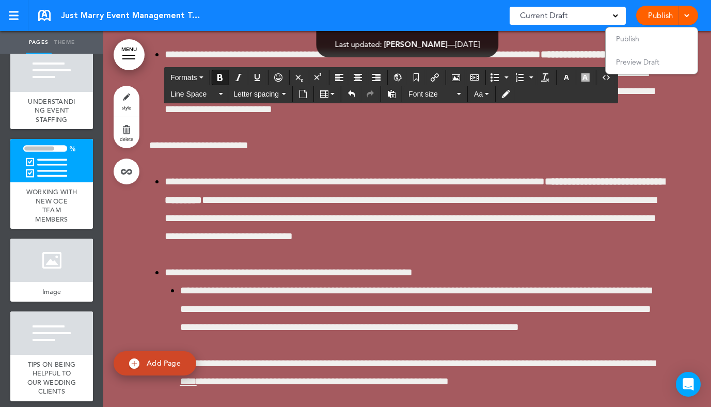
scroll to position [43551, 0]
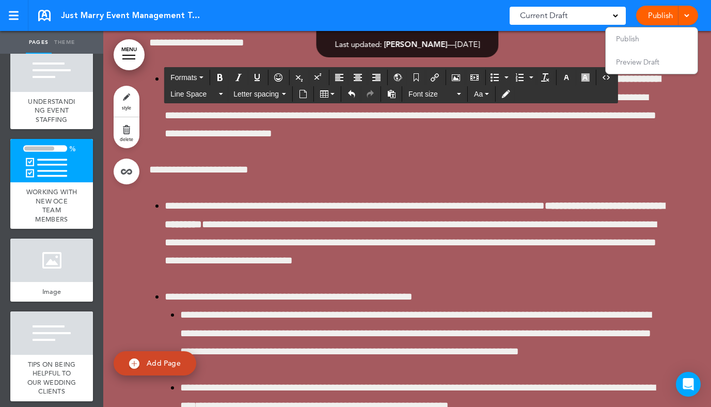
scroll to position [43698, 0]
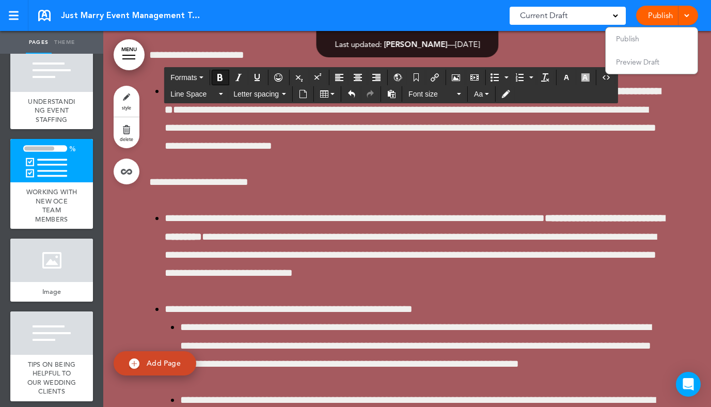
drag, startPoint x: 348, startPoint y: 209, endPoint x: 302, endPoint y: 209, distance: 46.0
drag, startPoint x: 354, startPoint y: 212, endPoint x: 300, endPoint y: 212, distance: 54.2
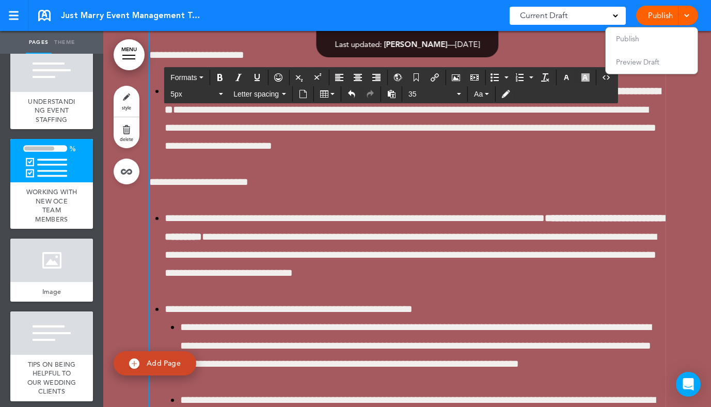
drag, startPoint x: 438, startPoint y: 296, endPoint x: 154, endPoint y: 291, distance: 284.6
copy span "**********"
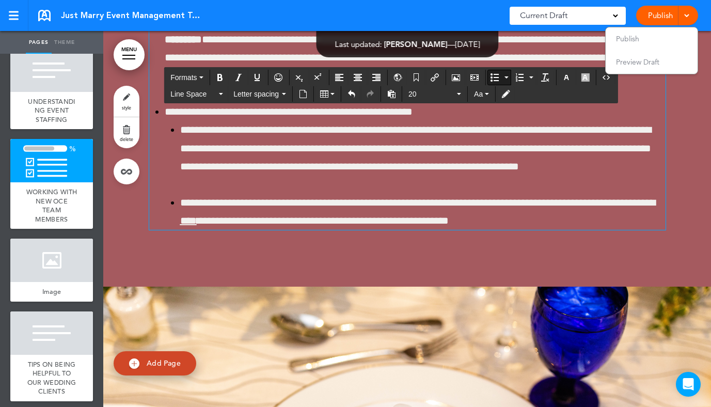
scroll to position [43865, 0]
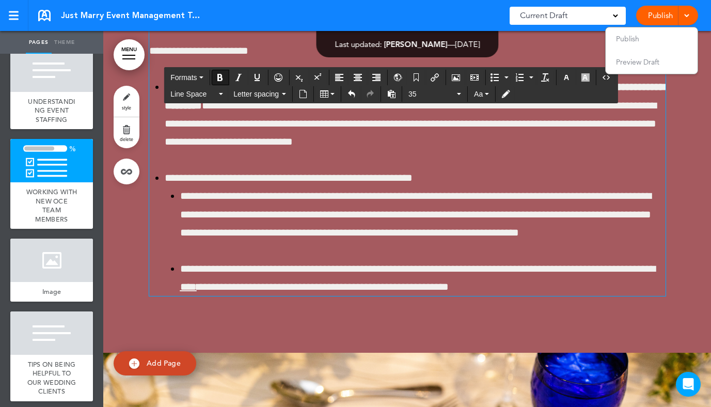
scroll to position [43802, 0]
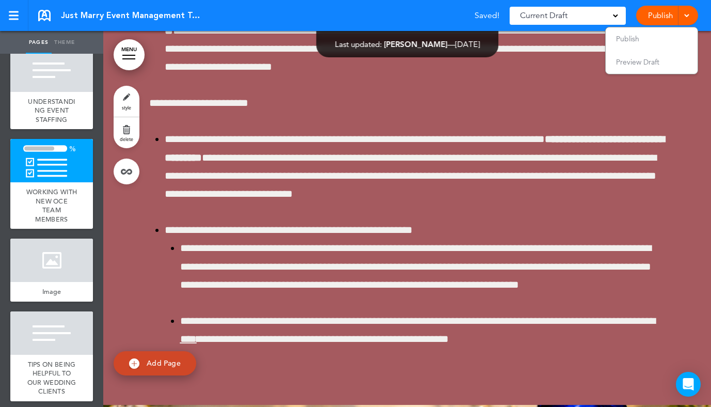
scroll to position [43612, 0]
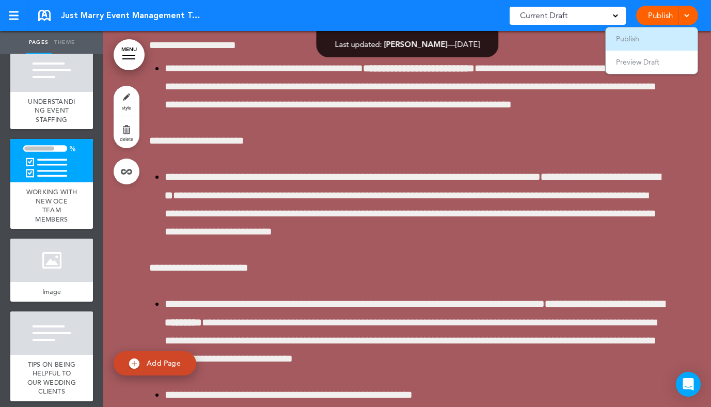
click at [647, 39] on li "Publish" at bounding box center [652, 38] width 92 height 23
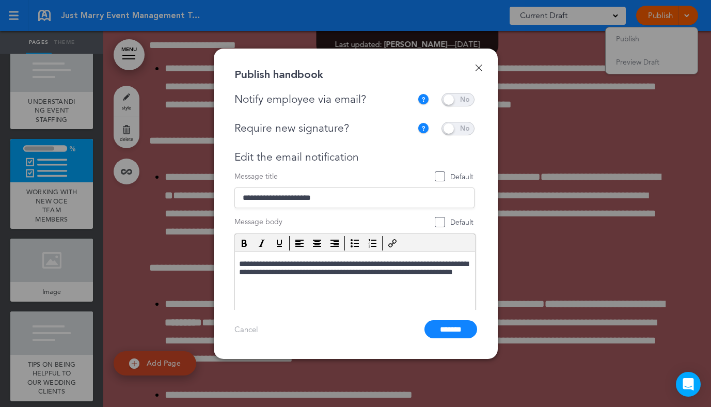
click at [451, 99] on span at bounding box center [458, 99] width 33 height 13
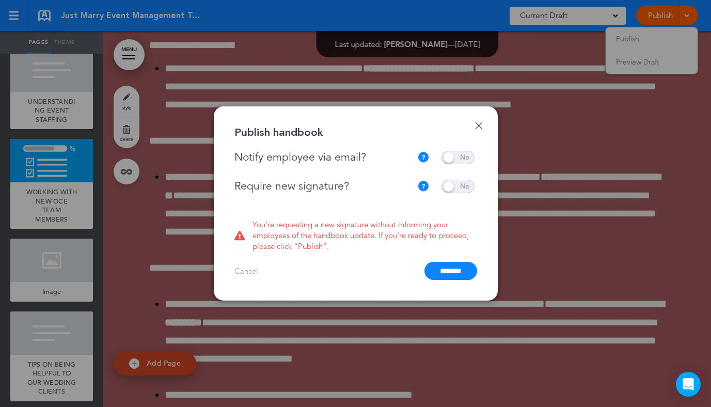
click at [457, 184] on span at bounding box center [458, 186] width 33 height 13
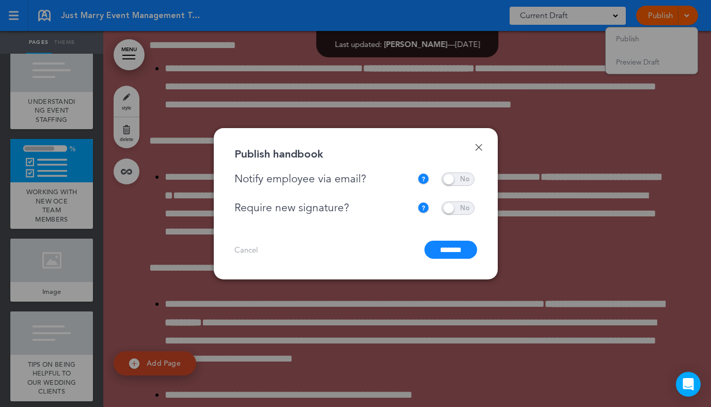
click at [454, 248] on input "*******" at bounding box center [450, 250] width 53 height 18
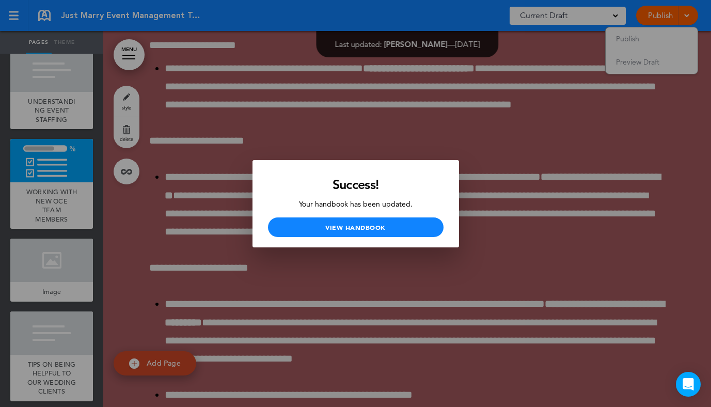
click at [158, 204] on div at bounding box center [355, 203] width 711 height 407
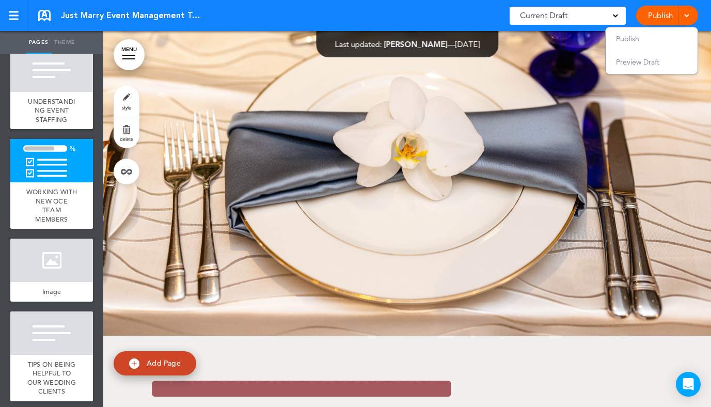
scroll to position [44195, 0]
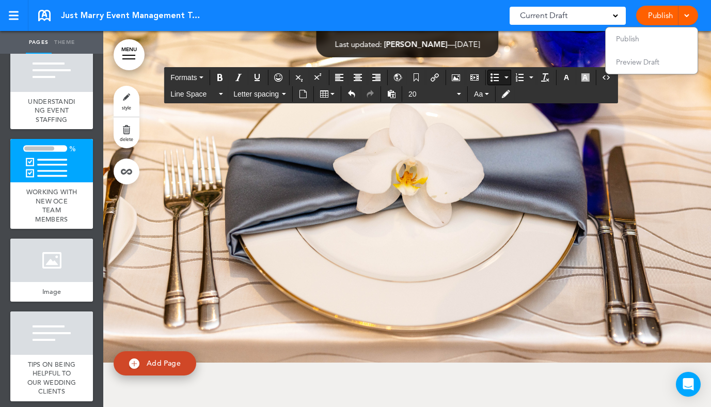
drag, startPoint x: 314, startPoint y: 270, endPoint x: 558, endPoint y: 259, distance: 243.5
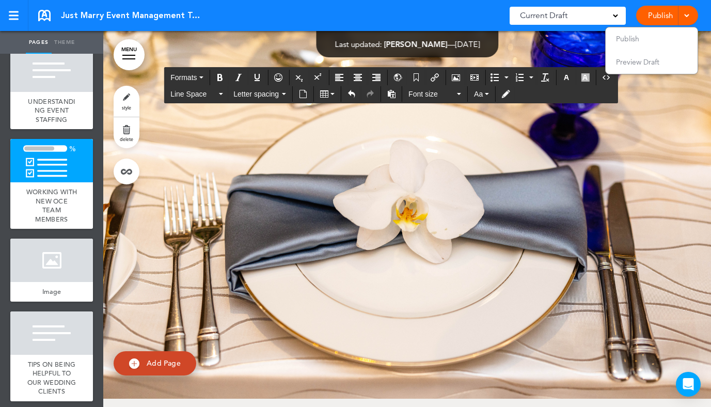
drag, startPoint x: 313, startPoint y: 270, endPoint x: 549, endPoint y: 257, distance: 236.4
copy span "**********"
drag, startPoint x: 186, startPoint y: 312, endPoint x: 186, endPoint y: 307, distance: 5.7
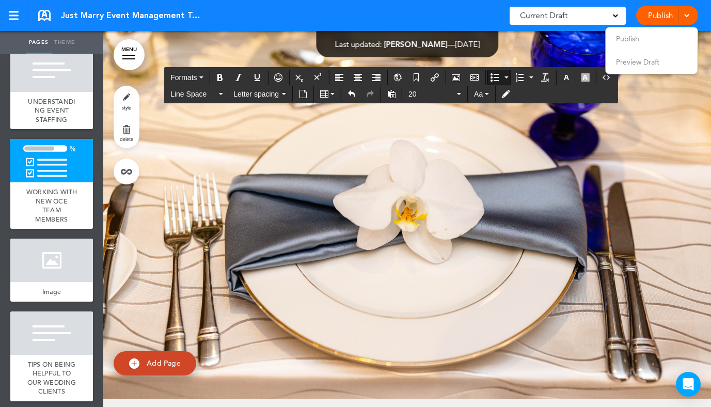
drag, startPoint x: 171, startPoint y: 302, endPoint x: 143, endPoint y: 302, distance: 27.9
drag, startPoint x: 321, startPoint y: 270, endPoint x: 549, endPoint y: 244, distance: 229.7
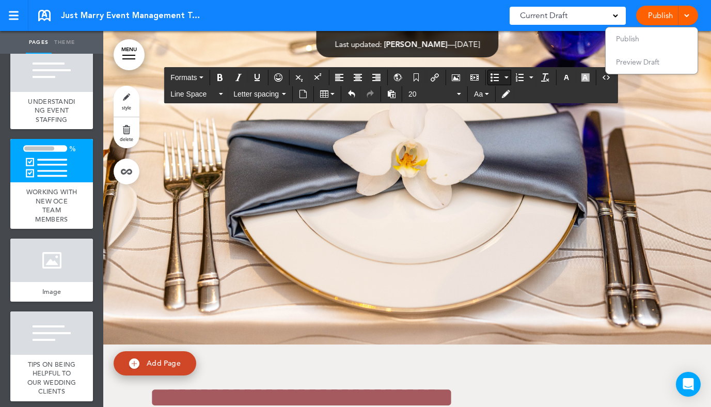
click at [492, 78] on icon "Bullet list" at bounding box center [495, 77] width 8 height 8
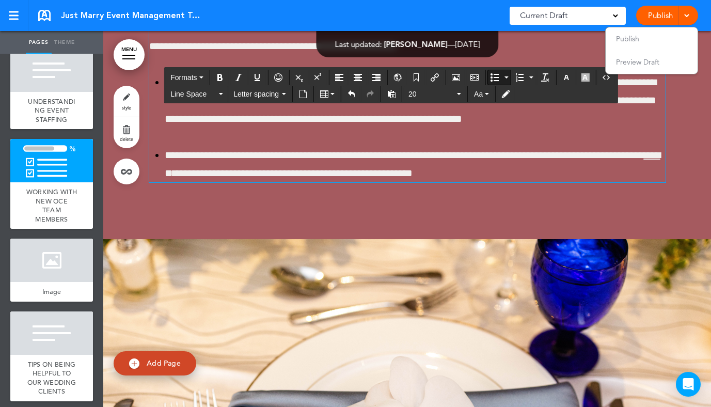
scroll to position [43849, 0]
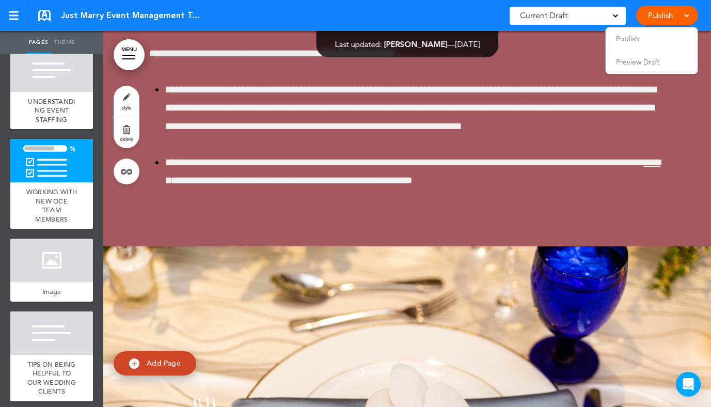
scroll to position [43980, 0]
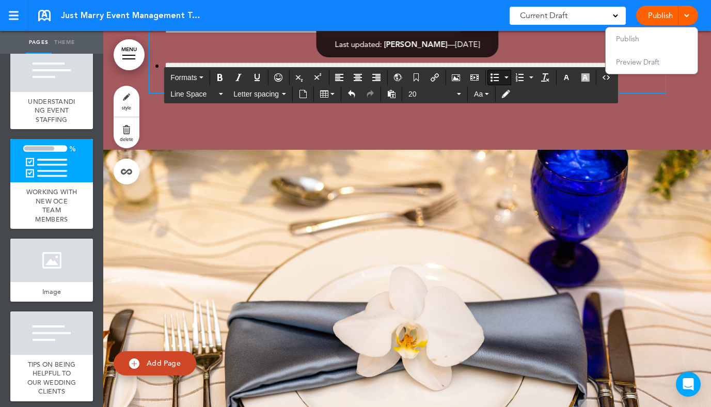
scroll to position [44020, 0]
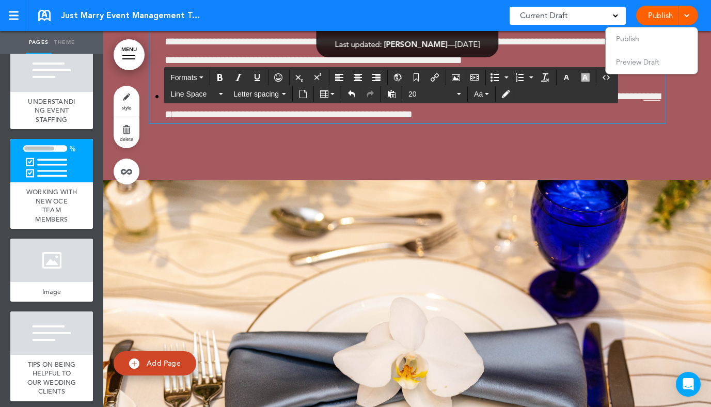
drag, startPoint x: 505, startPoint y: 305, endPoint x: 136, endPoint y: 208, distance: 380.8
click at [211, 97] on span "Line Space" at bounding box center [193, 94] width 46 height 10
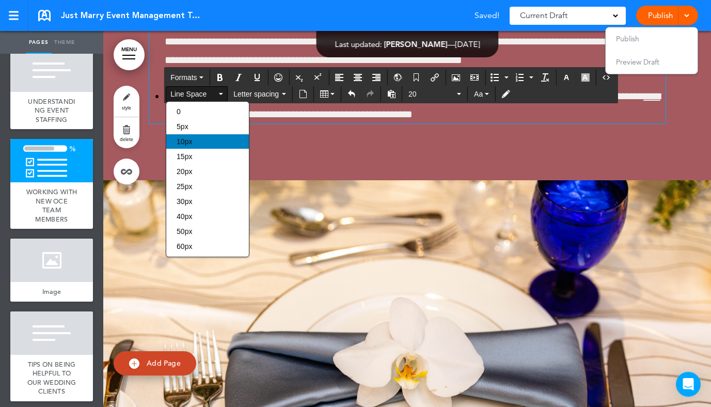
click at [201, 145] on div "10px" at bounding box center [207, 141] width 83 height 14
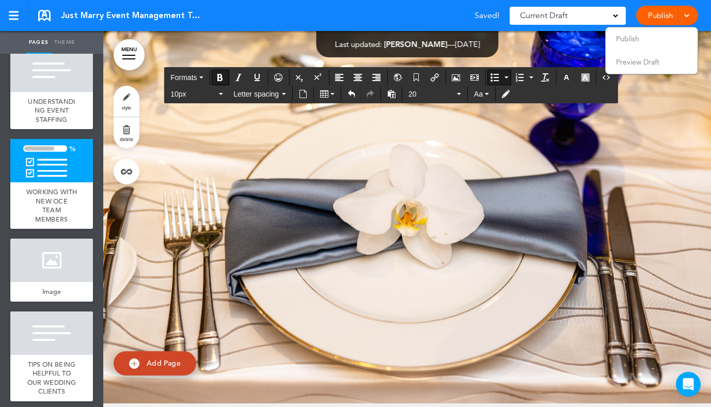
scroll to position [44117, 0]
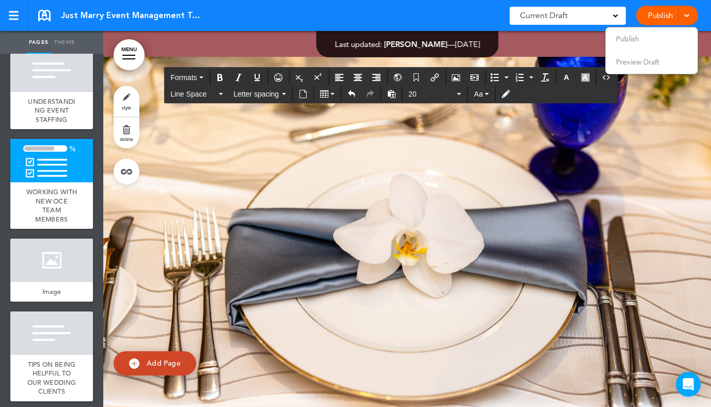
drag, startPoint x: 569, startPoint y: 301, endPoint x: 154, endPoint y: 213, distance: 423.4
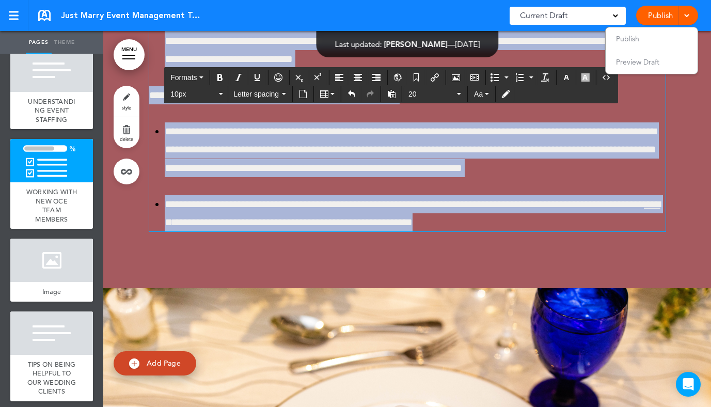
scroll to position [43881, 0]
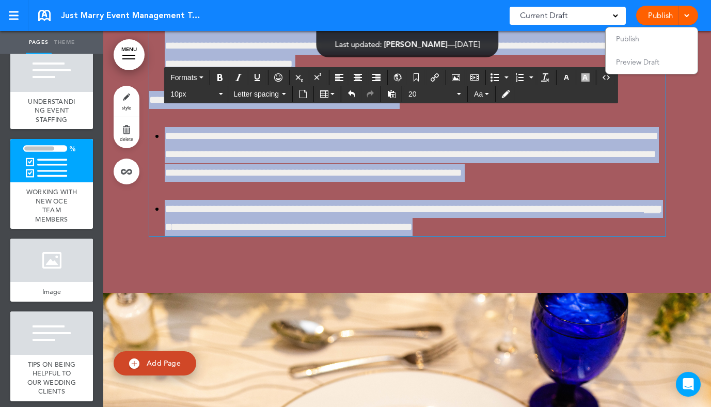
drag, startPoint x: 567, startPoint y: 243, endPoint x: 149, endPoint y: 230, distance: 418.5
click at [209, 88] on button "10px" at bounding box center [196, 94] width 61 height 14
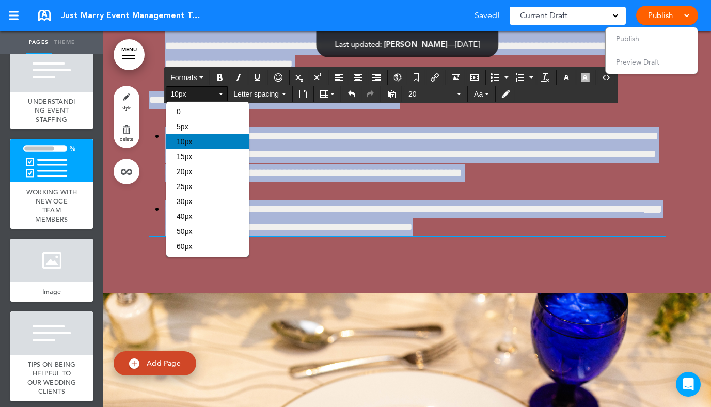
click at [201, 146] on div "10px" at bounding box center [207, 141] width 83 height 14
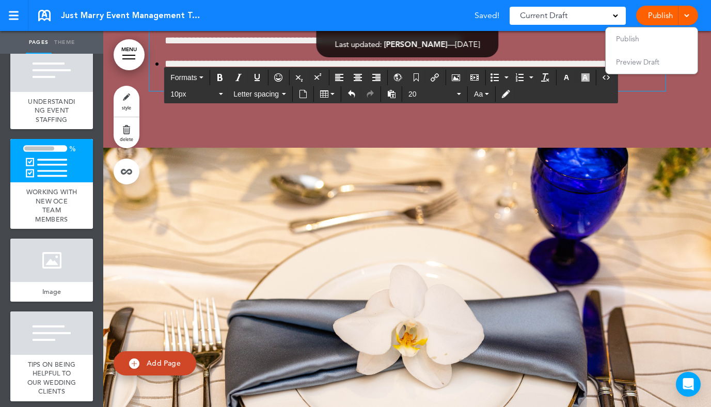
scroll to position [43962, 0]
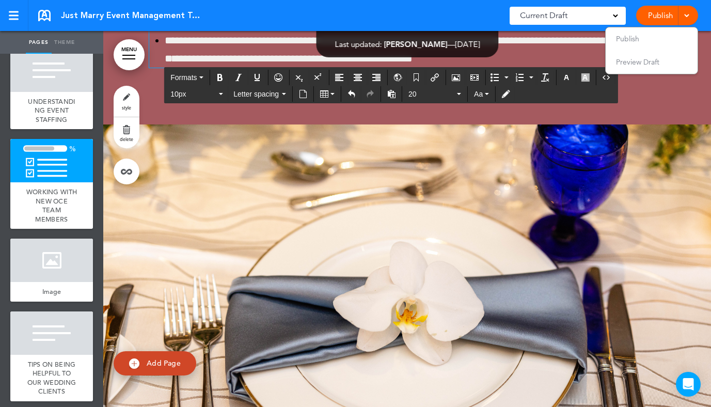
scroll to position [44011, 0]
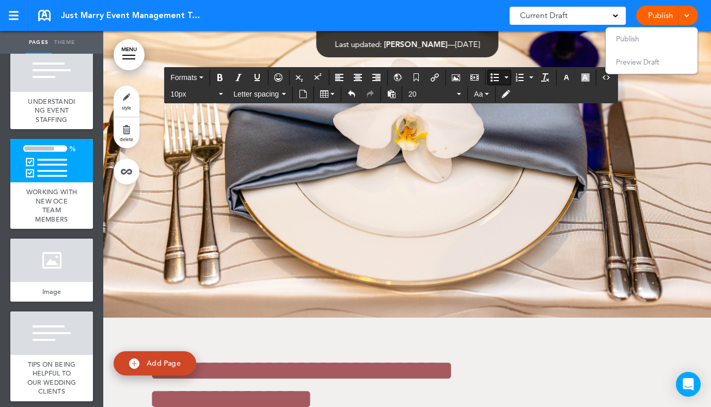
scroll to position [44180, 0]
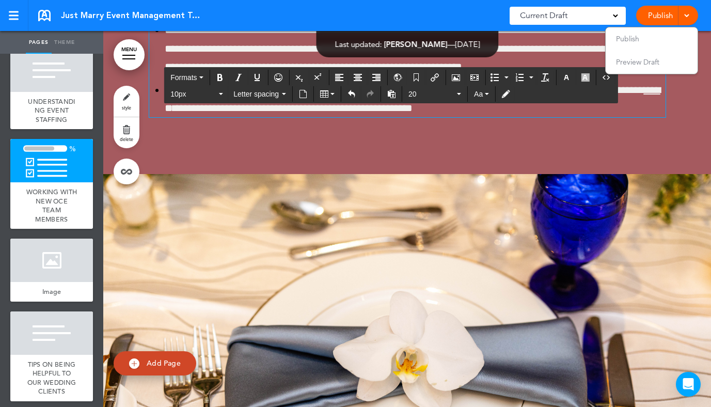
scroll to position [43887, 0]
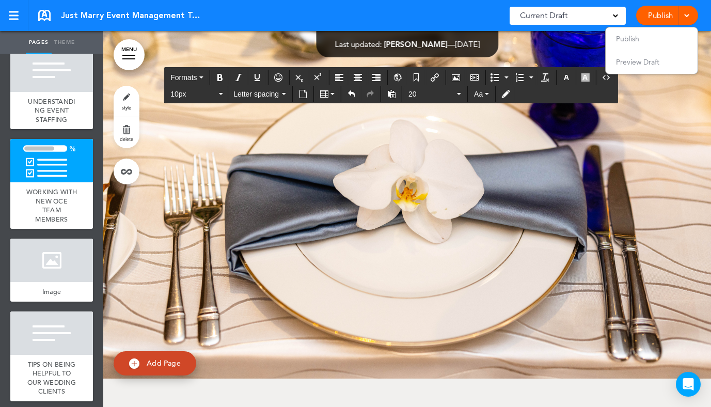
scroll to position [44183, 0]
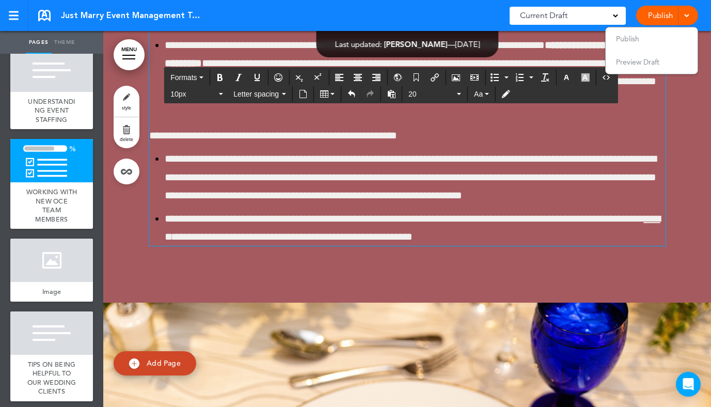
scroll to position [43666, 0]
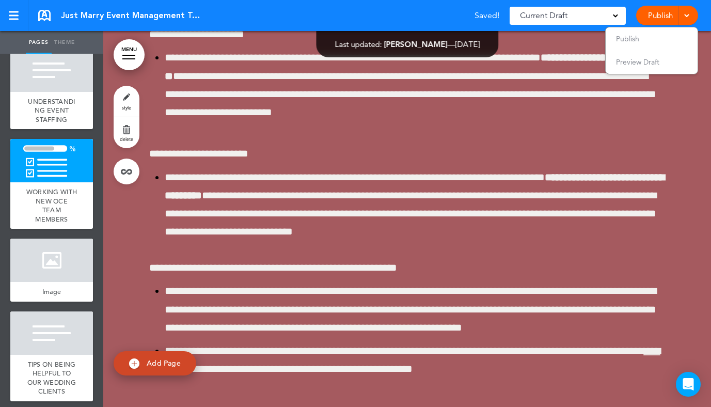
scroll to position [43719, 0]
click at [654, 38] on li "Publish" at bounding box center [652, 38] width 92 height 23
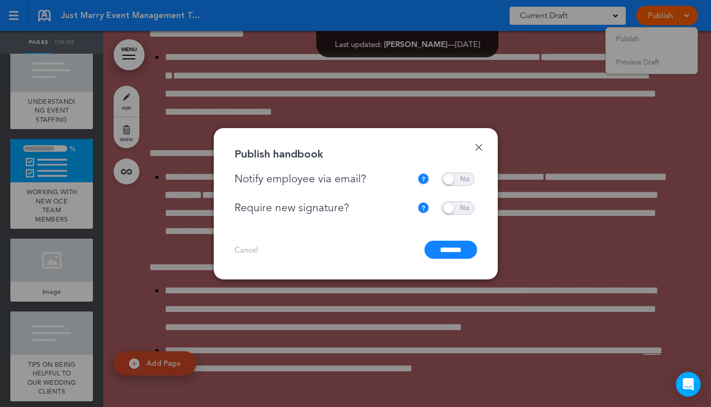
click at [448, 251] on input "*******" at bounding box center [450, 250] width 53 height 18
